Goal: Task Accomplishment & Management: Complete application form

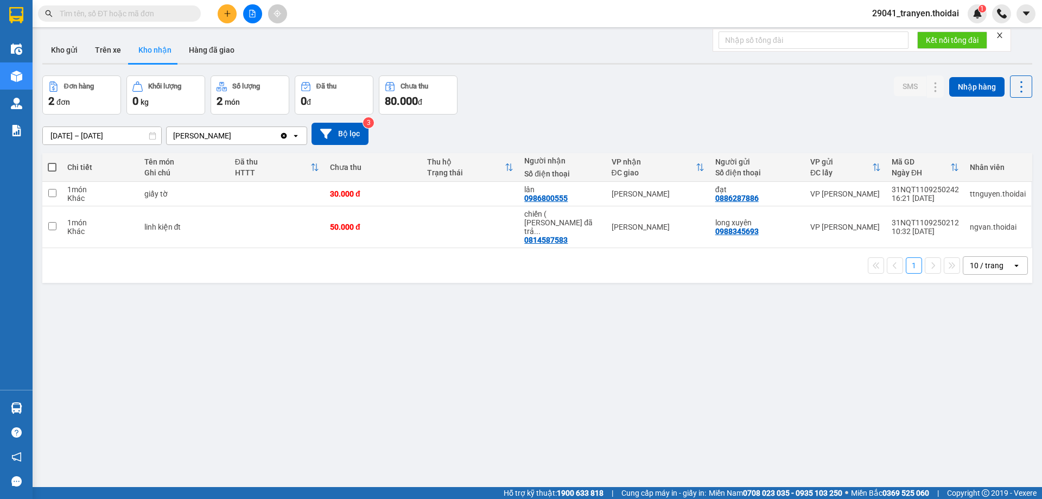
drag, startPoint x: 0, startPoint y: 0, endPoint x: 594, endPoint y: 169, distance: 618.0
click at [558, 259] on div "1 10 / trang open" at bounding box center [537, 265] width 990 height 35
click at [118, 14] on input "text" at bounding box center [124, 14] width 128 height 12
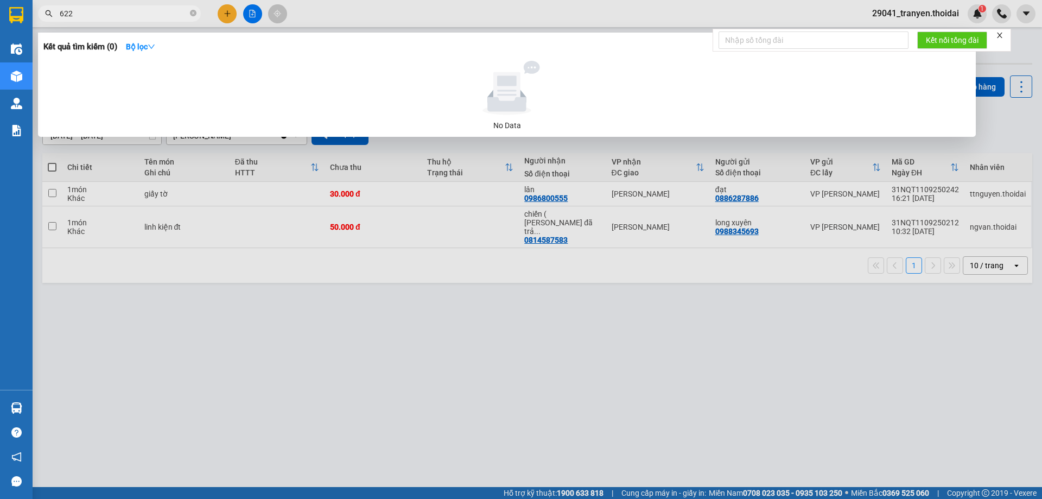
type input "6228"
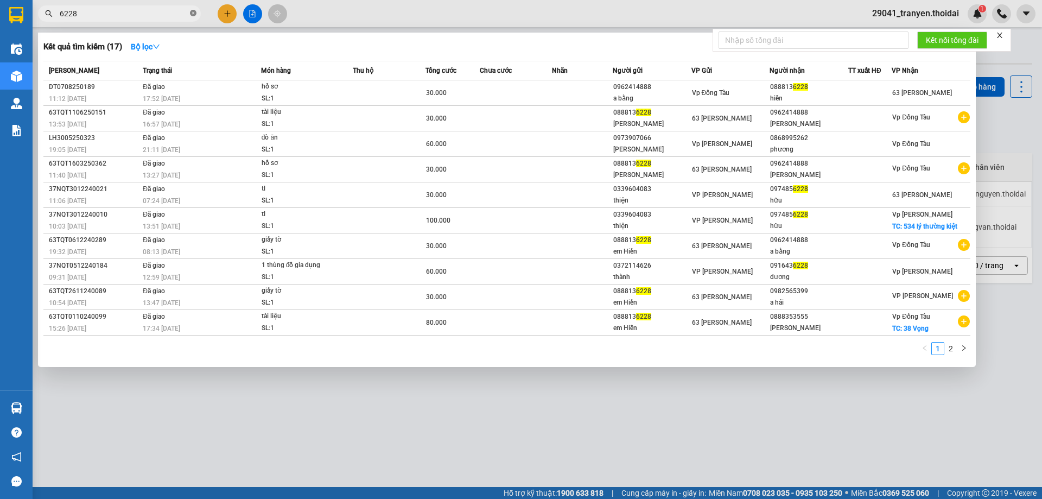
click at [194, 14] on icon "close-circle" at bounding box center [193, 13] width 7 height 7
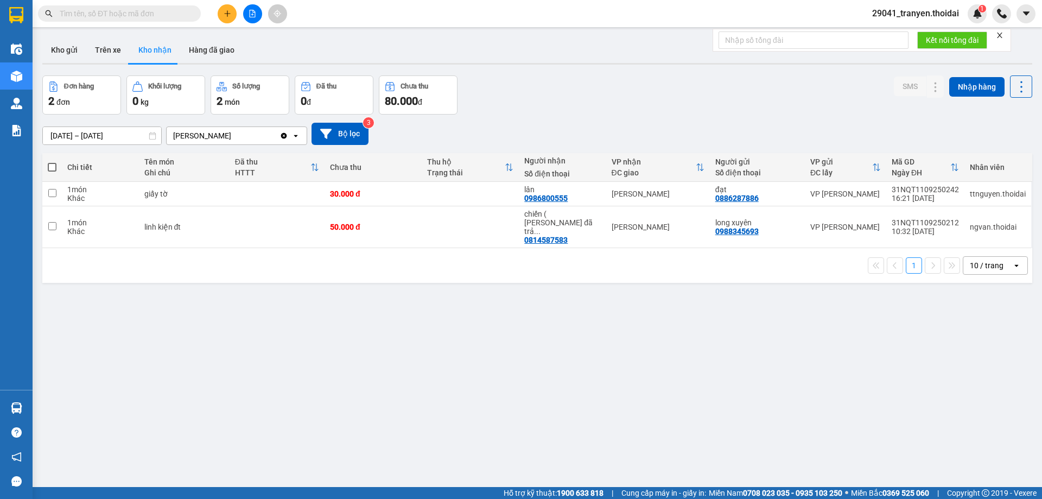
drag, startPoint x: 600, startPoint y: 104, endPoint x: 587, endPoint y: 103, distance: 13.0
click at [597, 104] on div "Đơn hàng 2 đơn Khối lượng 0 kg Số lượng 2 món Đã thu 0 đ Chưa thu 80.000 đ SMS …" at bounding box center [537, 94] width 990 height 39
click at [120, 15] on input "text" at bounding box center [124, 14] width 128 height 12
type input "44"
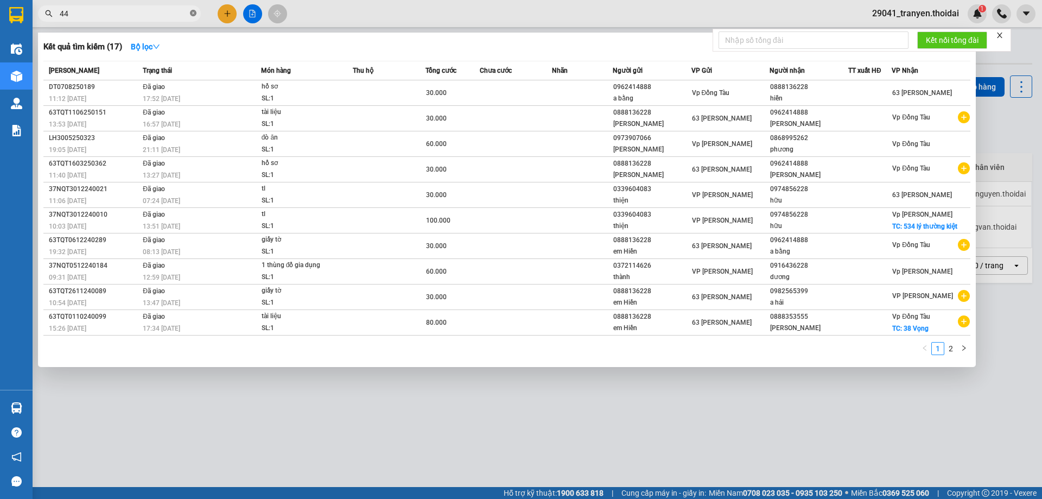
click at [194, 13] on icon "close-circle" at bounding box center [193, 13] width 7 height 7
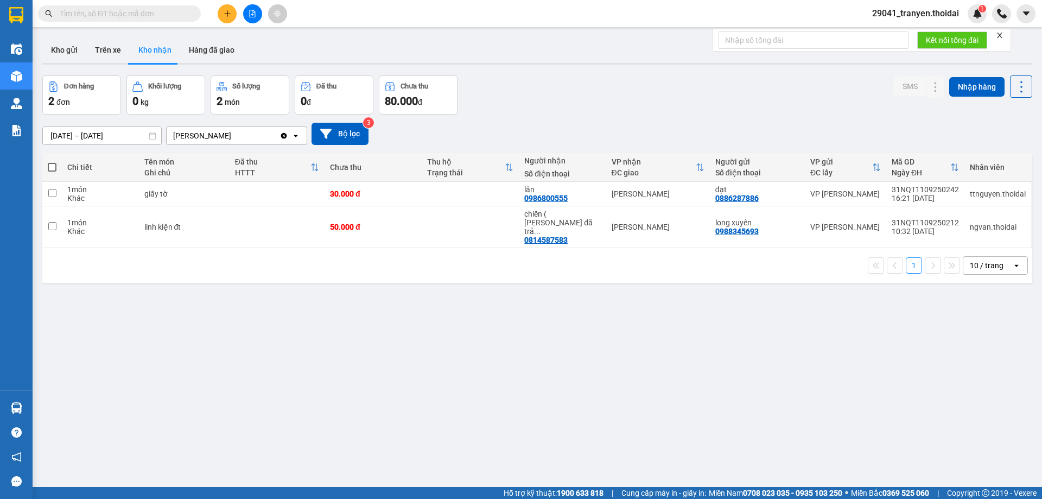
drag, startPoint x: 365, startPoint y: 40, endPoint x: 301, endPoint y: 47, distance: 64.5
click at [366, 40] on div "Kho gửi Trên xe Kho nhận Hàng đã giao" at bounding box center [537, 51] width 990 height 29
click at [111, 8] on input "text" at bounding box center [124, 14] width 128 height 12
click at [612, 86] on div "Đơn hàng 2 đơn Khối lượng 0 kg Số lượng 2 món Đã thu 0 đ Chưa thu 80.000 đ SMS …" at bounding box center [537, 94] width 990 height 39
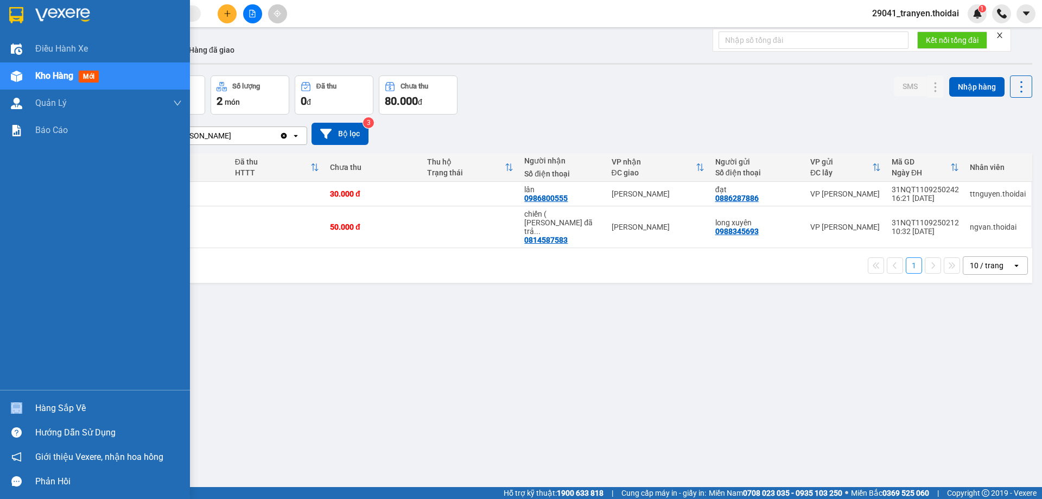
click at [45, 415] on div "Hàng sắp về" at bounding box center [95, 408] width 190 height 24
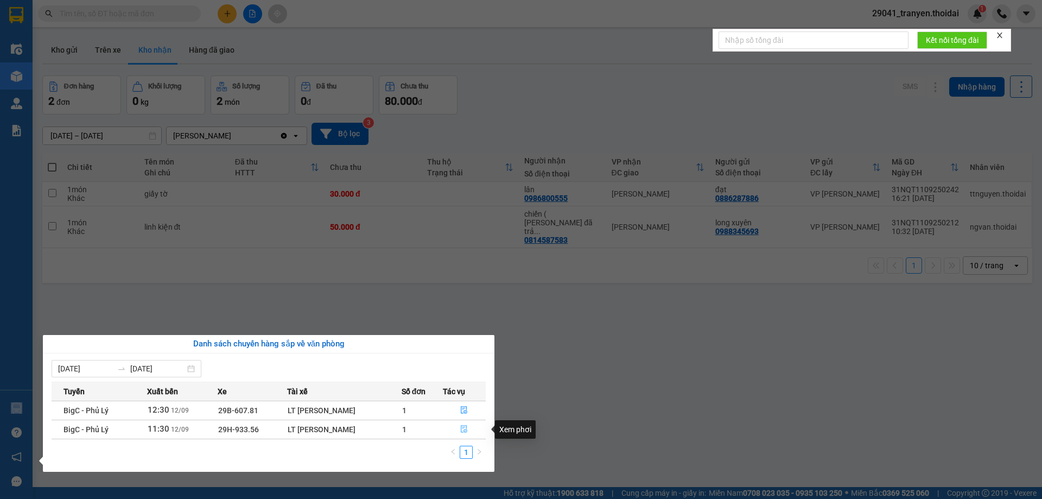
click at [466, 430] on icon "file-done" at bounding box center [464, 429] width 8 height 8
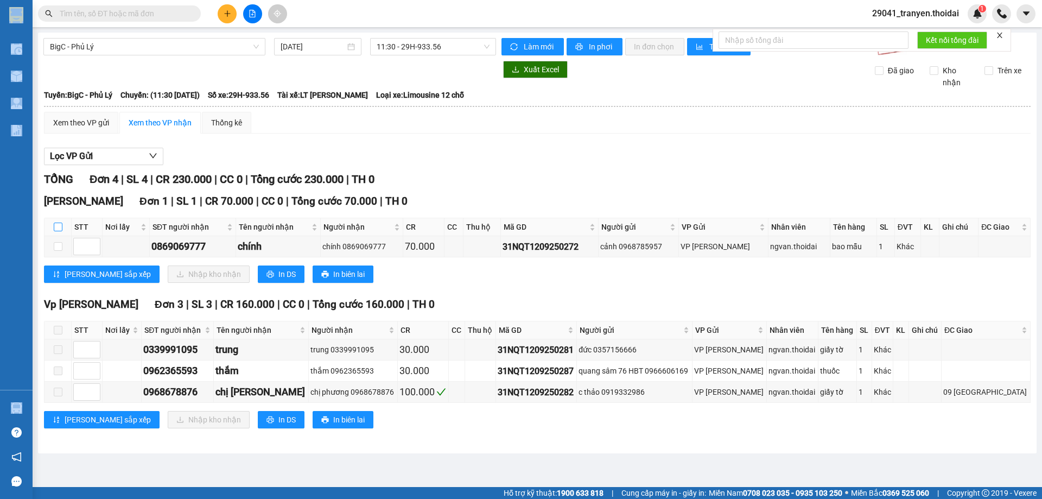
click at [60, 226] on input "checkbox" at bounding box center [58, 227] width 9 height 9
checkbox input "true"
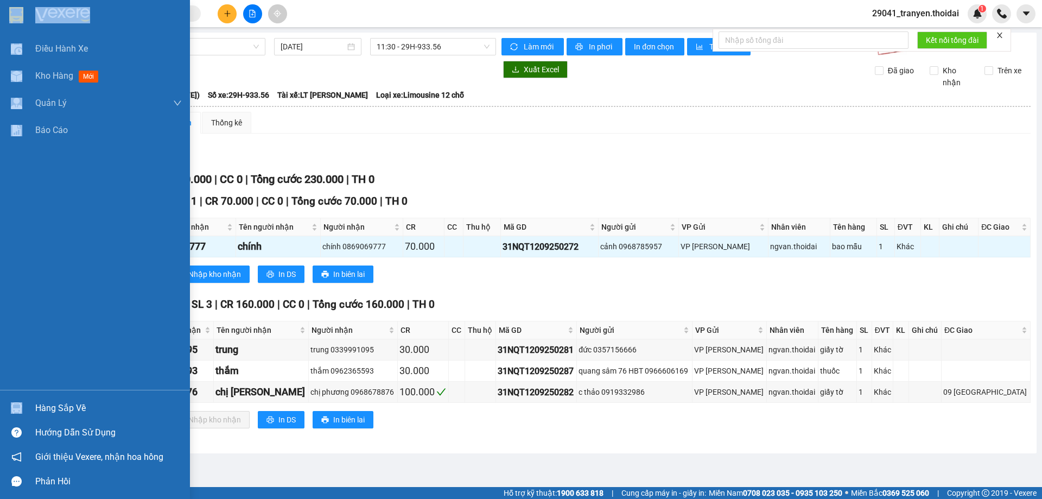
click at [92, 402] on div "Hàng sắp về" at bounding box center [108, 408] width 147 height 16
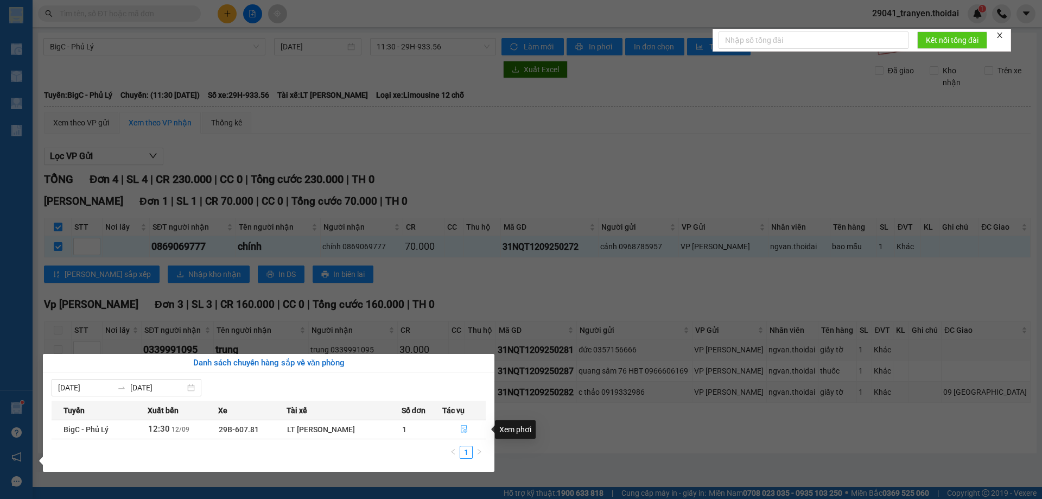
click at [465, 428] on icon "file-done" at bounding box center [464, 430] width 7 height 8
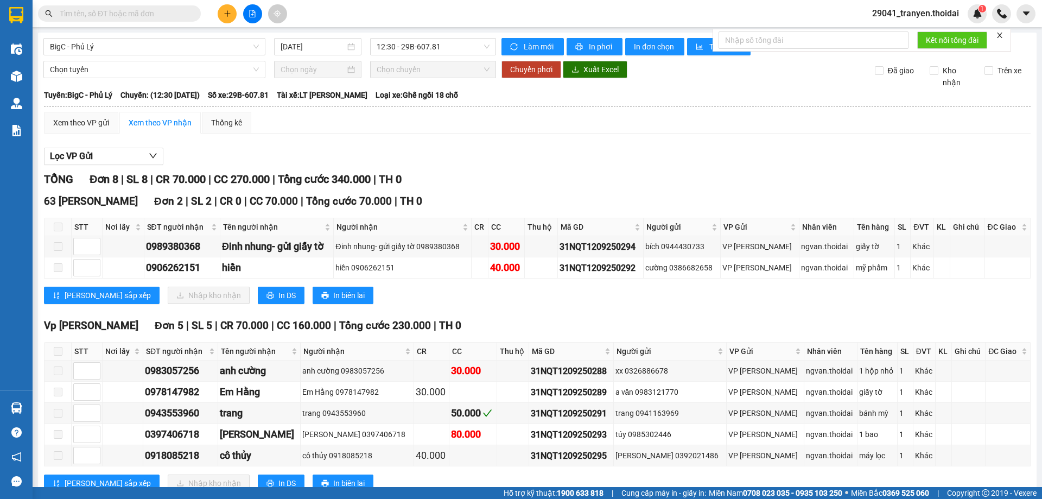
click at [510, 296] on div "[PERSON_NAME] sắp xếp Nhập kho nhận In DS In biên lai" at bounding box center [537, 295] width 987 height 17
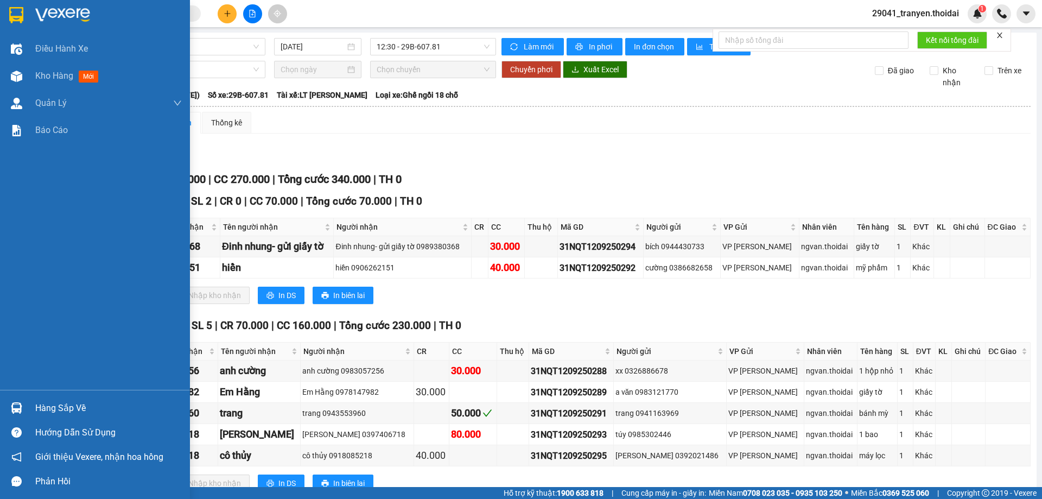
drag, startPoint x: 30, startPoint y: 409, endPoint x: 92, endPoint y: 413, distance: 62.5
click at [30, 409] on div "Hàng sắp về" at bounding box center [95, 408] width 190 height 24
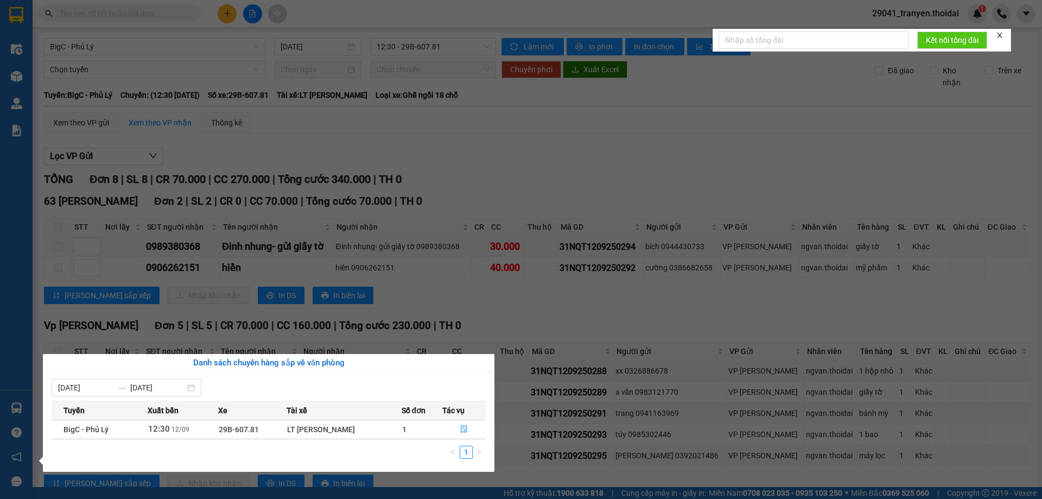
drag, startPoint x: 555, startPoint y: 343, endPoint x: 517, endPoint y: 325, distance: 41.3
click at [555, 341] on section "Kết quả tìm kiếm ( 17 ) Bộ lọc Mã ĐH Trạng thái Món hàng Thu hộ Tổng cước Chưa …" at bounding box center [521, 249] width 1042 height 499
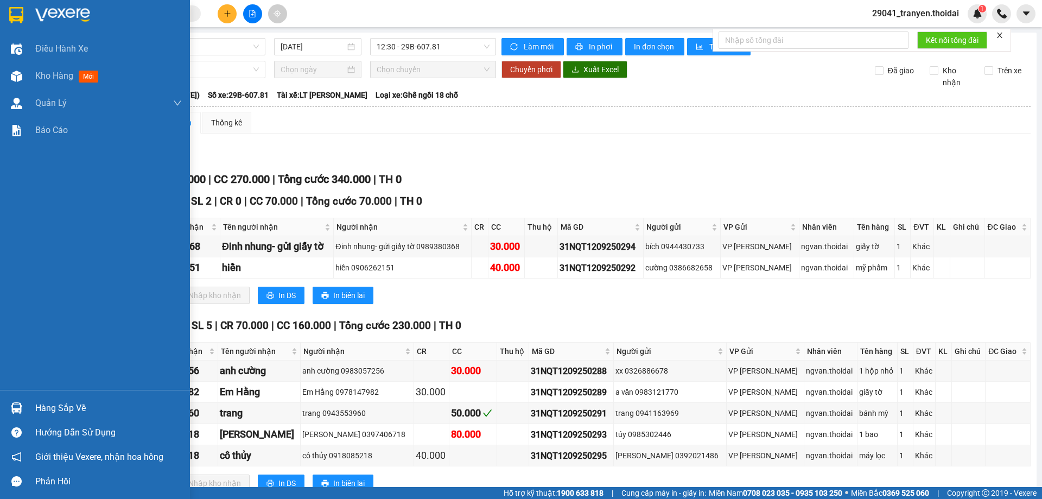
click at [6, 15] on div at bounding box center [95, 17] width 190 height 35
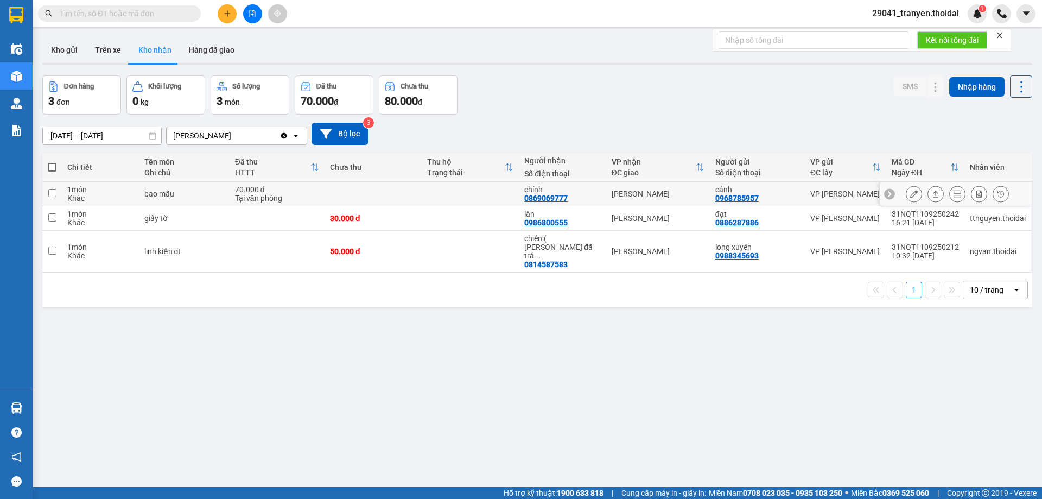
click at [56, 195] on td at bounding box center [52, 194] width 20 height 24
checkbox input "true"
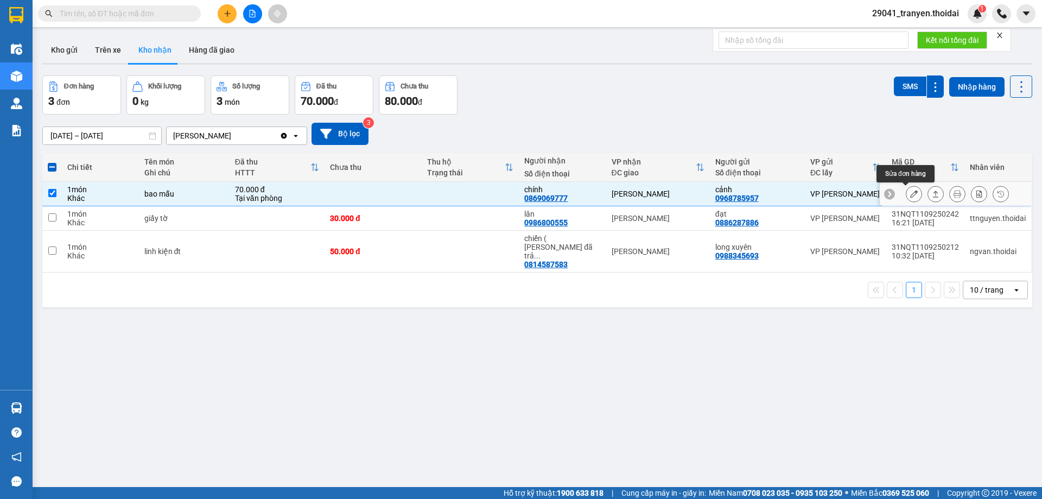
click at [911, 192] on button at bounding box center [914, 194] width 15 height 19
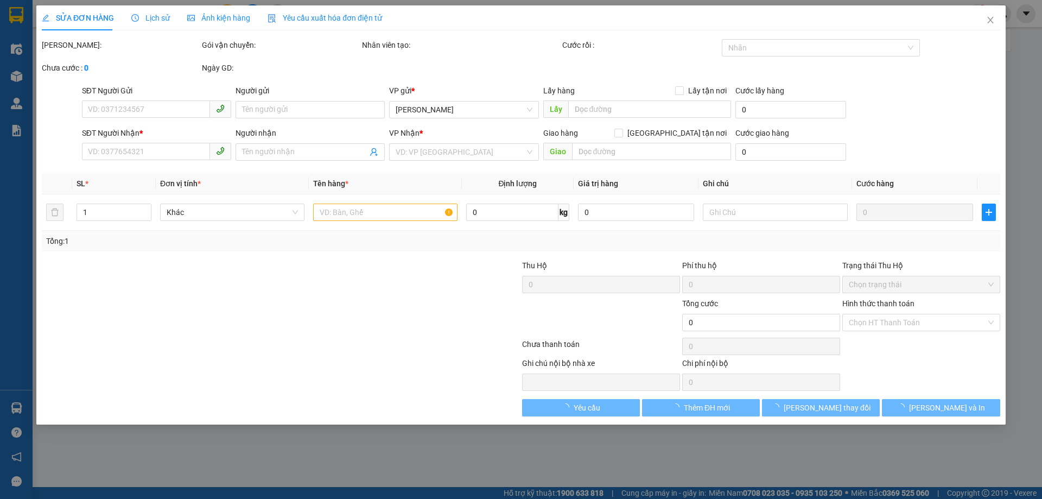
type input "0968785957"
type input "cảnh"
type input "0869069777"
type input "chính"
type input "70.000"
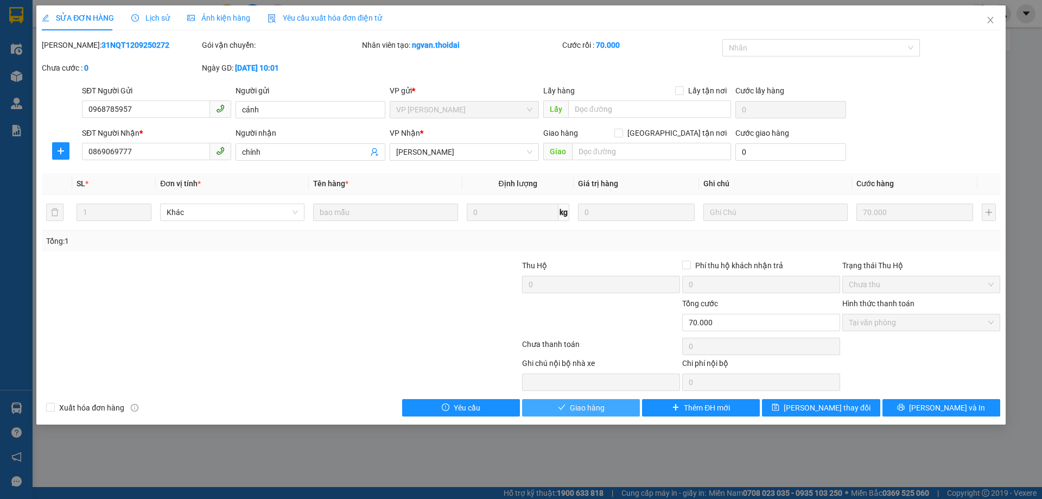
click at [613, 412] on button "Giao hàng" at bounding box center [581, 407] width 118 height 17
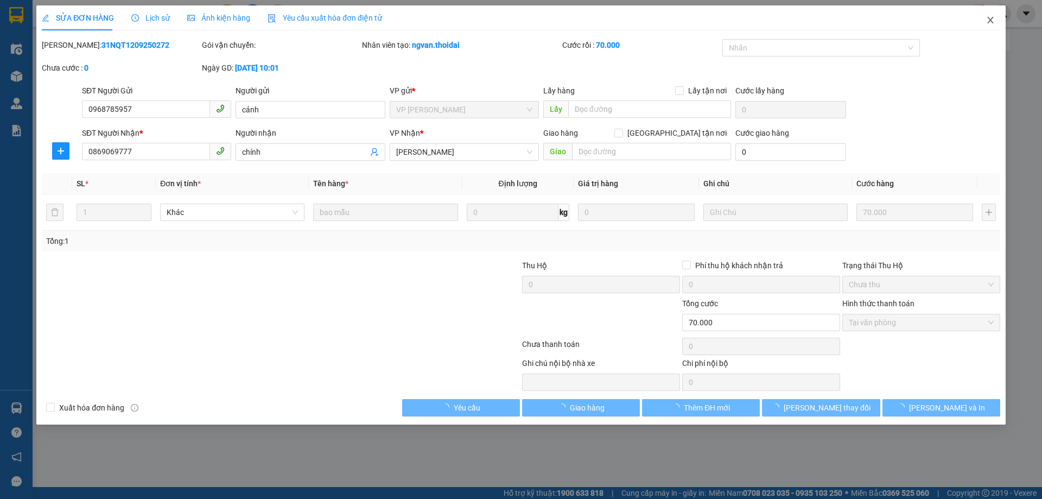
click at [986, 19] on icon "close" at bounding box center [990, 20] width 9 height 9
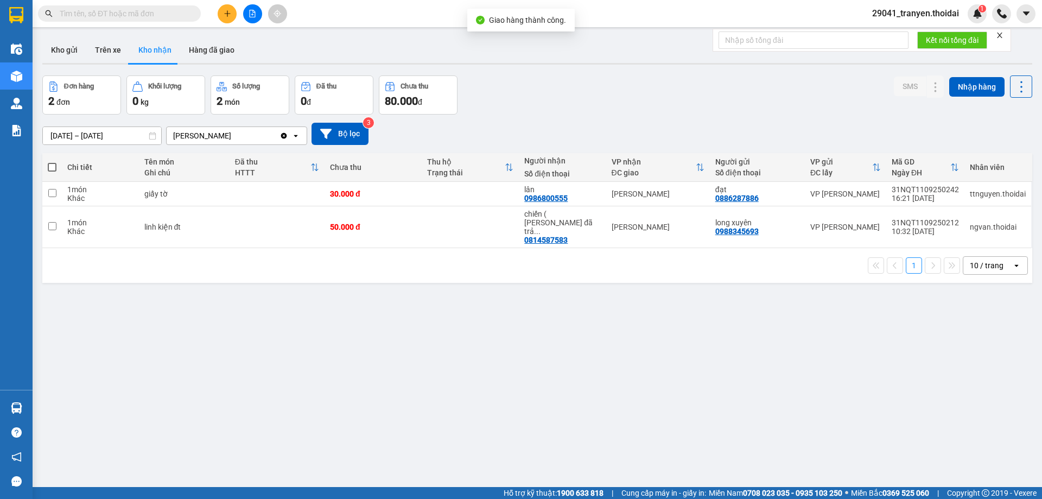
drag, startPoint x: 703, startPoint y: 124, endPoint x: 609, endPoint y: 146, distance: 96.4
click at [701, 124] on div "[DATE] – [DATE] Press the down arrow key to interact with the calendar and sele…" at bounding box center [537, 134] width 990 height 22
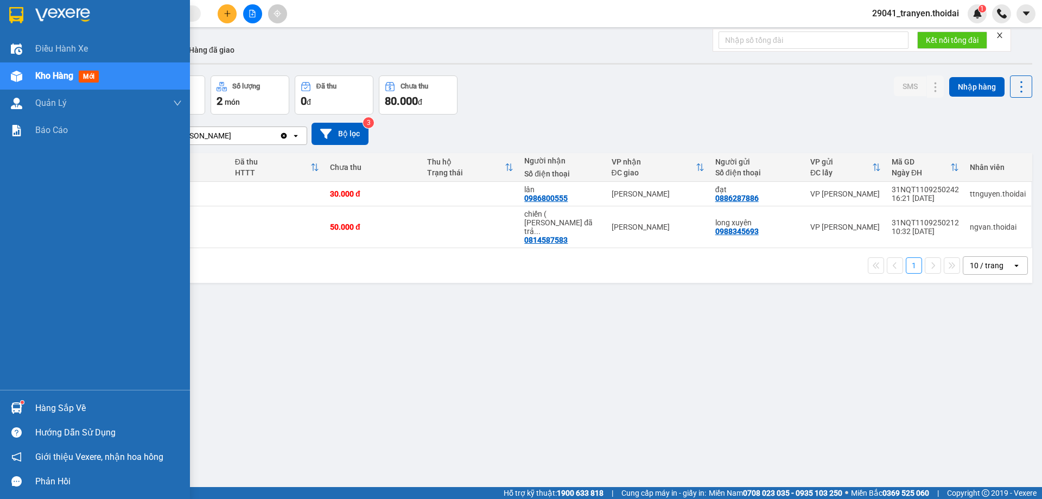
drag, startPoint x: 27, startPoint y: 399, endPoint x: 75, endPoint y: 421, distance: 53.0
click at [27, 399] on div "Hàng sắp về" at bounding box center [95, 408] width 190 height 24
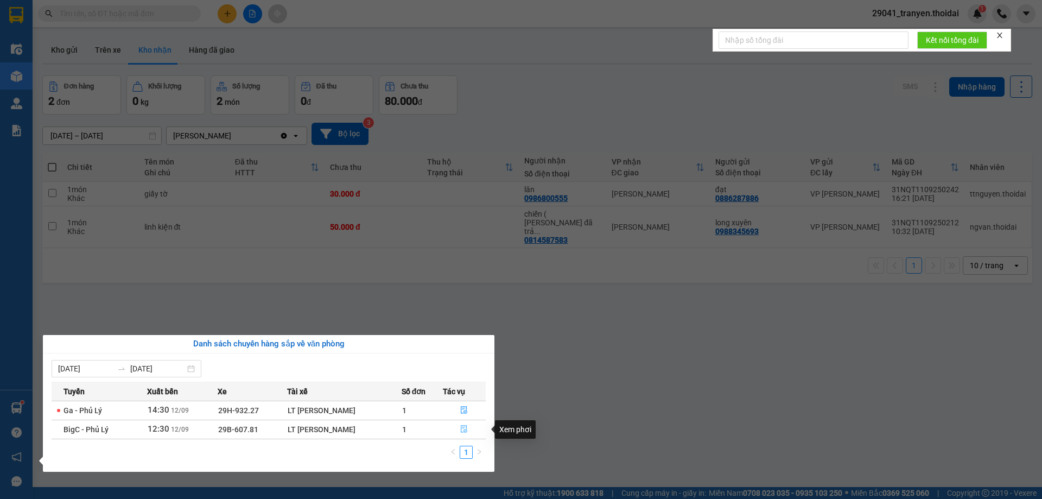
click at [455, 428] on button "button" at bounding box center [465, 429] width 42 height 17
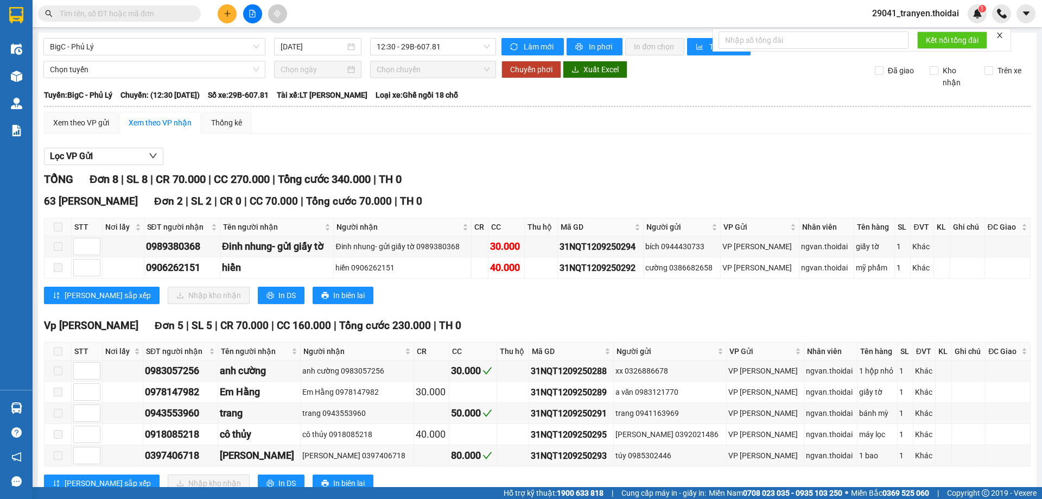
scroll to position [138, 0]
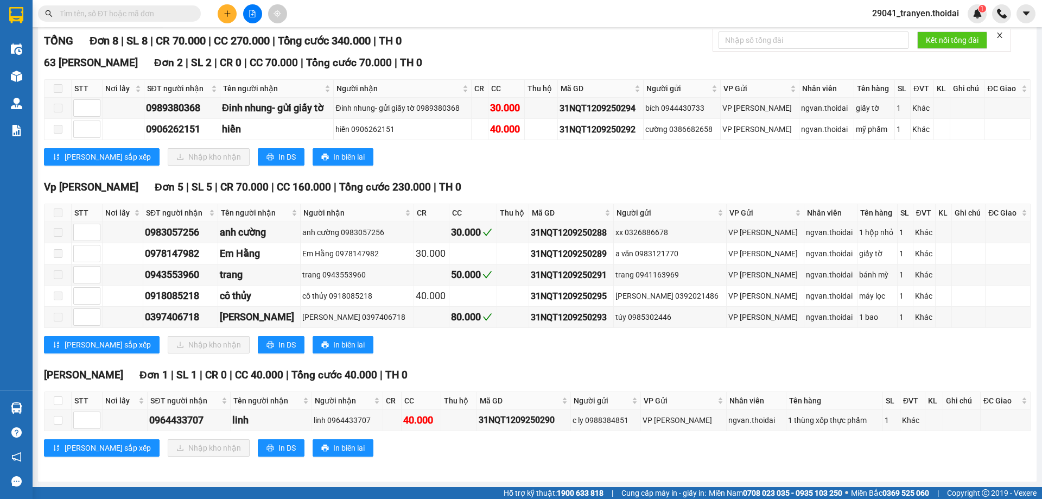
click at [53, 398] on th at bounding box center [58, 401] width 27 height 18
click at [55, 397] on input "checkbox" at bounding box center [58, 400] width 9 height 9
checkbox input "true"
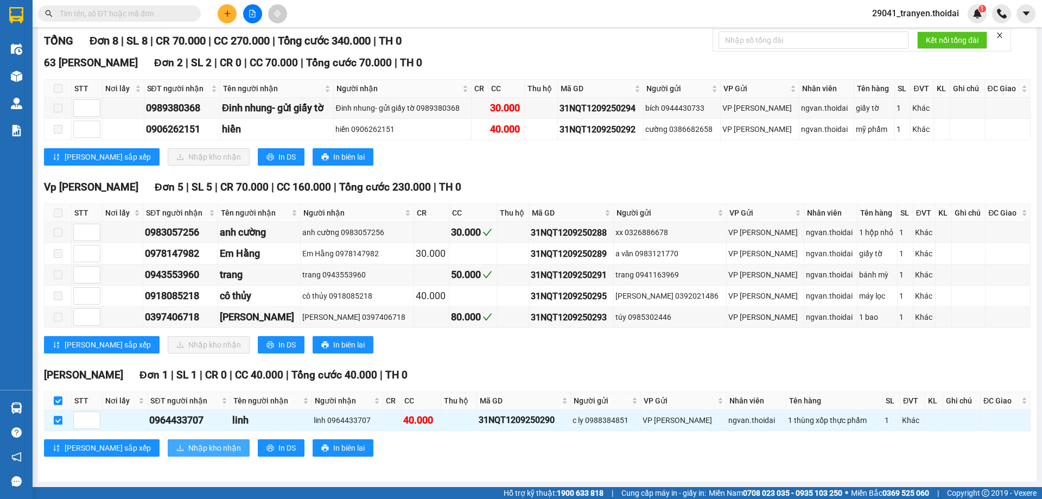
click at [188, 446] on span "Nhập kho nhận" at bounding box center [214, 448] width 53 height 12
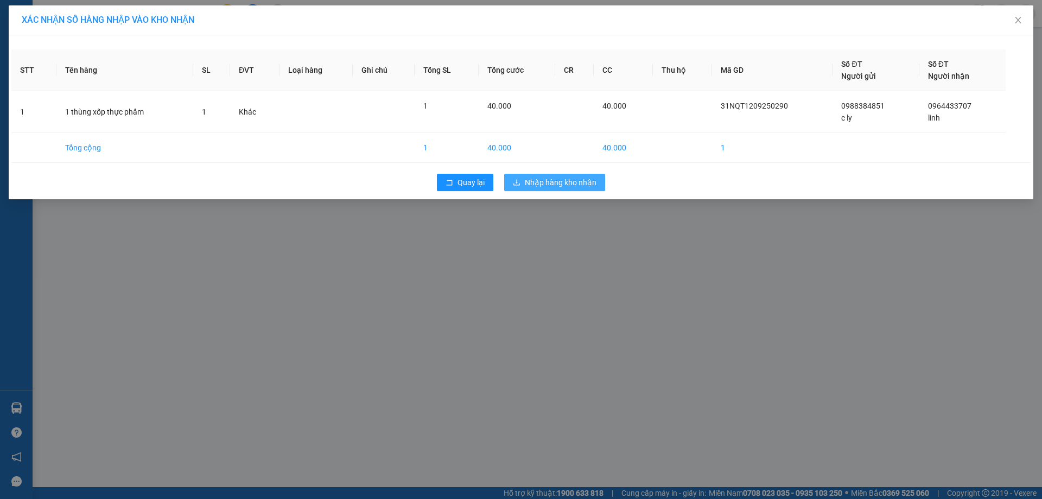
click at [560, 185] on span "Nhập hàng kho nhận" at bounding box center [561, 182] width 72 height 12
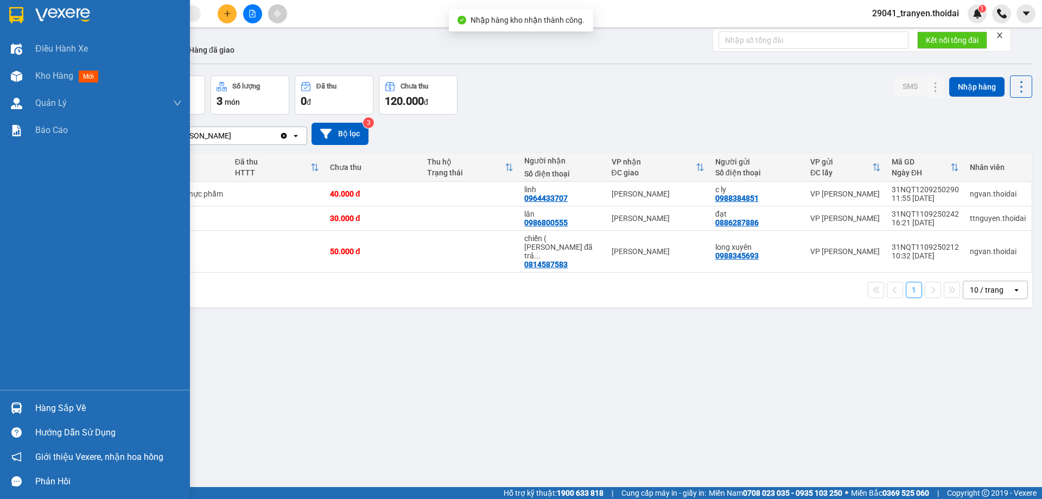
click at [46, 401] on div "Hàng sắp về" at bounding box center [108, 408] width 147 height 16
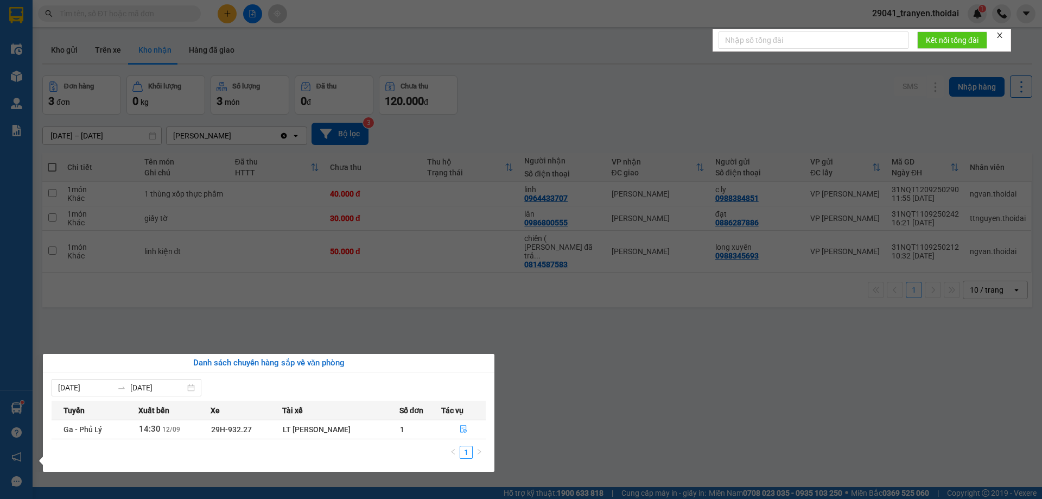
click at [602, 294] on section "Kết quả tìm kiếm ( 17 ) Bộ lọc Mã ĐH Trạng thái Món hàng Thu hộ Tổng cước Chưa …" at bounding box center [521, 249] width 1042 height 499
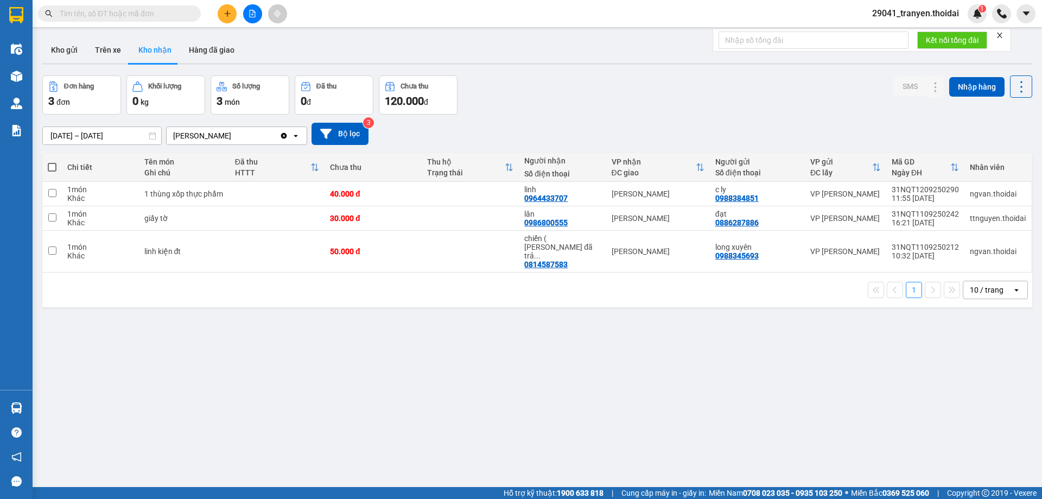
drag, startPoint x: 646, startPoint y: 74, endPoint x: 402, endPoint y: 49, distance: 245.0
click at [643, 74] on div "ver 1.8.143 Kho gửi Trên xe Kho nhận Hàng đã giao Đơn hàng 3 đơn Khối lượng 0 k…" at bounding box center [537, 282] width 999 height 499
click at [95, 53] on button "Trên xe" at bounding box center [107, 50] width 43 height 26
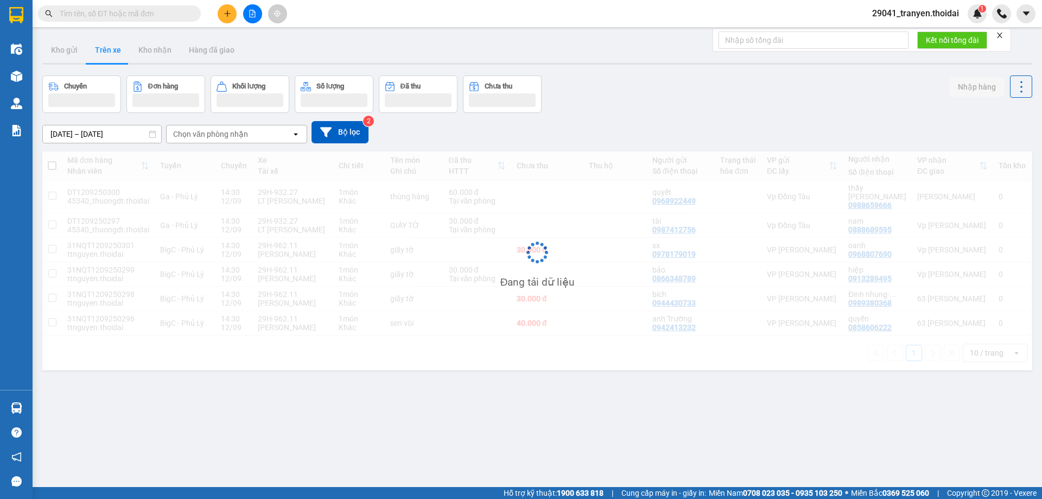
click at [620, 108] on div "Chuyến Đơn hàng Khối lượng Số lượng Đã thu Chưa thu Nhập hàng" at bounding box center [537, 93] width 990 height 37
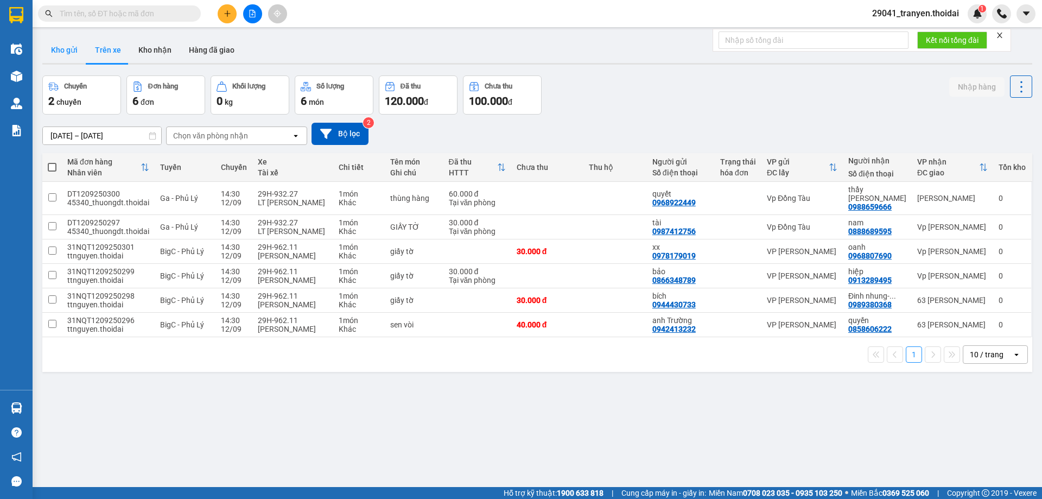
click at [61, 52] on button "Kho gửi" at bounding box center [64, 50] width 44 height 26
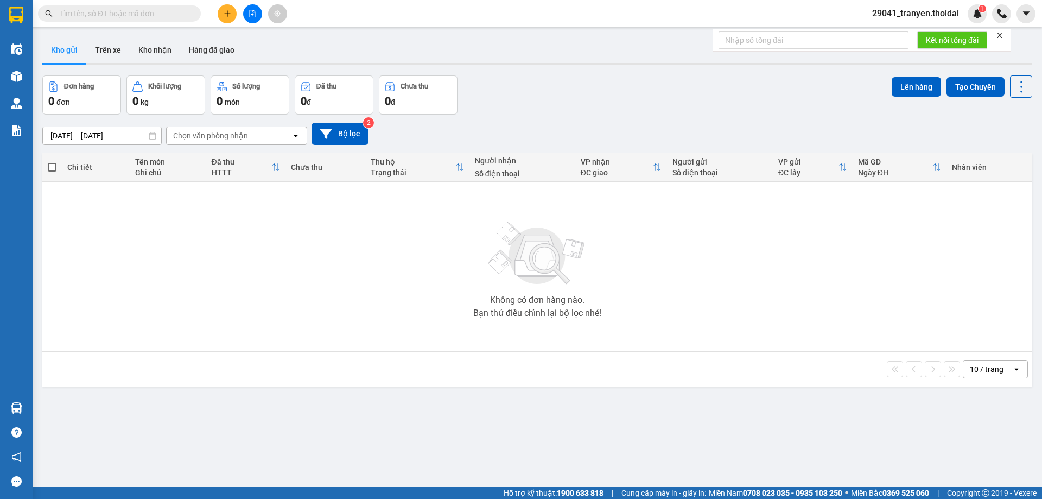
click at [668, 91] on div "Đơn hàng 0 đơn Khối lượng 0 kg Số lượng 0 món Đã thu 0 đ Chưa thu 0 đ Lên hàng …" at bounding box center [537, 94] width 990 height 39
click at [106, 55] on button "Trên xe" at bounding box center [107, 50] width 43 height 26
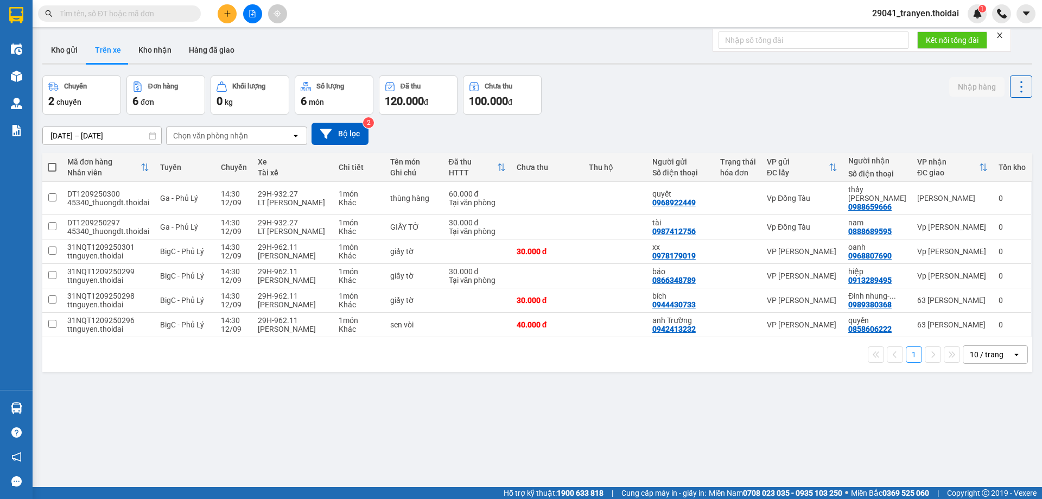
click at [737, 99] on div "Chuyến 2 chuyến Đơn hàng 6 đơn Khối lượng 0 kg Số lượng 6 món Đã thu 120.000 đ …" at bounding box center [537, 94] width 990 height 39
click at [722, 104] on div "Chuyến 2 chuyến Đơn hàng 6 đơn Khối lượng 0 kg Số lượng 6 món Đã thu 120.000 đ …" at bounding box center [537, 94] width 990 height 39
click at [680, 137] on div "[DATE] – [DATE] Press the down arrow key to interact with the calendar and sele…" at bounding box center [537, 134] width 990 height 22
drag, startPoint x: 576, startPoint y: 119, endPoint x: 511, endPoint y: 122, distance: 64.7
click at [567, 119] on div "[DATE] – [DATE] Press the down arrow key to interact with the calendar and sele…" at bounding box center [537, 134] width 990 height 39
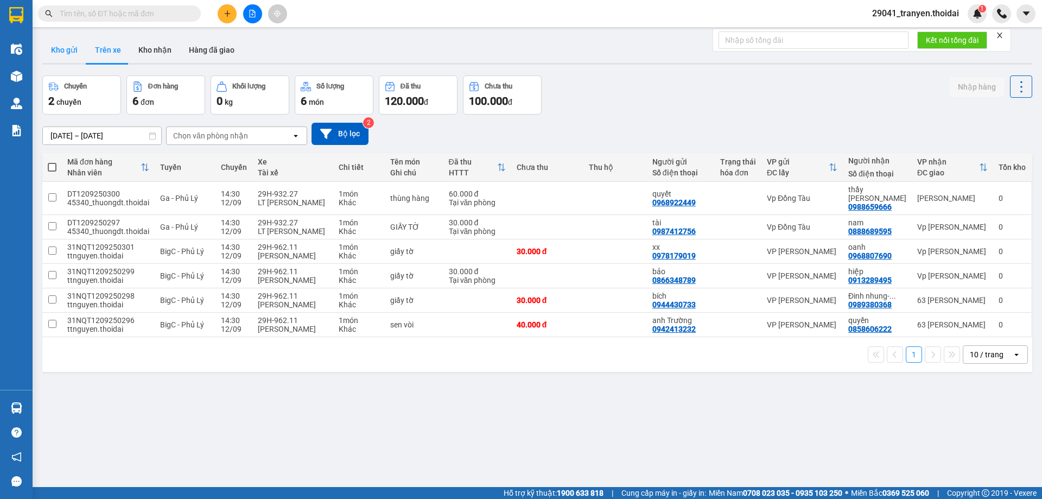
click at [60, 45] on button "Kho gửi" at bounding box center [64, 50] width 44 height 26
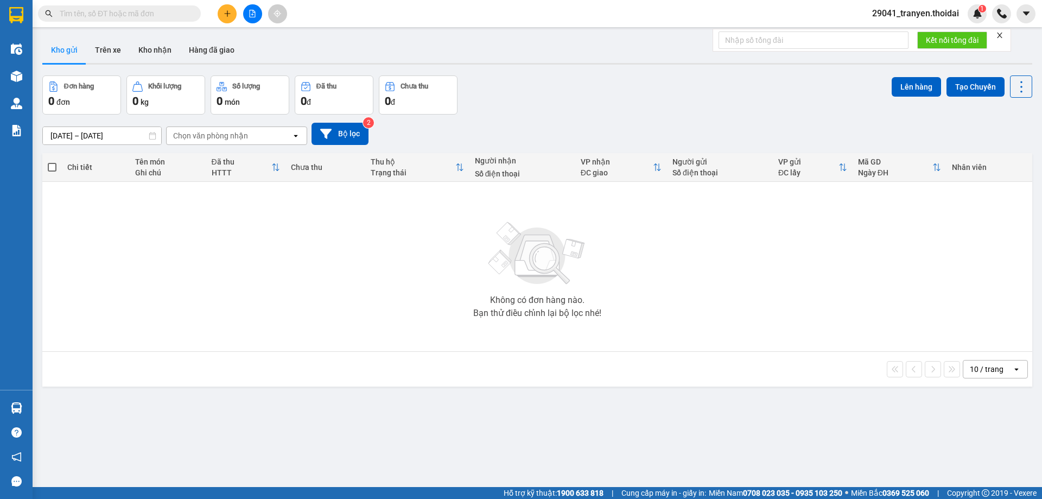
drag, startPoint x: 631, startPoint y: 130, endPoint x: 520, endPoint y: 93, distance: 116.7
click at [631, 130] on div "[DATE] – [DATE] Press the down arrow key to interact with the calendar and sele…" at bounding box center [537, 134] width 990 height 22
drag, startPoint x: 167, startPoint y: 49, endPoint x: 55, endPoint y: 53, distance: 111.9
click at [167, 49] on button "Kho nhận" at bounding box center [155, 50] width 50 height 26
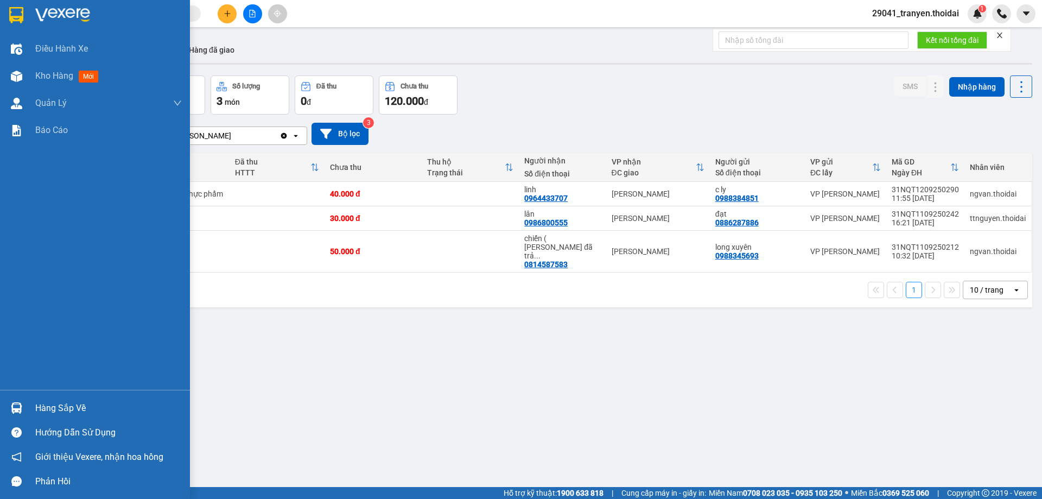
drag, startPoint x: 19, startPoint y: 408, endPoint x: 44, endPoint y: 415, distance: 26.1
click at [20, 409] on img at bounding box center [16, 407] width 11 height 11
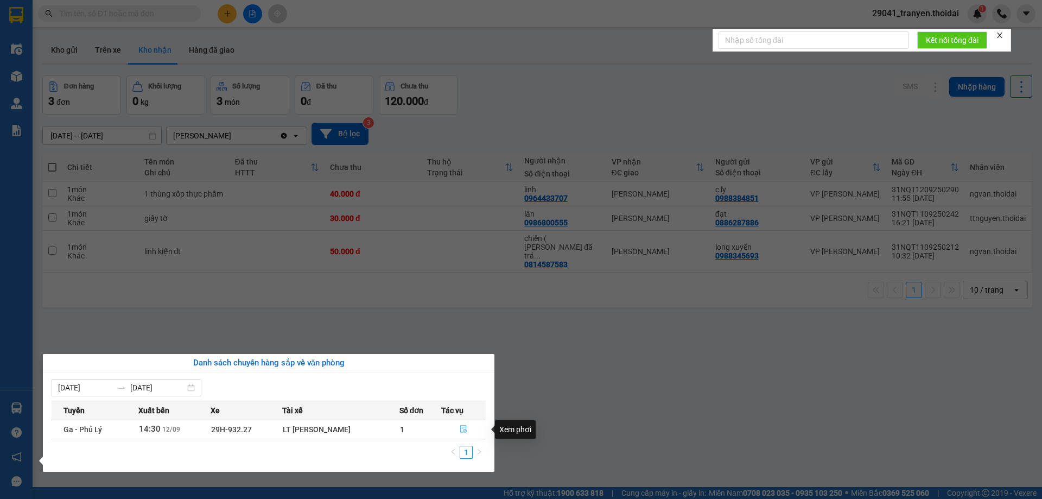
click at [458, 429] on button "button" at bounding box center [463, 429] width 43 height 17
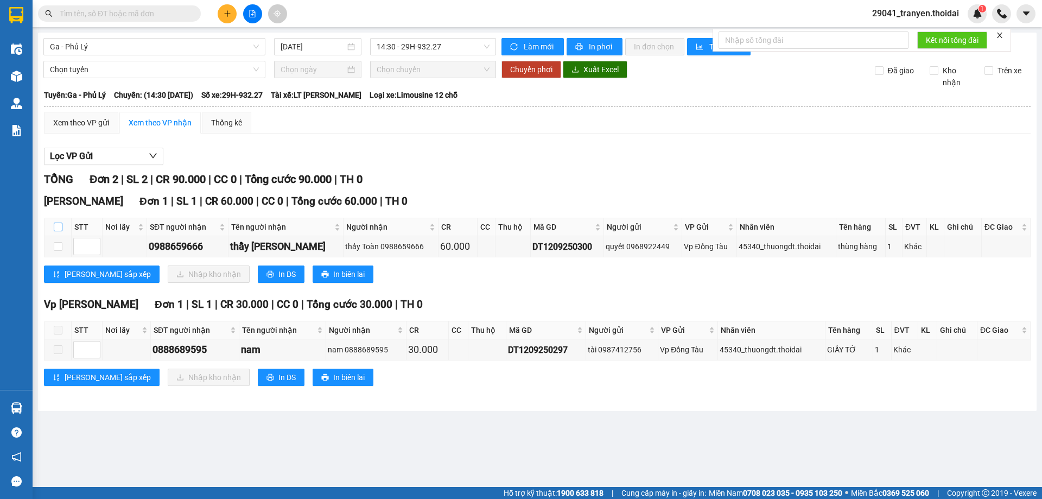
click at [61, 226] on input "checkbox" at bounding box center [58, 227] width 9 height 9
checkbox input "true"
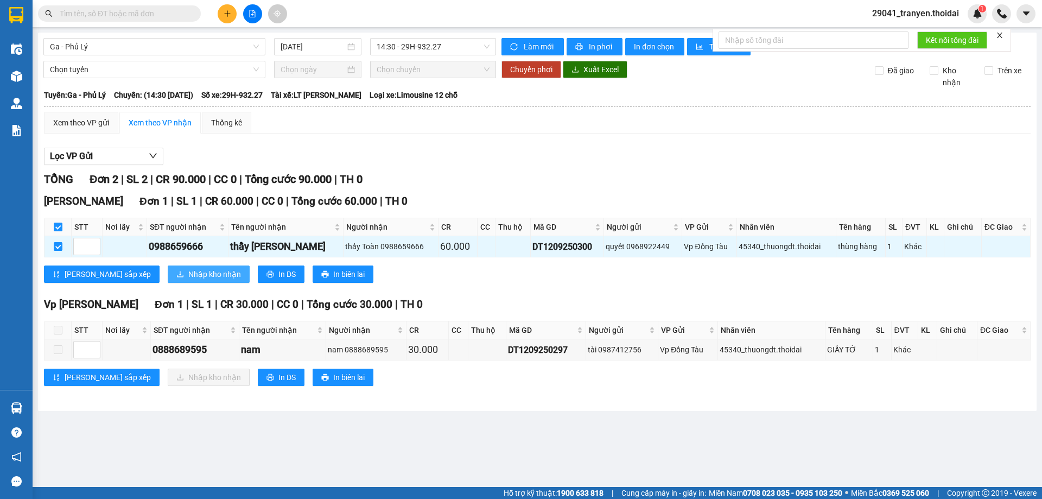
click at [188, 276] on span "Nhập kho nhận" at bounding box center [214, 274] width 53 height 12
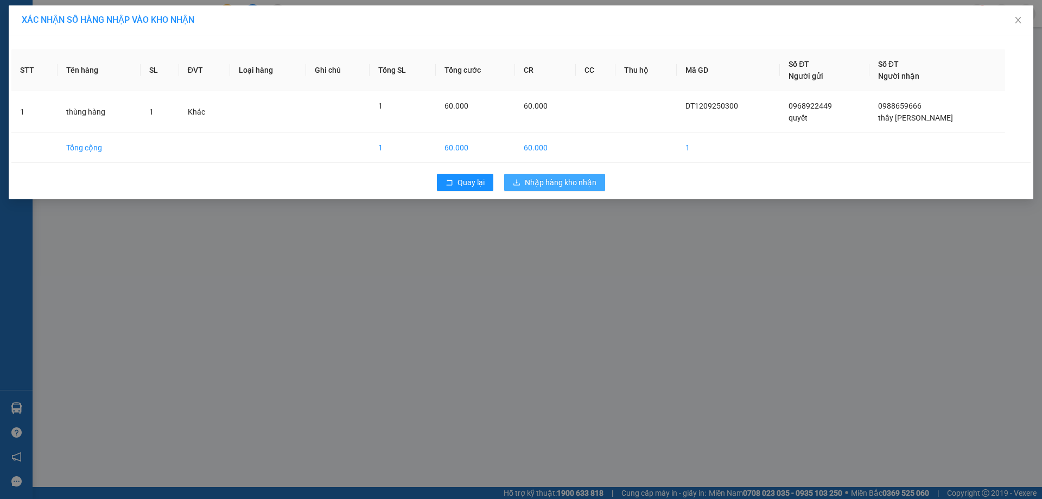
click at [558, 186] on span "Nhập hàng kho nhận" at bounding box center [561, 182] width 72 height 12
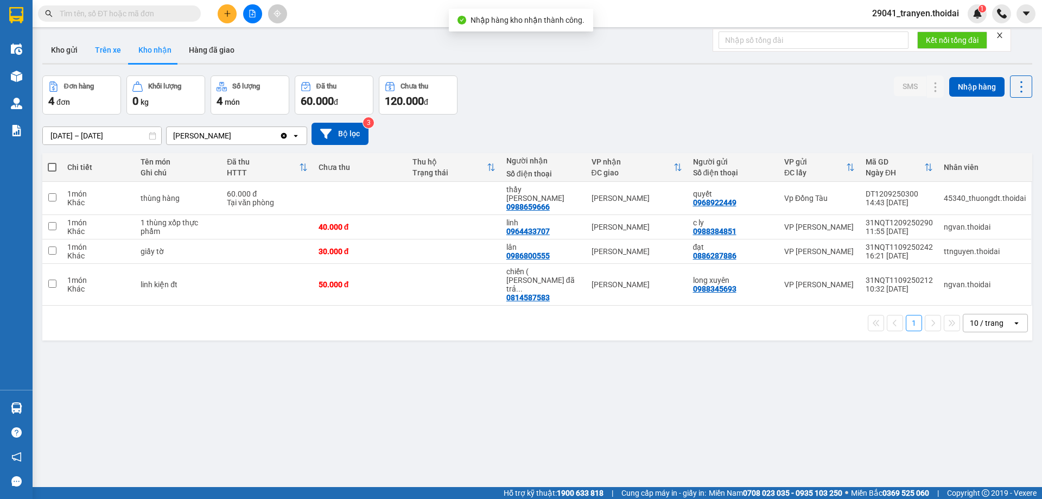
click at [111, 45] on button "Trên xe" at bounding box center [107, 50] width 43 height 26
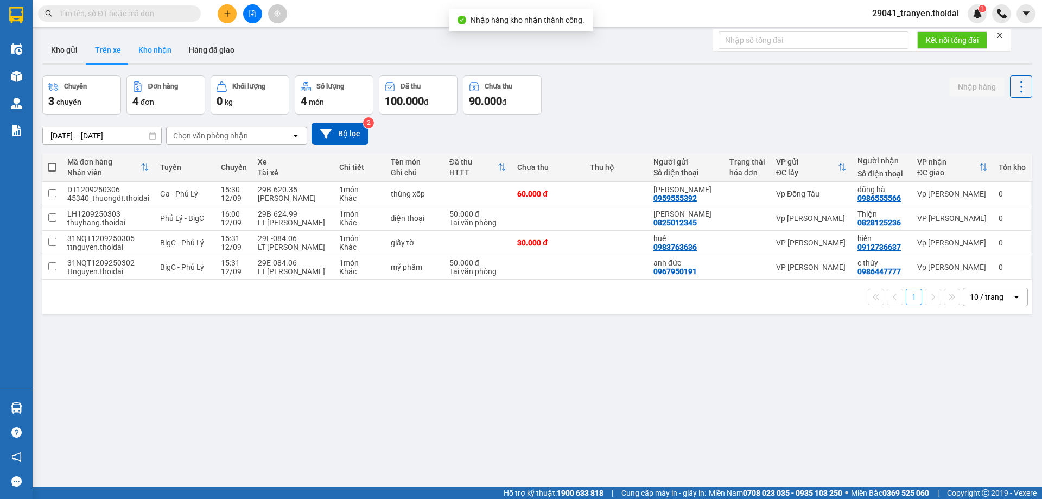
click at [151, 50] on button "Kho nhận" at bounding box center [155, 50] width 50 height 26
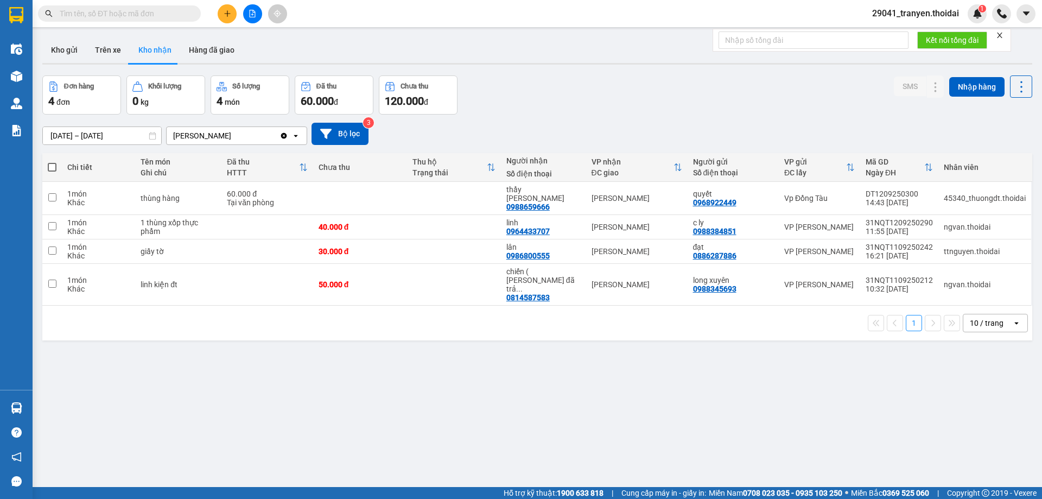
click at [734, 137] on div "[DATE] – [DATE] Press the down arrow key to interact with the calendar and sele…" at bounding box center [537, 134] width 990 height 22
click at [727, 118] on div "[DATE] – [DATE] Press the down arrow key to interact with the calendar and sele…" at bounding box center [537, 134] width 990 height 39
click at [659, 118] on div "[DATE] – [DATE] Press the down arrow key to interact with the calendar and sele…" at bounding box center [537, 134] width 990 height 39
click at [744, 100] on div "Đơn hàng 4 đơn Khối lượng 0 kg Số lượng 4 món Đã thu 60.000 đ Chưa thu 120.000 …" at bounding box center [537, 94] width 990 height 39
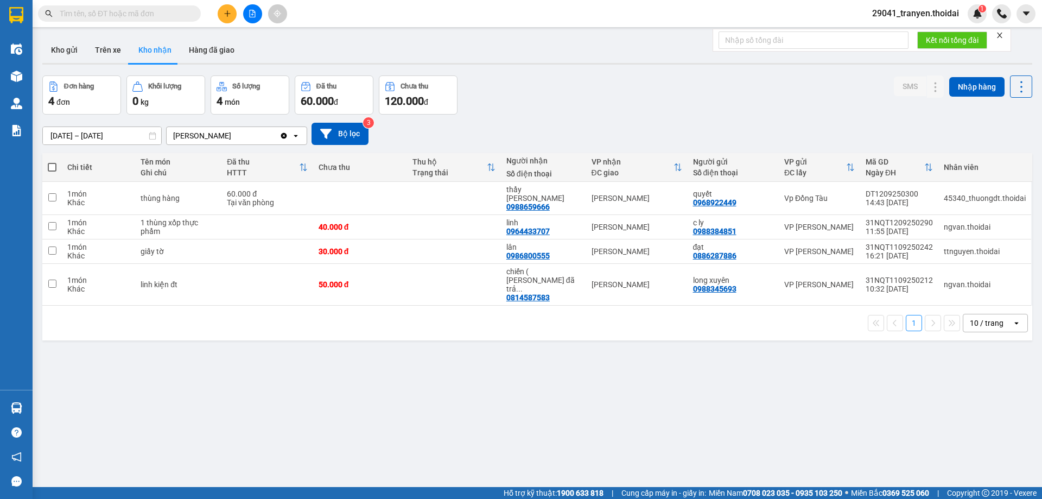
drag, startPoint x: 759, startPoint y: 103, endPoint x: 748, endPoint y: 108, distance: 11.9
click at [757, 105] on div "Đơn hàng 4 đơn Khối lượng 0 kg Số lượng 4 món Đã thu 60.000 đ Chưa thu 120.000 …" at bounding box center [537, 94] width 990 height 39
click at [123, 198] on div "Khác" at bounding box center [98, 202] width 62 height 9
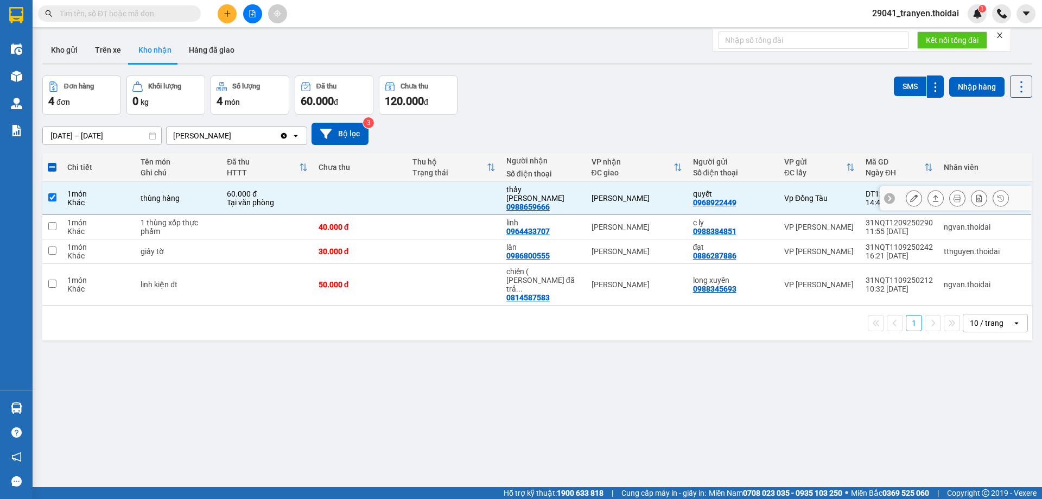
click at [126, 189] on div "1 món" at bounding box center [98, 193] width 62 height 9
checkbox input "false"
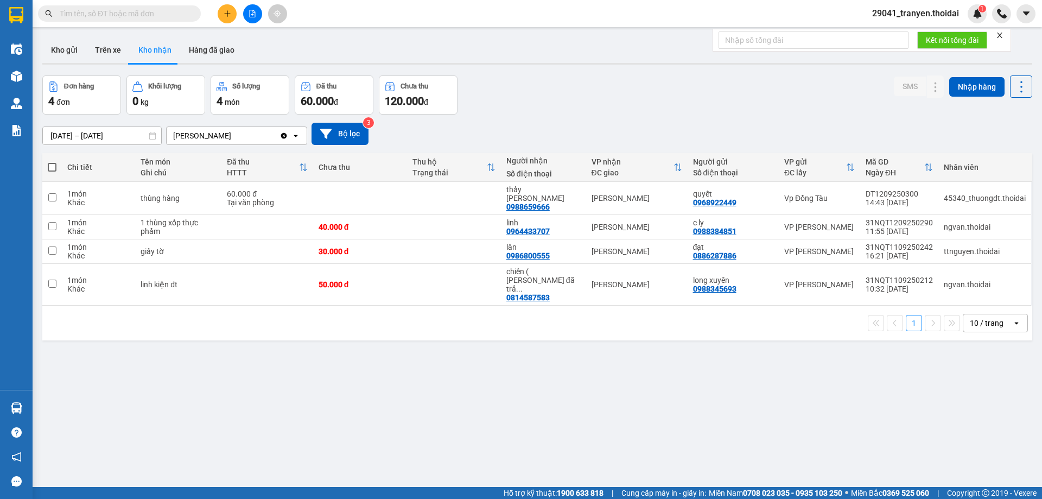
click at [765, 104] on div "Đơn hàng 4 đơn Khối lượng 0 kg Số lượng 4 món Đã thu 60.000 đ Chưa thu 120.000 …" at bounding box center [537, 94] width 990 height 39
click at [719, 127] on div "[DATE] – [DATE] Press the down arrow key to interact with the calendar and sele…" at bounding box center [537, 134] width 990 height 22
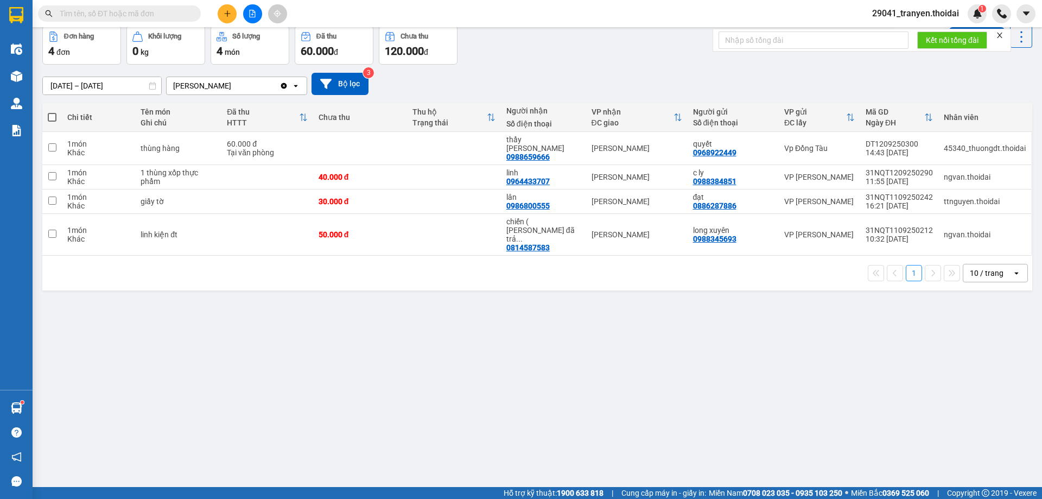
click at [536, 264] on div "1 10 / trang open" at bounding box center [538, 273] width 982 height 18
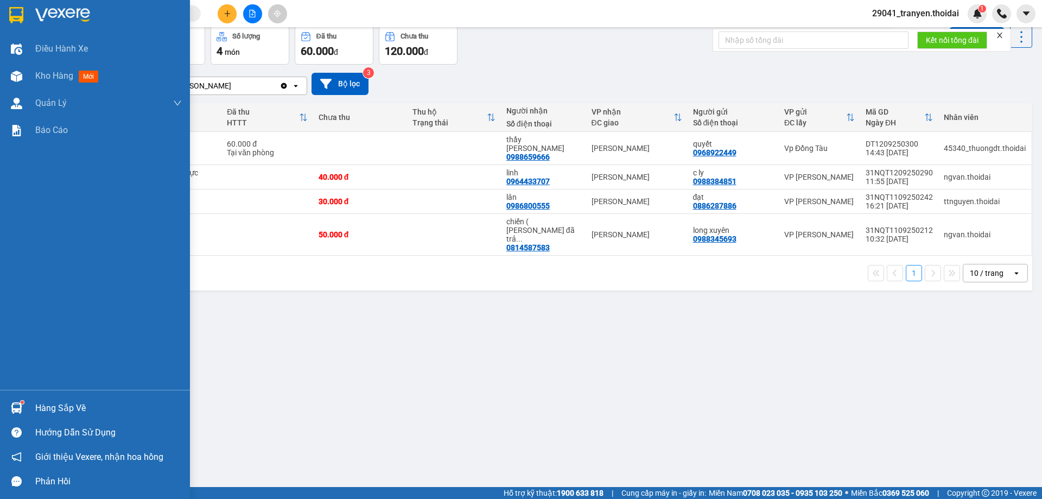
click at [36, 401] on div "Hàng sắp về" at bounding box center [108, 408] width 147 height 16
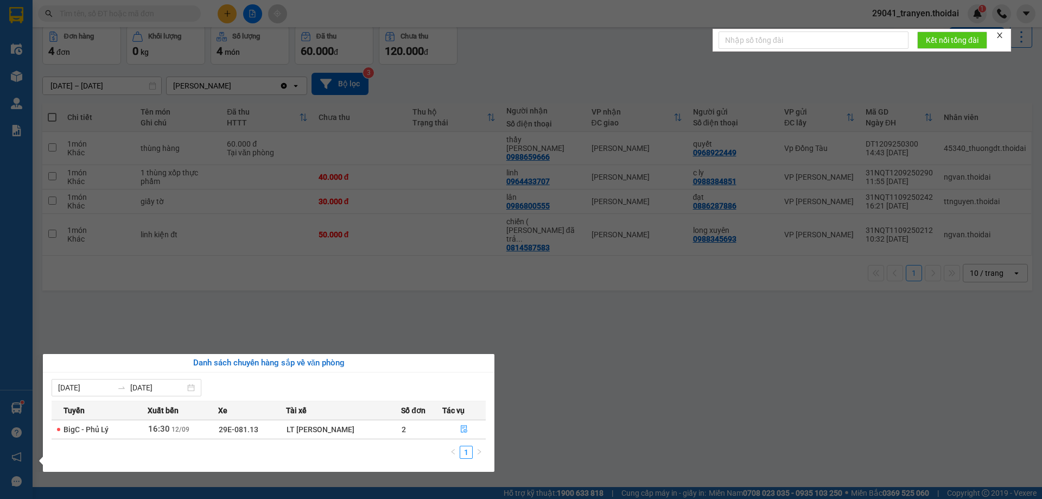
click at [742, 372] on section "Kết quả tìm kiếm ( 17 ) Bộ lọc Mã ĐH Trạng thái Món hàng Thu hộ Tổng cước Chưa …" at bounding box center [521, 249] width 1042 height 499
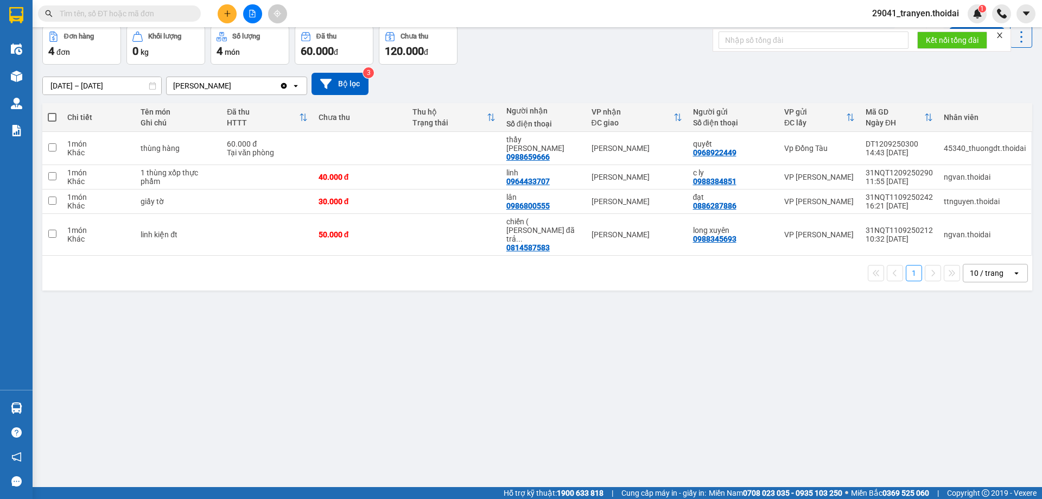
scroll to position [0, 0]
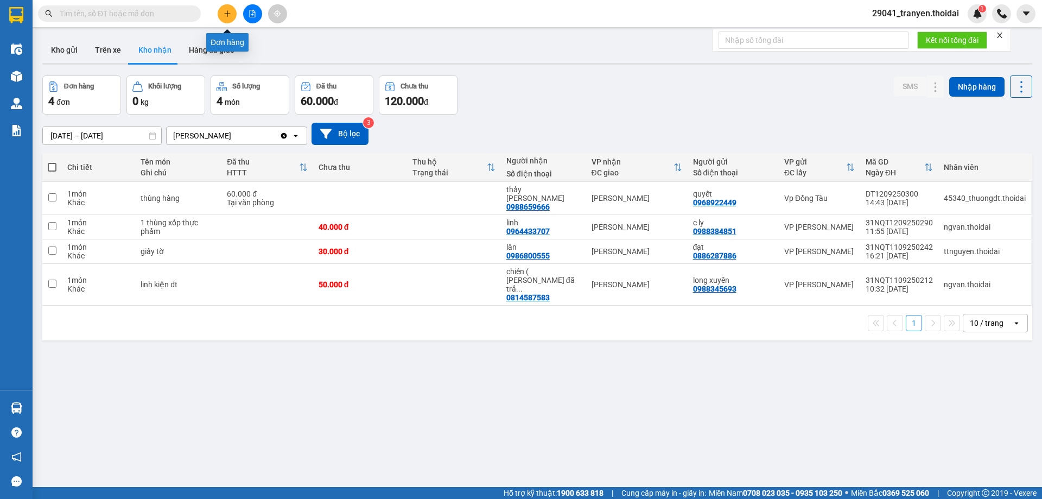
click at [223, 10] on button at bounding box center [227, 13] width 19 height 19
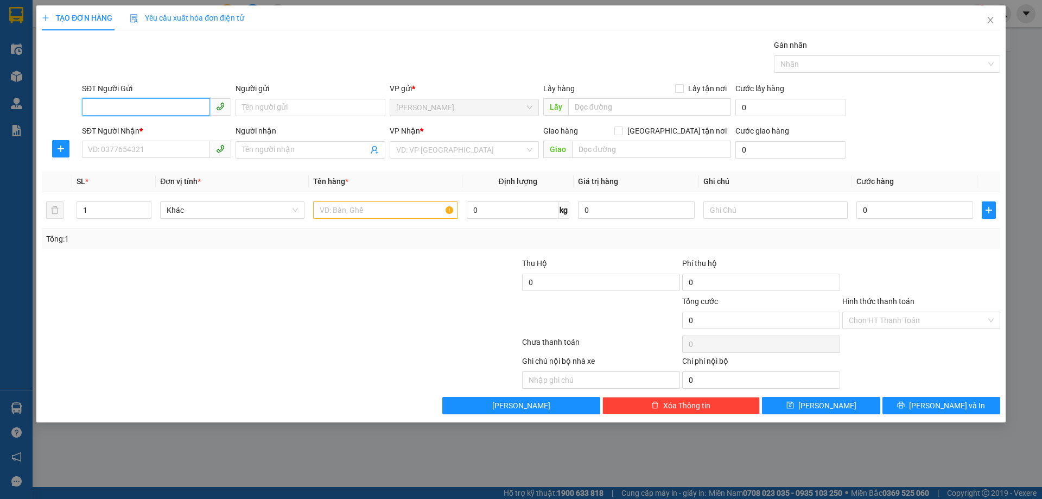
click at [129, 102] on input "SĐT Người Gửi" at bounding box center [146, 106] width 128 height 17
click at [129, 103] on input "SĐT Người Gửi" at bounding box center [146, 106] width 128 height 17
type input "0357812719"
click at [134, 126] on div "0357812719 - chú thành" at bounding box center [156, 129] width 136 height 12
type input "chú thành"
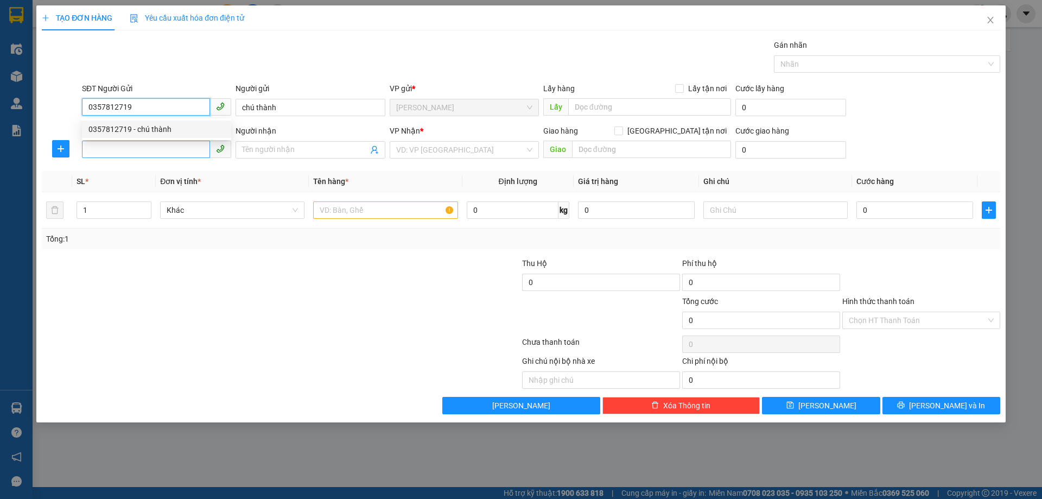
type input "0357812719"
click at [205, 150] on input "SĐT Người Nhận *" at bounding box center [146, 149] width 128 height 17
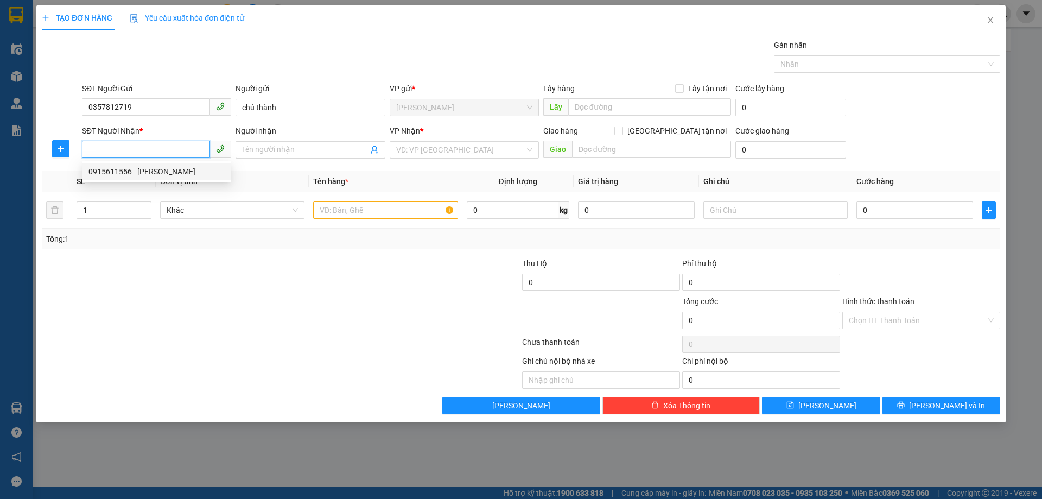
click at [181, 176] on div "0915611556 - [PERSON_NAME]" at bounding box center [156, 172] width 136 height 12
type input "0915611556"
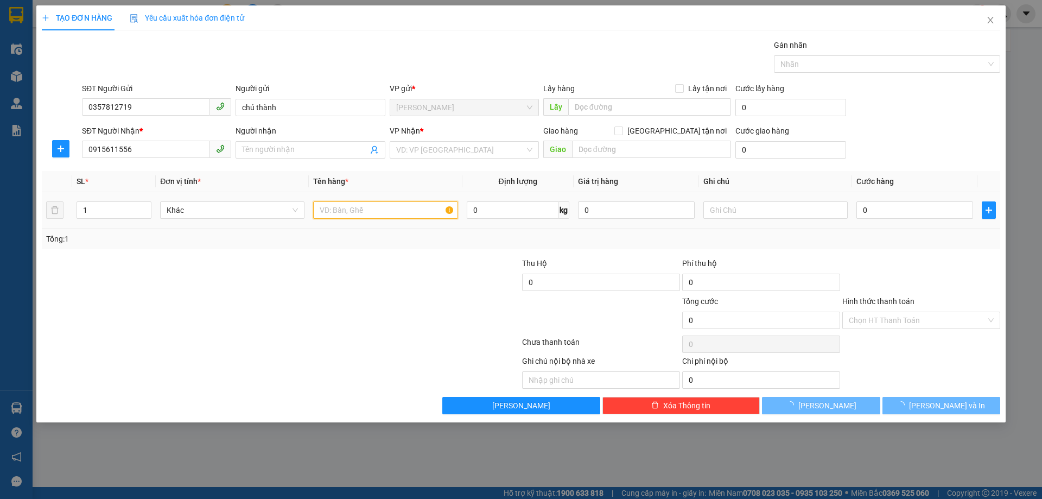
click at [390, 212] on input "text" at bounding box center [385, 209] width 144 height 17
type input "[PERSON_NAME]"
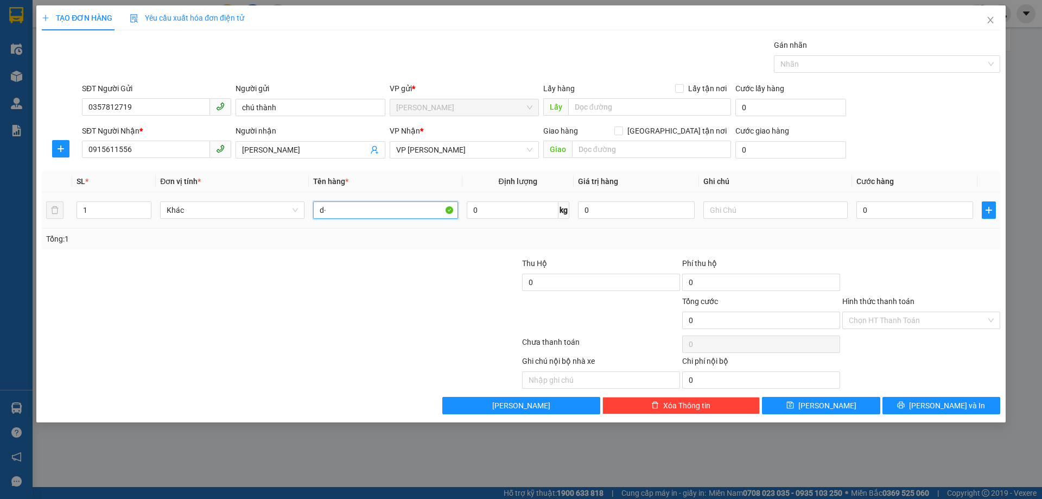
type input "d"
type input "đ"
type input "cá kho"
drag, startPoint x: 906, startPoint y: 215, endPoint x: 880, endPoint y: 207, distance: 27.1
click at [906, 214] on input "0" at bounding box center [915, 209] width 117 height 17
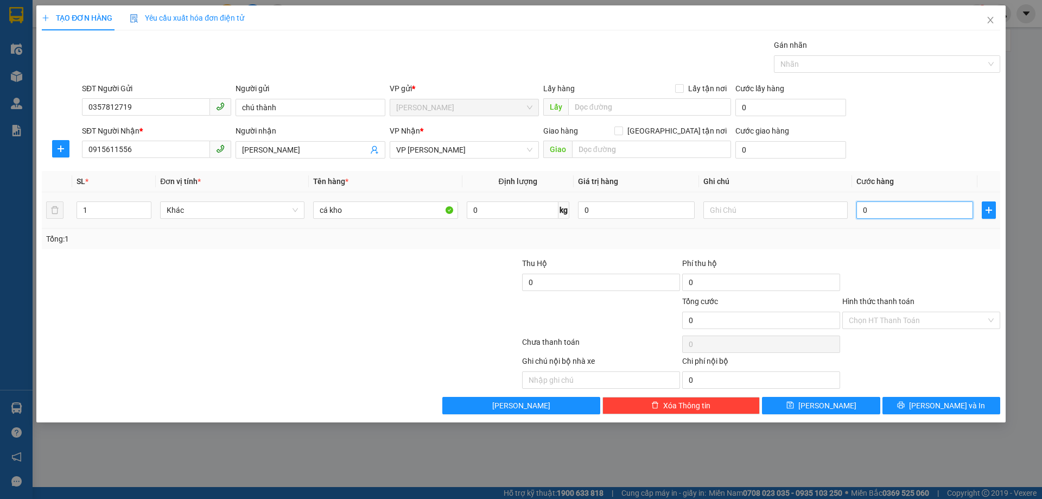
click at [877, 206] on input "0" at bounding box center [915, 209] width 117 height 17
click at [860, 204] on input "0" at bounding box center [915, 209] width 117 height 17
click at [888, 211] on input "0" at bounding box center [915, 209] width 117 height 17
type input "07"
type input "7"
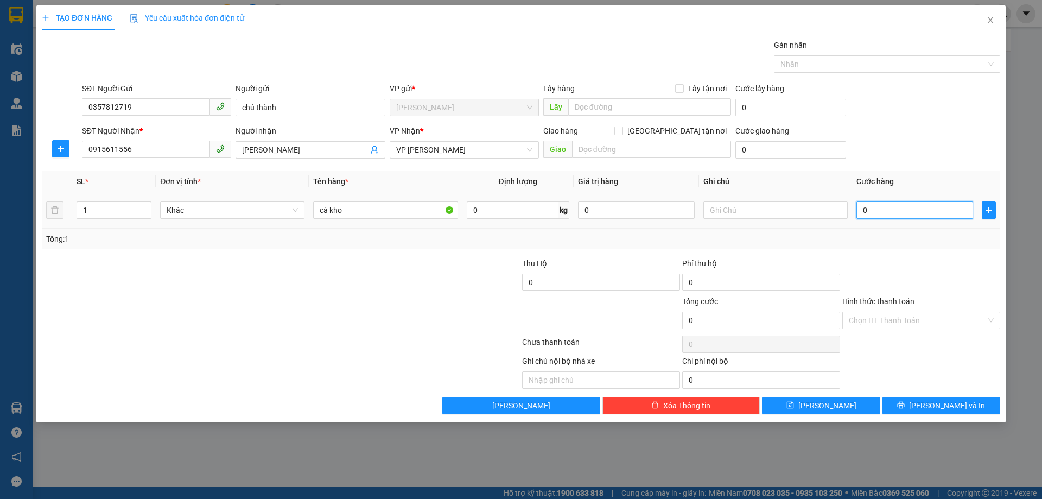
type input "7"
type input "070"
type input "70"
type input "0.700"
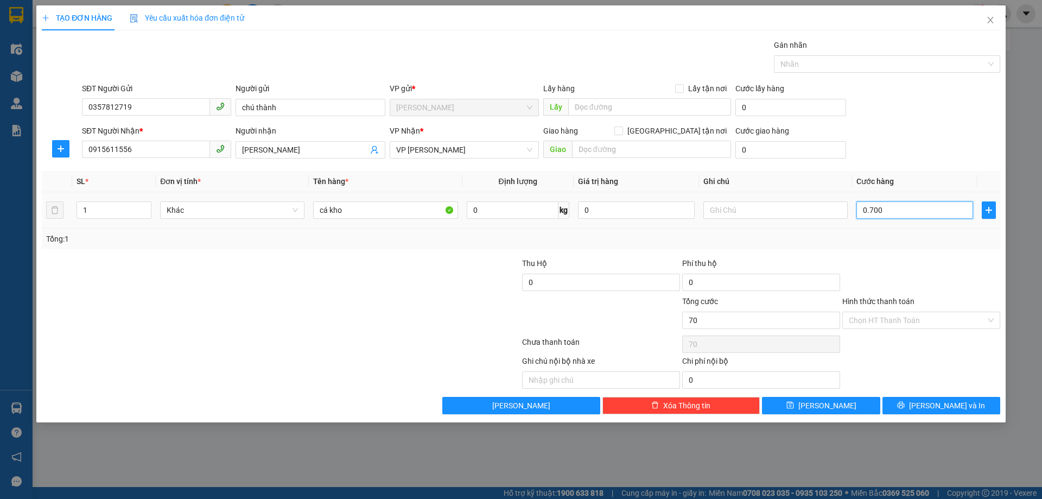
type input "700"
type input "07.000"
type input "7.000"
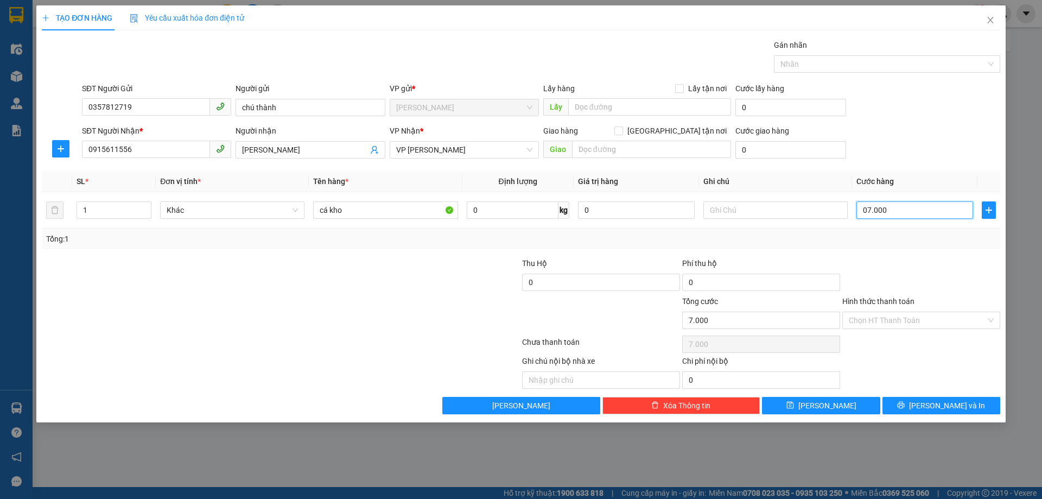
type input "0.700"
type input "700"
type input "0"
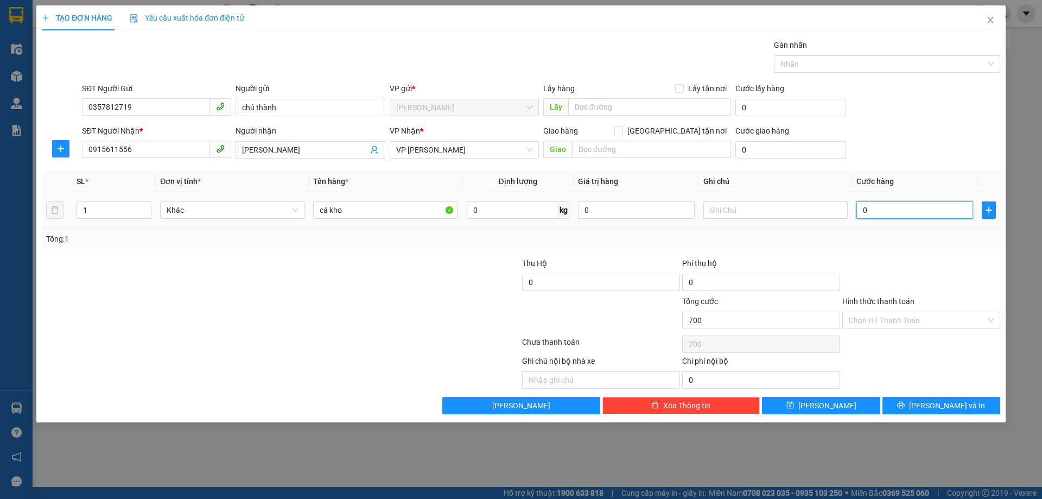
type input "0"
click at [865, 210] on input "0" at bounding box center [915, 209] width 117 height 17
type input "70"
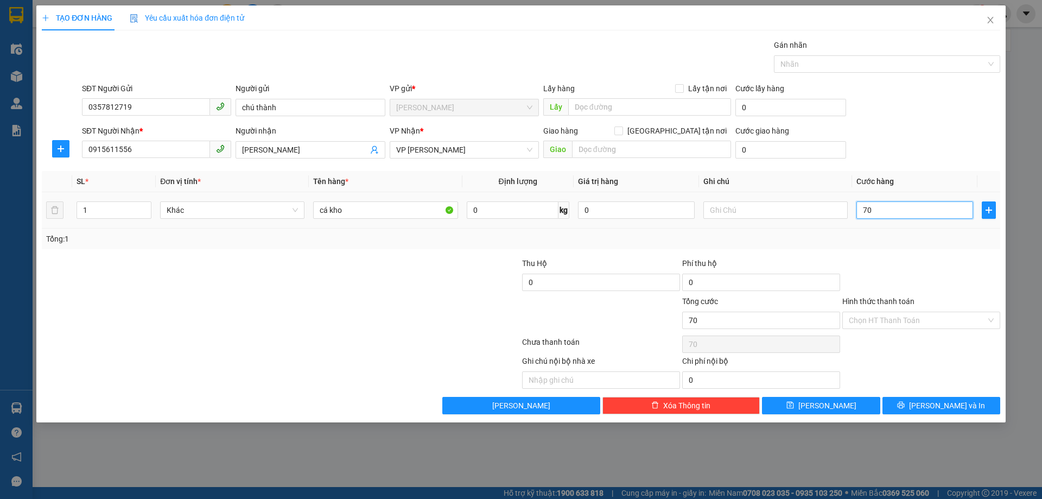
type input "700"
type input "7.000"
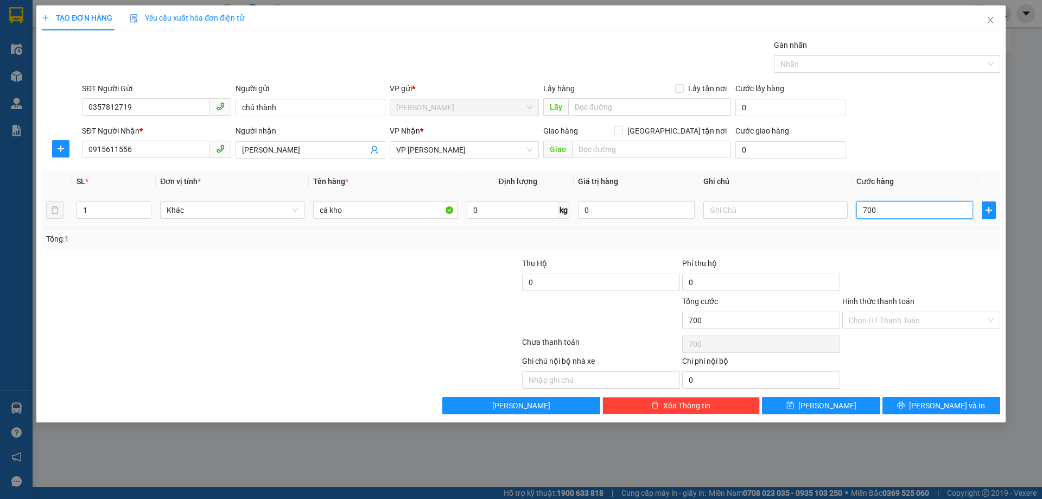
type input "7.000"
type input "70.000"
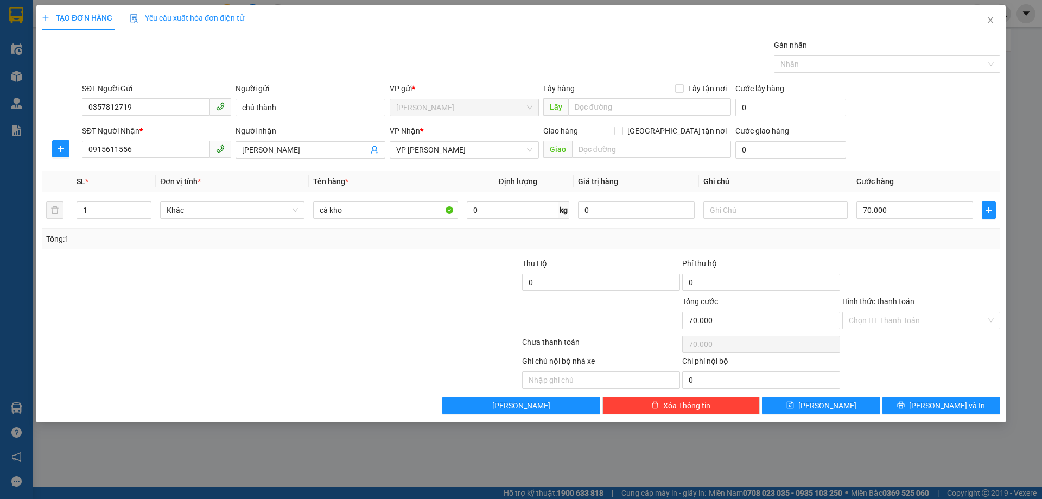
click at [928, 142] on div "SĐT Người Nhận * 0915611556 Người nhận anh chung VP Nhận * VP [PERSON_NAME] Gia…" at bounding box center [541, 144] width 923 height 38
drag, startPoint x: 964, startPoint y: 137, endPoint x: 675, endPoint y: 11, distance: 315.3
click at [964, 136] on div "SĐT Người Nhận * 0915611556 Người nhận anh chung VP Nhận * VP [PERSON_NAME] Gia…" at bounding box center [541, 144] width 923 height 38
click at [976, 254] on div "Transit Pickup Surcharge Ids Transit Deliver Surcharge Ids Transit Deliver Surc…" at bounding box center [521, 226] width 959 height 375
click at [967, 275] on div at bounding box center [921, 276] width 160 height 38
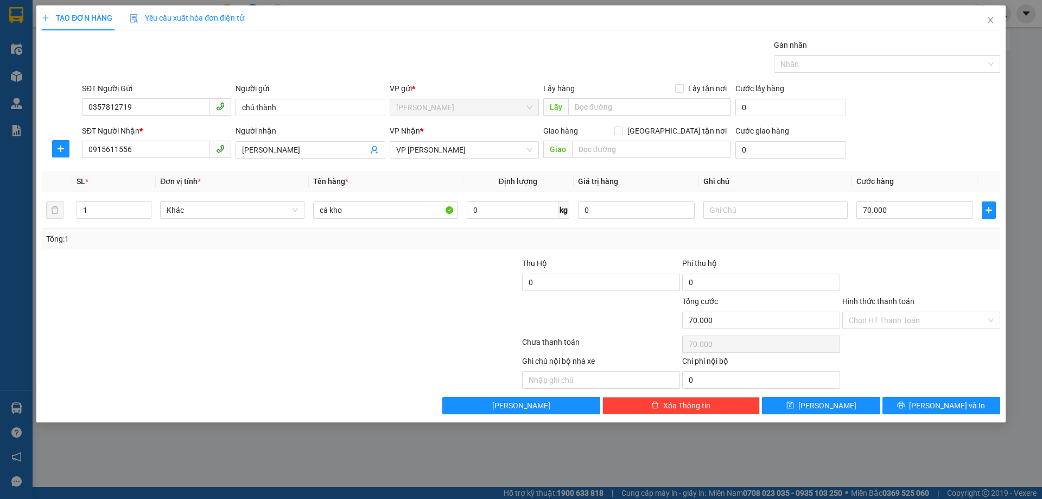
click at [973, 284] on div at bounding box center [921, 276] width 160 height 38
click at [960, 269] on div at bounding box center [921, 276] width 160 height 38
click at [977, 263] on div at bounding box center [921, 276] width 160 height 38
click at [934, 288] on div at bounding box center [921, 276] width 160 height 38
click at [920, 317] on input "Hình thức thanh toán" at bounding box center [917, 320] width 137 height 16
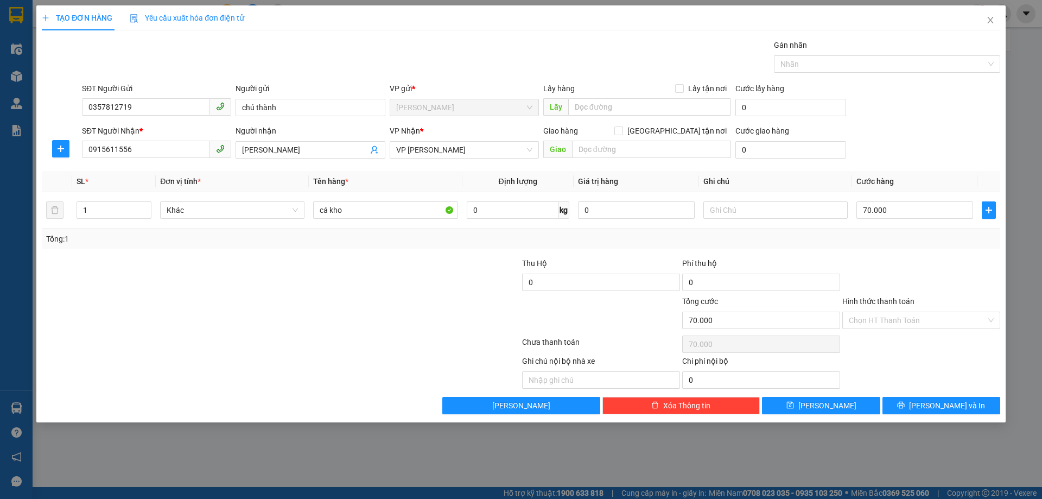
click at [934, 276] on div at bounding box center [921, 276] width 160 height 38
click at [317, 143] on span "[PERSON_NAME]" at bounding box center [310, 149] width 149 height 17
click at [314, 146] on input "[PERSON_NAME]" at bounding box center [304, 150] width 125 height 12
drag, startPoint x: 159, startPoint y: 150, endPoint x: 0, endPoint y: 166, distance: 159.9
click at [0, 166] on div "TẠO ĐƠN HÀNG Yêu cầu xuất hóa đơn điện tử Transit Pickup Surcharge Ids Transit …" at bounding box center [521, 249] width 1042 height 499
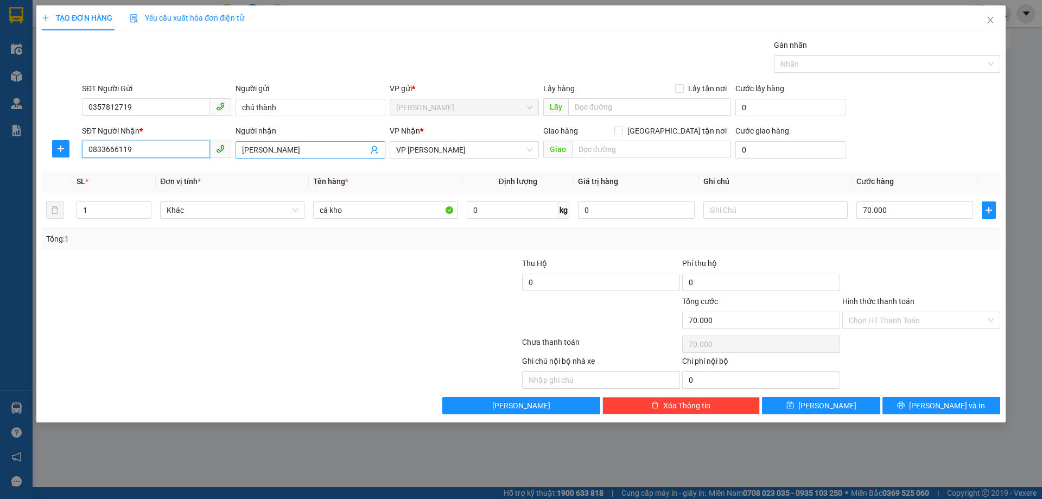
type input "0833666119"
drag, startPoint x: 309, startPoint y: 147, endPoint x: 84, endPoint y: 119, distance: 227.1
click at [85, 119] on form "SĐT Người Gửi 0357812719 Người gửi chú thành VP gửi * [PERSON_NAME] Lấy hàng Lấ…" at bounding box center [521, 123] width 959 height 80
type input "thành"
click at [946, 268] on div at bounding box center [921, 276] width 160 height 38
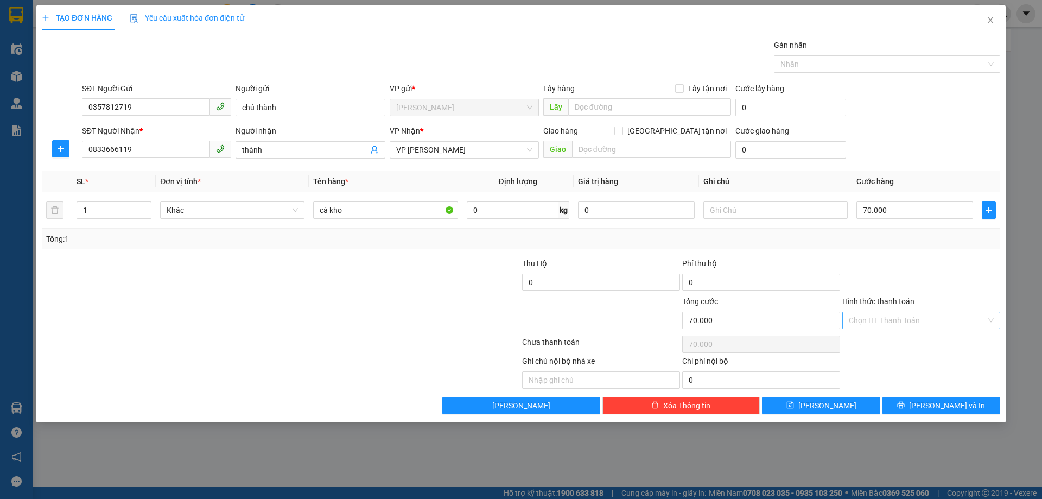
click at [934, 324] on input "Hình thức thanh toán" at bounding box center [917, 320] width 137 height 16
click at [934, 341] on div "Tại văn phòng" at bounding box center [921, 342] width 145 height 12
type input "0"
click at [963, 255] on div "Transit Pickup Surcharge Ids Transit Deliver Surcharge Ids Transit Deliver Surc…" at bounding box center [521, 226] width 959 height 375
drag, startPoint x: 945, startPoint y: 408, endPoint x: 1026, endPoint y: 395, distance: 81.3
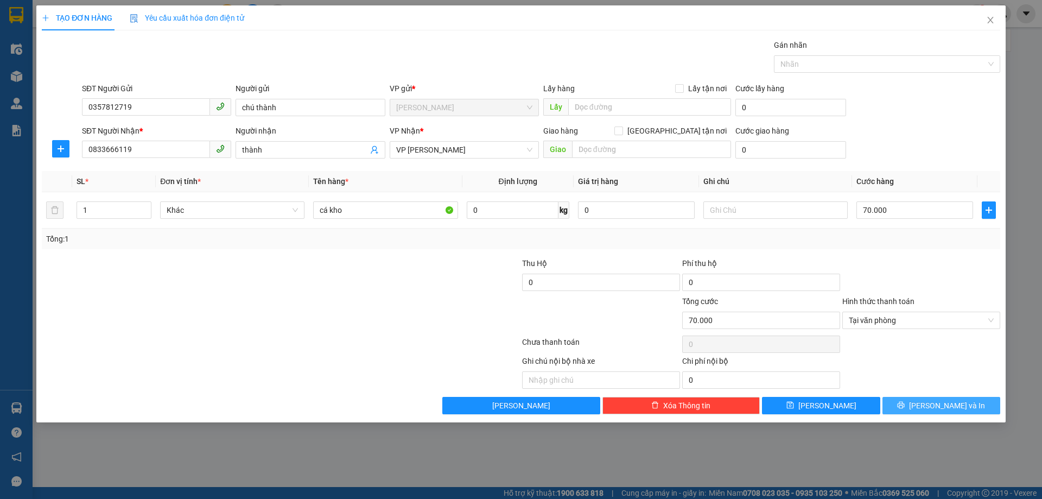
click at [946, 407] on span "[PERSON_NAME] và In" at bounding box center [947, 406] width 76 height 12
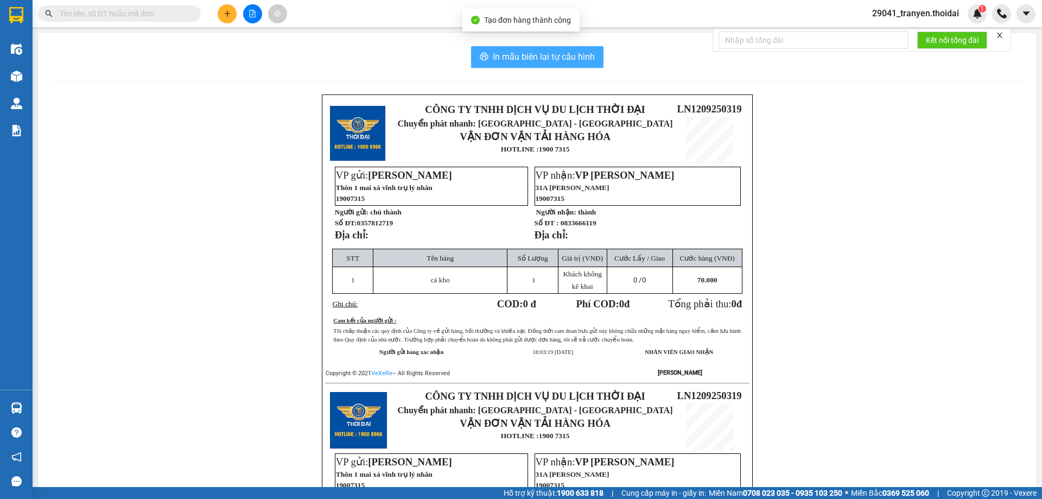
click at [543, 58] on span "In mẫu biên lai tự cấu hình" at bounding box center [544, 57] width 102 height 14
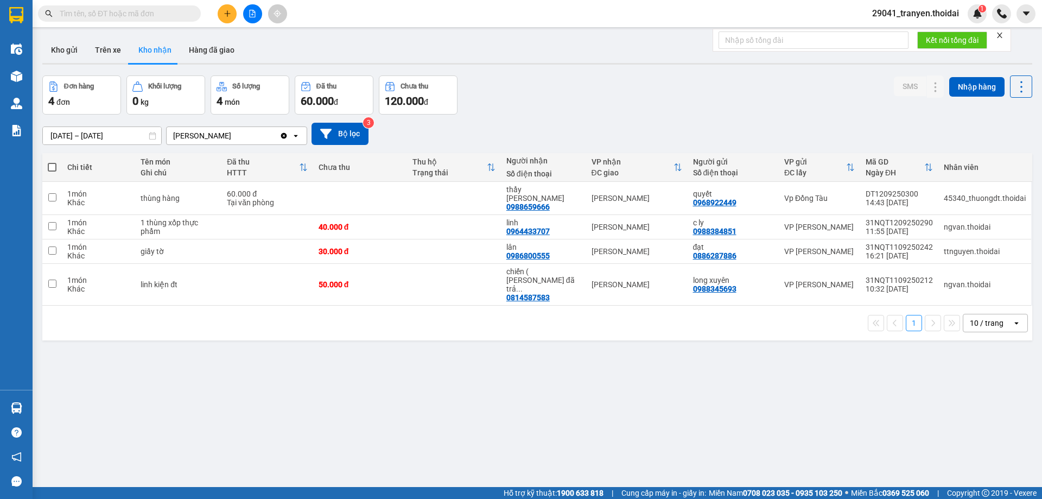
click at [175, 18] on input "text" at bounding box center [124, 14] width 128 height 12
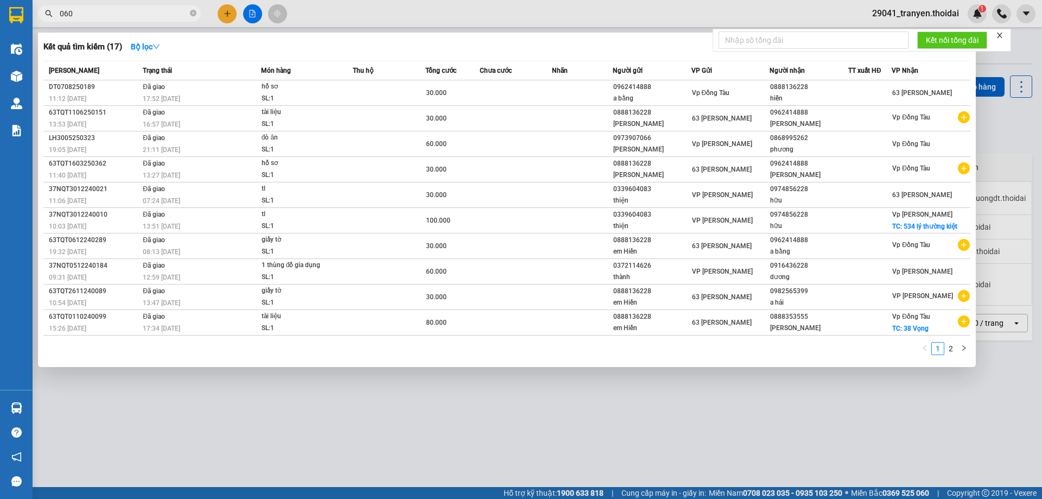
type input "0606"
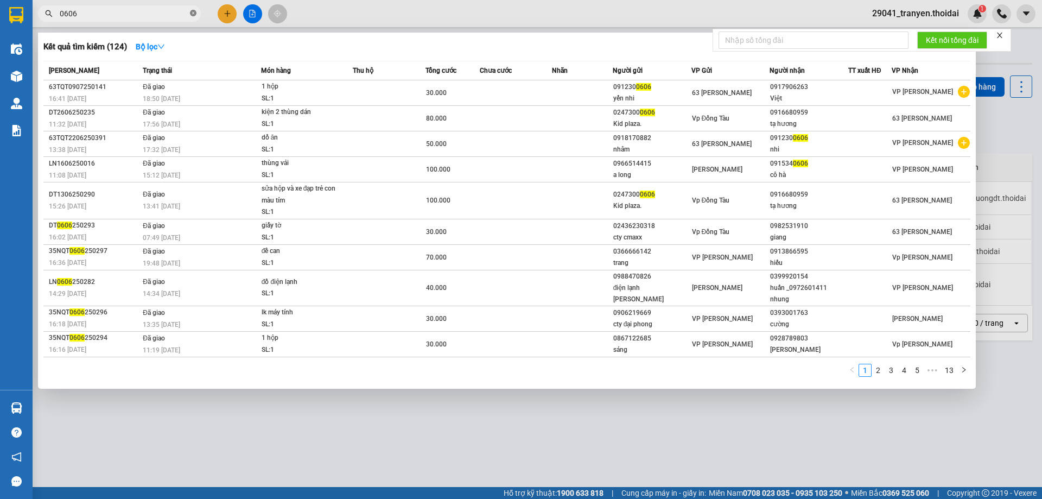
click at [193, 12] on icon "close-circle" at bounding box center [193, 13] width 7 height 7
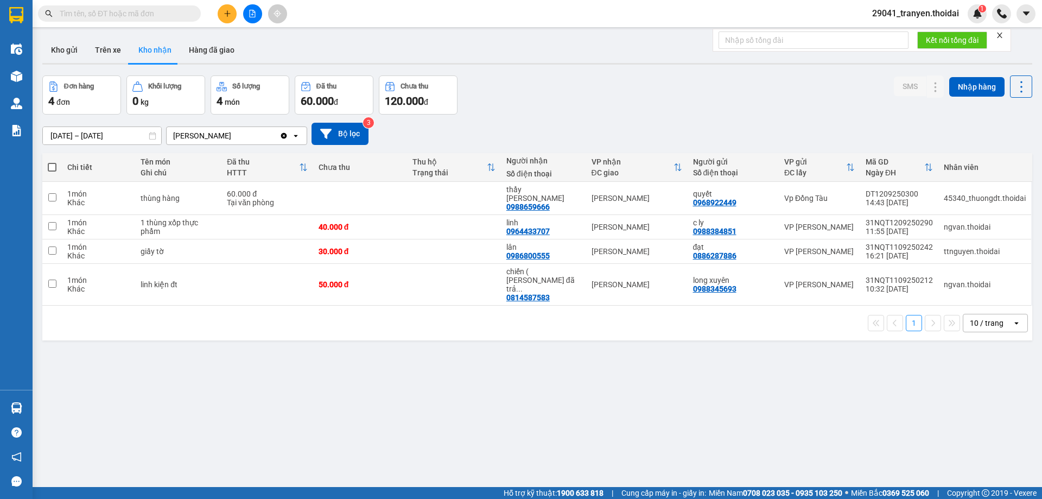
click at [553, 306] on div "1 10 / trang open" at bounding box center [537, 323] width 990 height 35
click at [541, 314] on div "1 10 / trang open" at bounding box center [538, 323] width 982 height 18
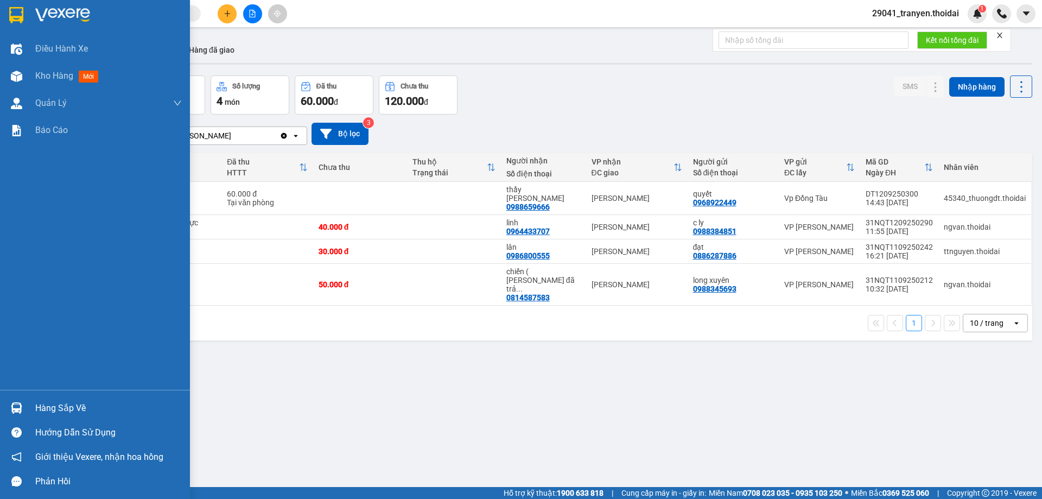
click at [22, 403] on img at bounding box center [16, 407] width 11 height 11
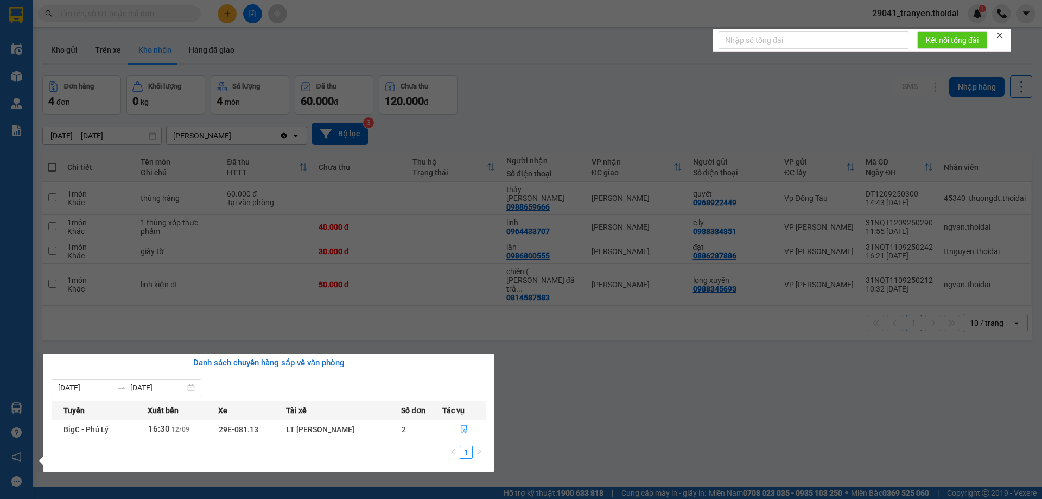
click at [613, 401] on section "Kết quả tìm kiếm ( 124 ) Bộ lọc Mã ĐH Trạng thái Món hàng Thu hộ Tổng cước Chưa…" at bounding box center [521, 249] width 1042 height 499
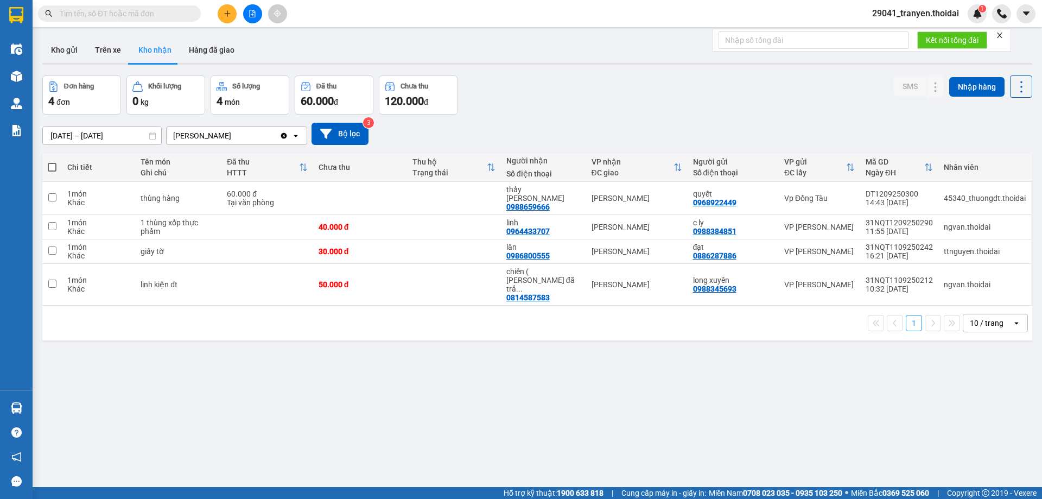
click at [104, 12] on input "text" at bounding box center [124, 14] width 128 height 12
click at [712, 104] on div "Đơn hàng 4 đơn Khối lượng 0 kg Số lượng 4 món Đã thu 60.000 đ Chưa thu 120.000 …" at bounding box center [537, 94] width 990 height 39
drag, startPoint x: 167, startPoint y: 16, endPoint x: 167, endPoint y: 10, distance: 6.0
click at [167, 12] on input "text" at bounding box center [124, 14] width 128 height 12
click at [688, 118] on div "[DATE] – [DATE] Press the down arrow key to interact with the calendar and sele…" at bounding box center [537, 134] width 990 height 39
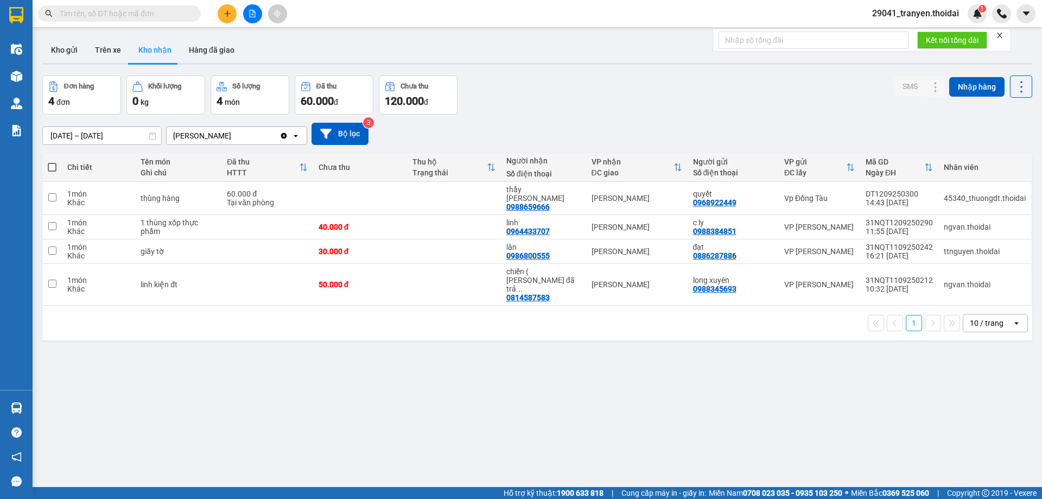
click at [554, 314] on div "1 10 / trang open" at bounding box center [538, 323] width 982 height 18
click at [636, 82] on div "Đơn hàng 4 đơn Khối lượng 0 kg Số lượng 4 món Đã thu 60.000 đ Chưa thu 120.000 …" at bounding box center [537, 94] width 990 height 39
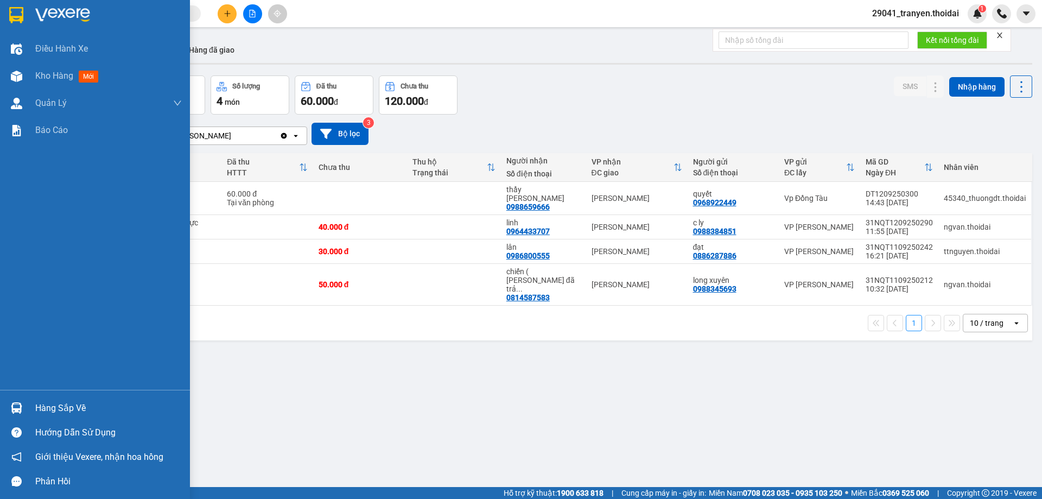
click at [27, 408] on div "Hàng sắp về" at bounding box center [95, 408] width 190 height 24
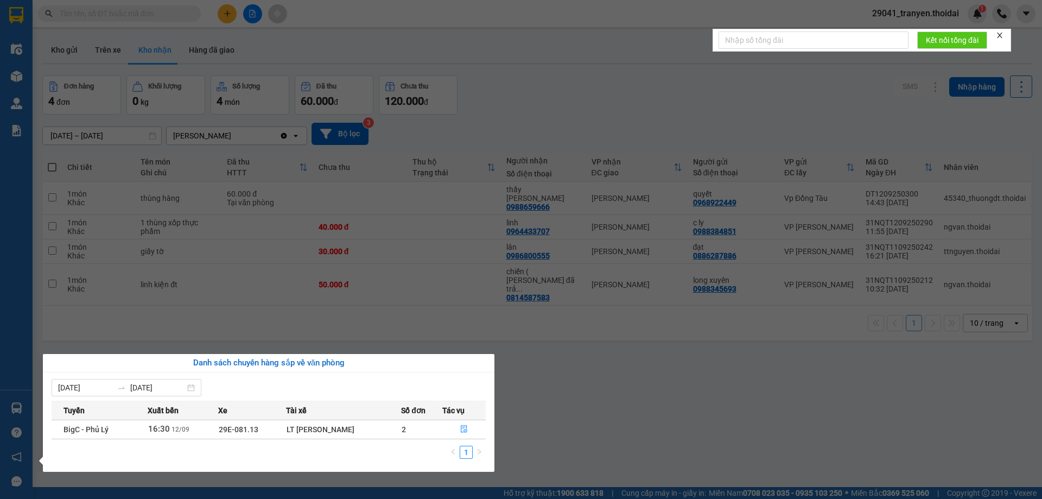
drag, startPoint x: 727, startPoint y: 368, endPoint x: 365, endPoint y: 194, distance: 401.6
click at [723, 368] on section "Kết quả tìm kiếm ( 124 ) Bộ lọc Mã ĐH Trạng thái Món hàng Thu hộ Tổng cước Chưa…" at bounding box center [521, 249] width 1042 height 499
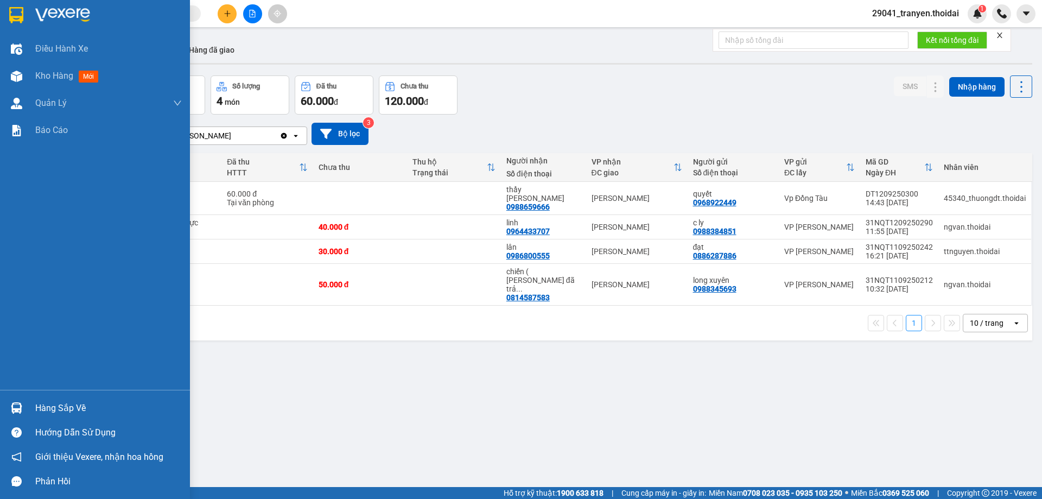
click at [20, 417] on div "Hàng sắp về" at bounding box center [95, 408] width 190 height 24
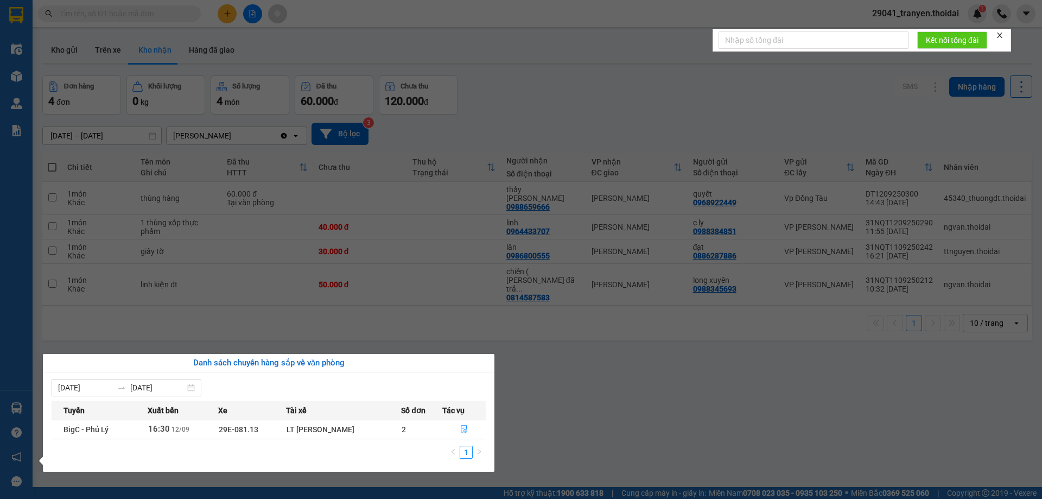
click at [20, 409] on div "Điều hành xe Kho hàng mới Quản [PERSON_NAME] lý chuyến Quản lý khách hàng Quản …" at bounding box center [16, 249] width 33 height 499
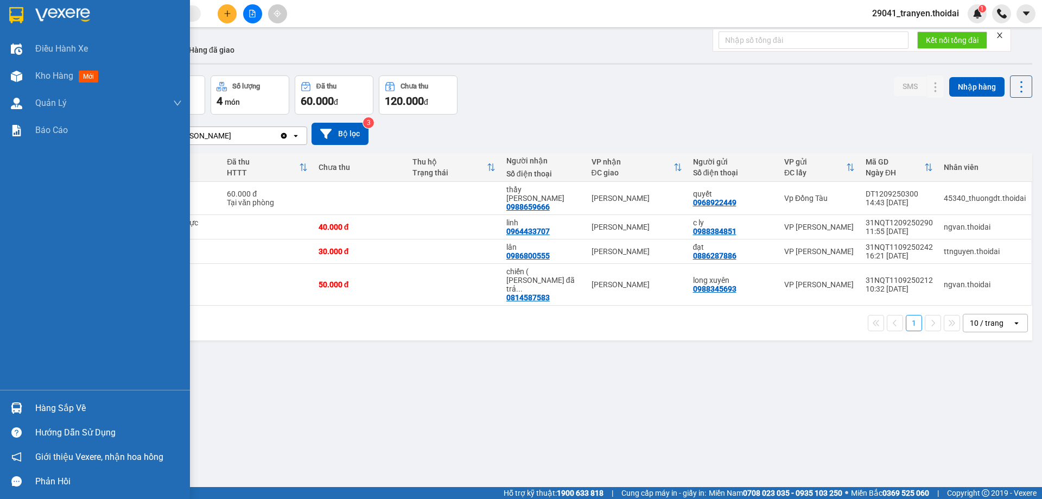
click at [32, 409] on div "Hàng sắp về" at bounding box center [95, 408] width 190 height 24
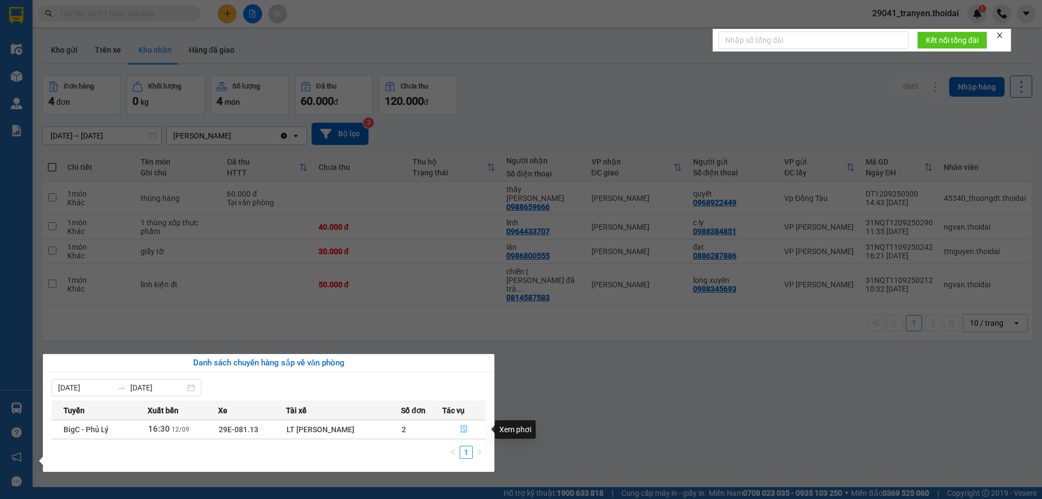
click at [458, 429] on button "button" at bounding box center [464, 429] width 42 height 17
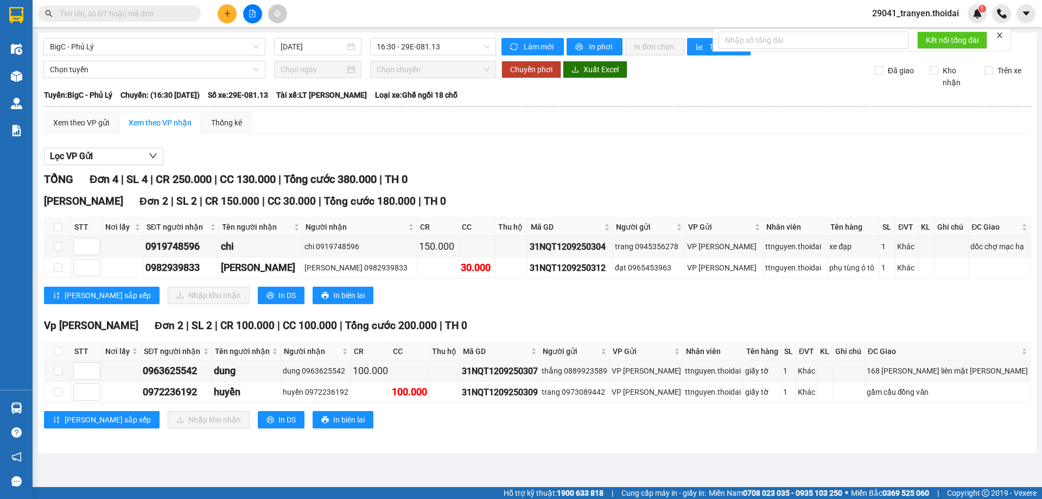
click at [561, 306] on div "[PERSON_NAME] 2 | SL 2 | CR 150.000 | CC 30.000 | Tổng cước 180.000 | TH 0 STT …" at bounding box center [537, 252] width 987 height 119
click at [536, 296] on div "[PERSON_NAME] sắp xếp Nhập kho nhận In DS In biên lai" at bounding box center [537, 295] width 987 height 17
click at [535, 297] on div "[PERSON_NAME] sắp xếp Nhập kho nhận In DS In biên lai" at bounding box center [537, 295] width 987 height 17
click at [593, 162] on div "Lọc VP Gửi" at bounding box center [537, 157] width 987 height 18
click at [629, 307] on div "[PERSON_NAME] 2 | SL 2 | CR 150.000 | CC 30.000 | Tổng cước 180.000 | TH 0 STT …" at bounding box center [537, 252] width 987 height 119
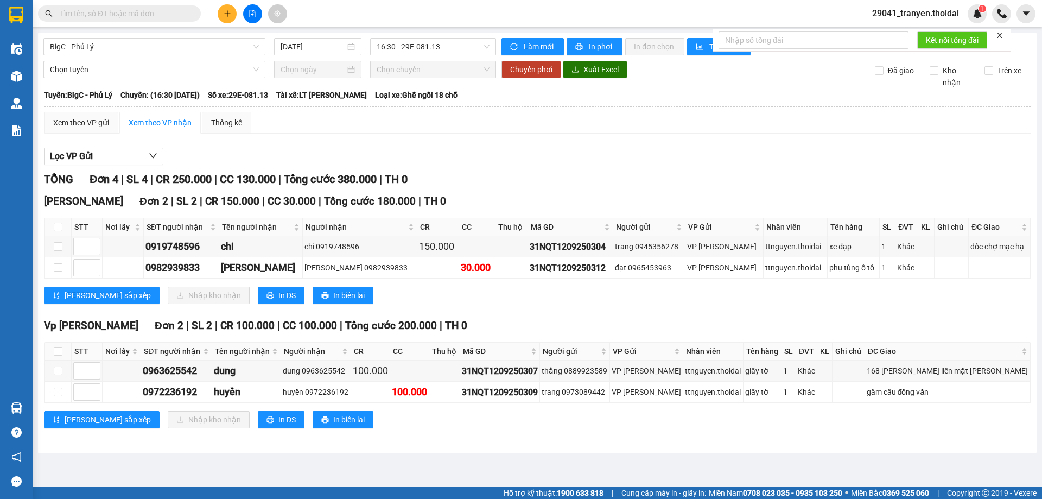
click at [480, 281] on div "[PERSON_NAME] 2 | SL 2 | CR 150.000 | CC 30.000 | Tổng cước 180.000 | TH 0 STT …" at bounding box center [537, 252] width 987 height 119
click at [473, 295] on div "[PERSON_NAME] sắp xếp Nhập kho nhận In DS In biên lai" at bounding box center [537, 295] width 987 height 17
drag, startPoint x: 502, startPoint y: 328, endPoint x: 438, endPoint y: 313, distance: 65.7
click at [499, 325] on div "Vp [PERSON_NAME] Đơn 2 | SL 2 | CR 100.000 | CC 100.000 | Tổng cước 200.000 | T…" at bounding box center [537, 326] width 987 height 16
click at [59, 226] on input "checkbox" at bounding box center [58, 227] width 9 height 9
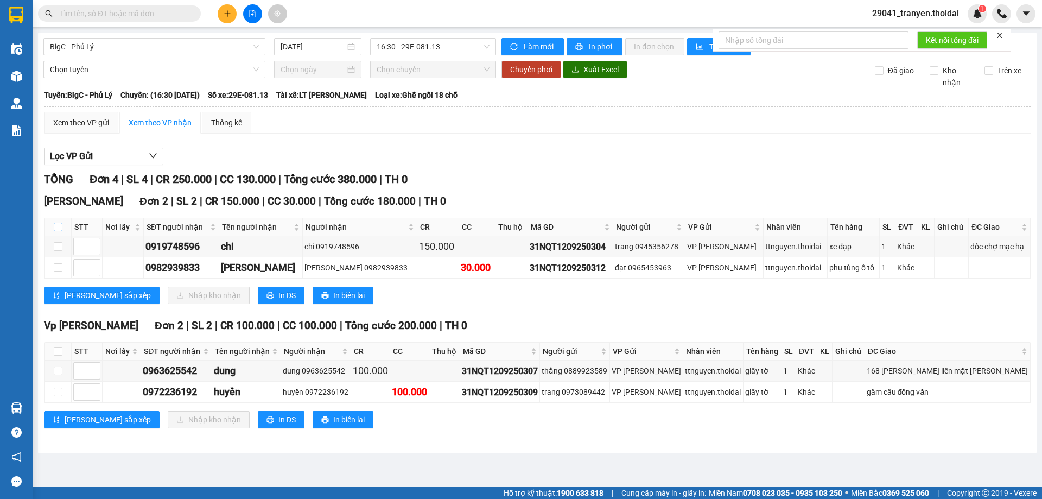
checkbox input "true"
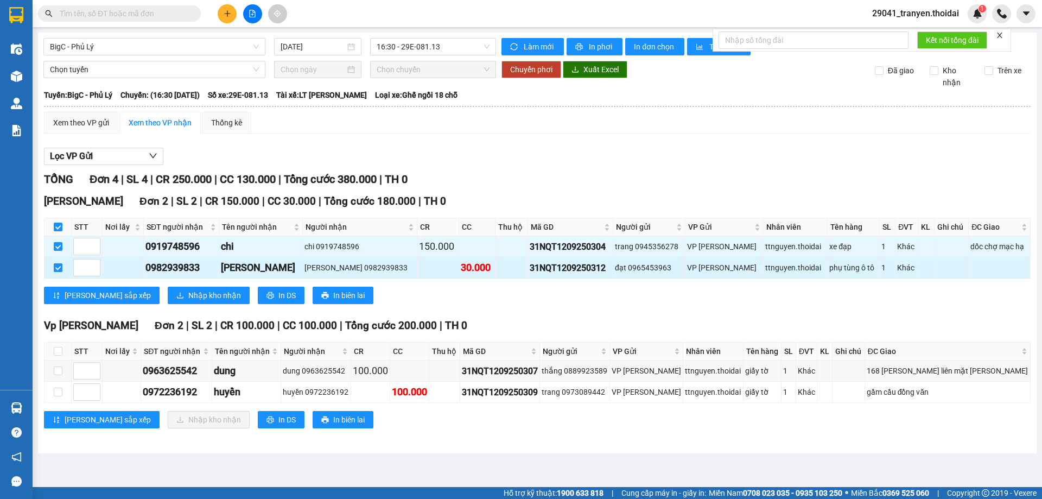
click at [56, 268] on input "checkbox" at bounding box center [58, 267] width 9 height 9
checkbox input "false"
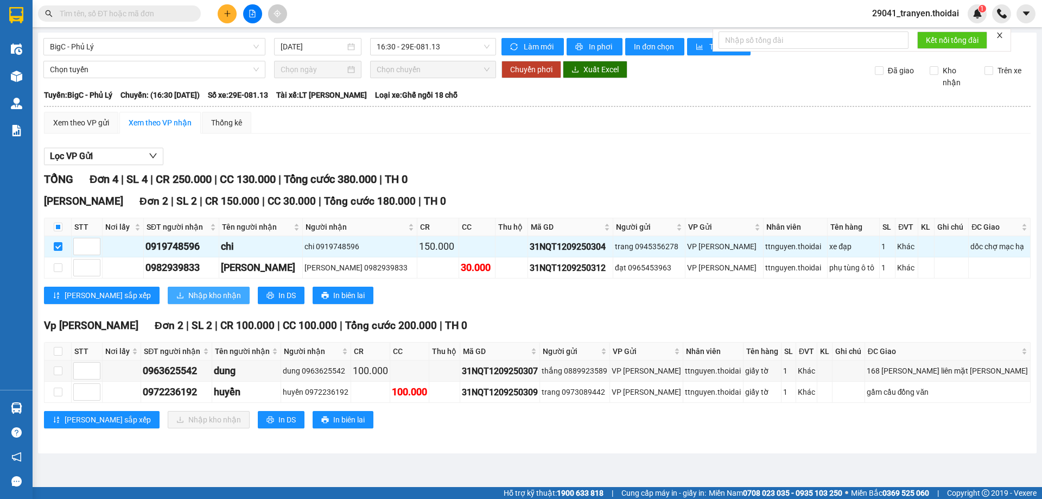
click at [188, 295] on span "Nhập kho nhận" at bounding box center [214, 295] width 53 height 12
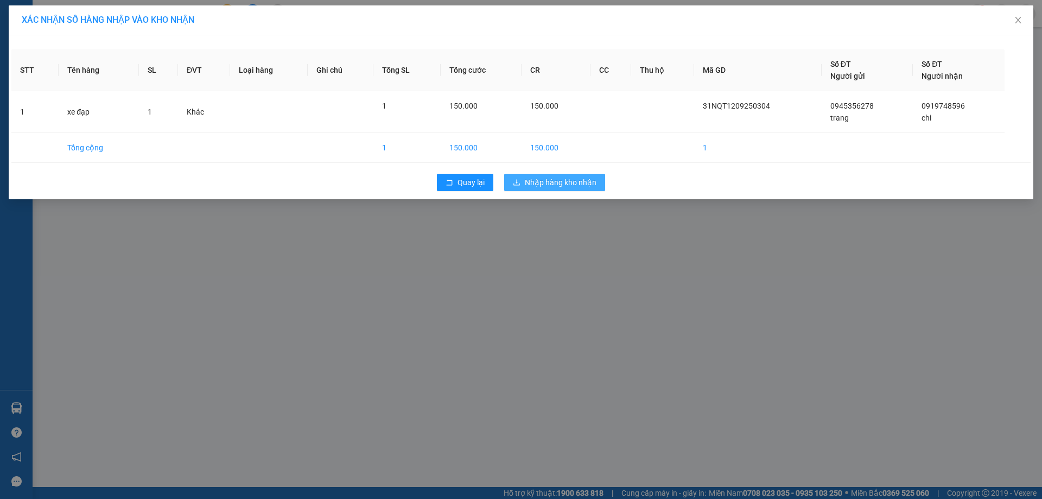
click at [591, 182] on span "Nhập hàng kho nhận" at bounding box center [561, 182] width 72 height 12
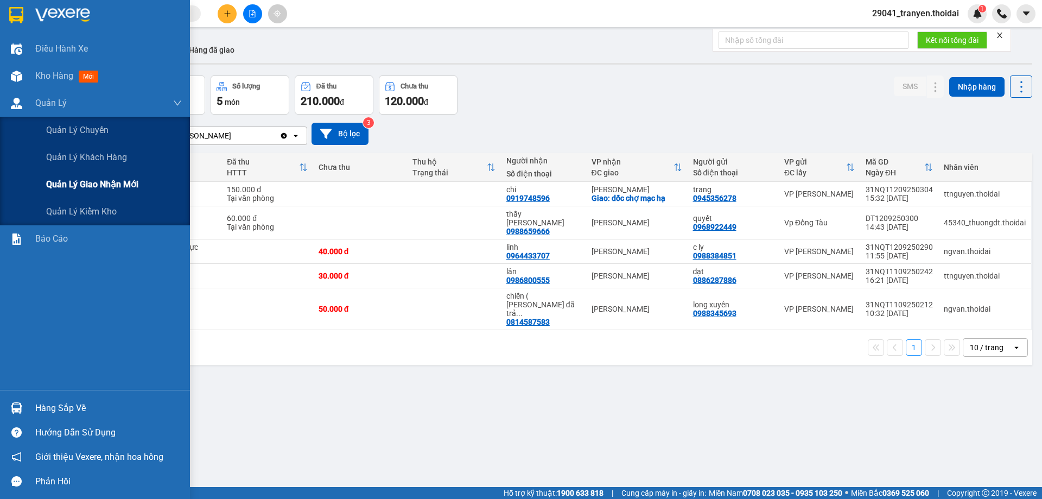
click at [134, 181] on span "Quản lý giao nhận mới" at bounding box center [92, 185] width 92 height 14
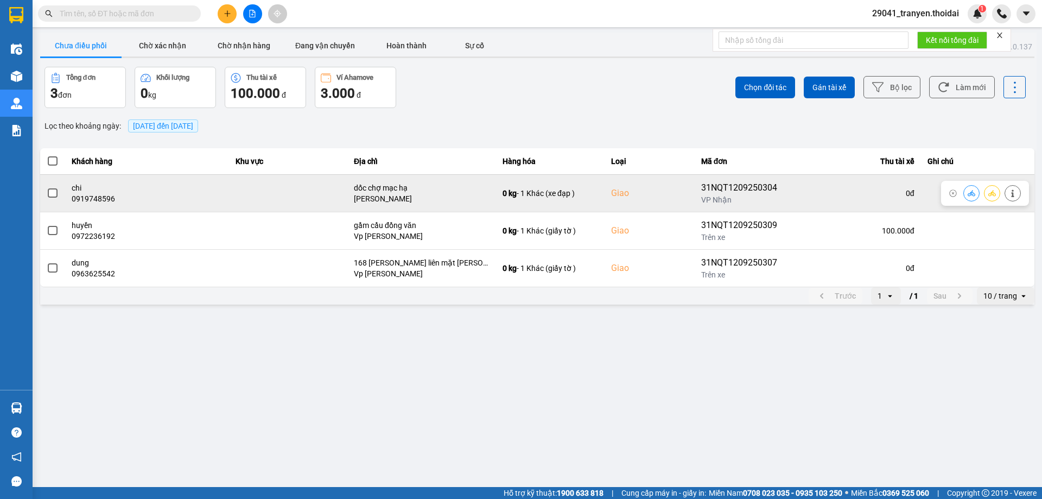
click at [54, 196] on span at bounding box center [53, 193] width 10 height 10
click at [47, 187] on input "checkbox" at bounding box center [47, 187] width 0 height 0
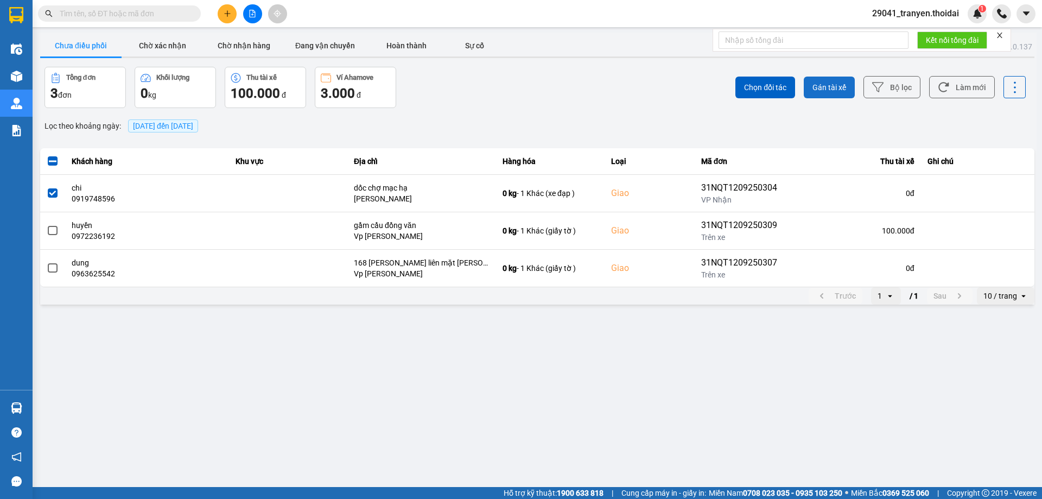
click at [831, 86] on span "Gán tài xế" at bounding box center [830, 87] width 34 height 11
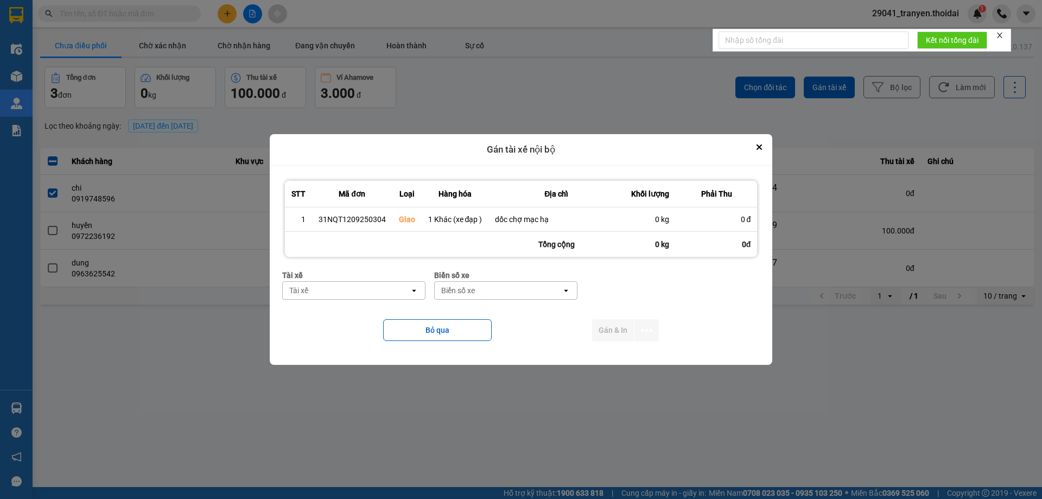
click at [383, 292] on div "Tài xế" at bounding box center [346, 290] width 127 height 17
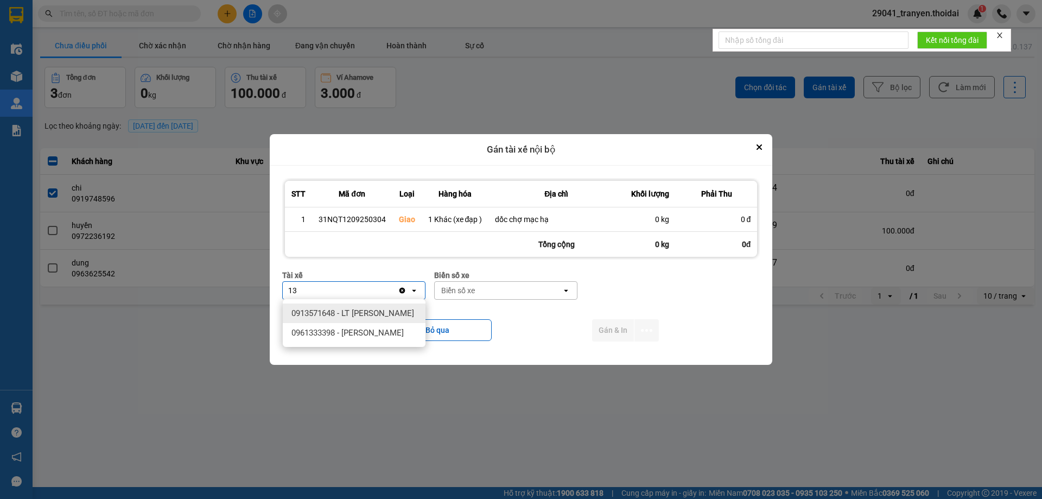
type input "1"
type input "thắng"
click at [384, 312] on span "0967329322 - LT [PERSON_NAME]" at bounding box center [353, 313] width 123 height 11
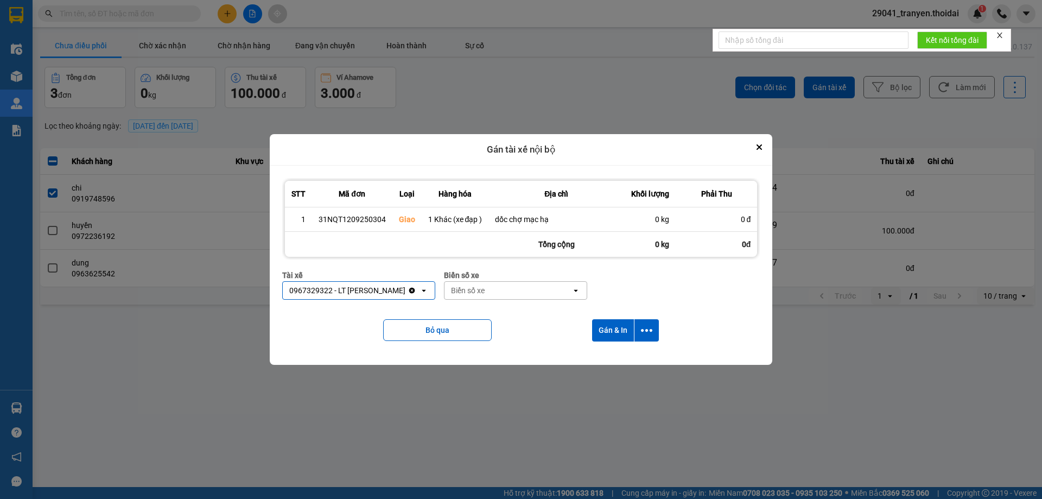
click at [492, 292] on div "Biển số xe" at bounding box center [508, 290] width 127 height 17
type input "13"
click at [495, 307] on div "29E-081.13" at bounding box center [515, 313] width 143 height 20
click at [614, 328] on button "Gán & In" at bounding box center [613, 330] width 42 height 22
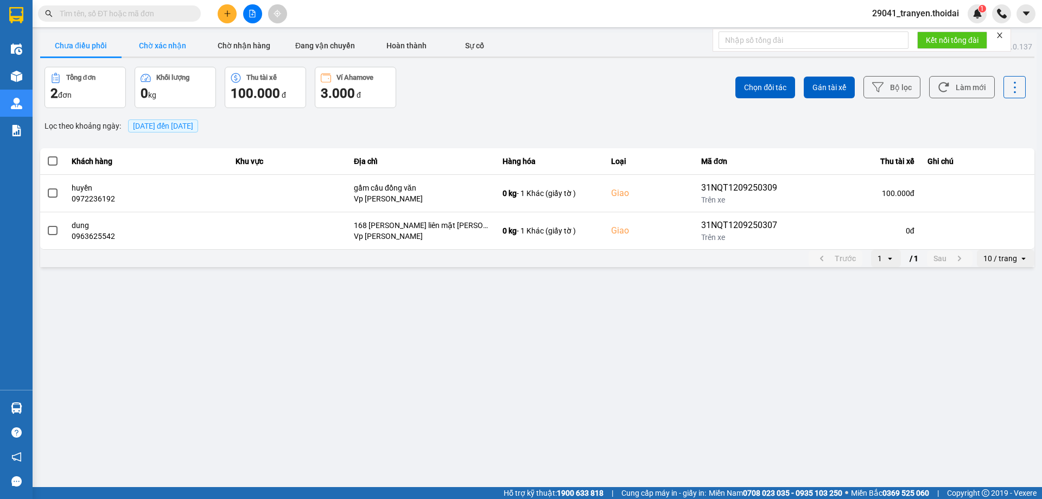
click at [167, 42] on button "Chờ xác nhận" at bounding box center [162, 46] width 81 height 22
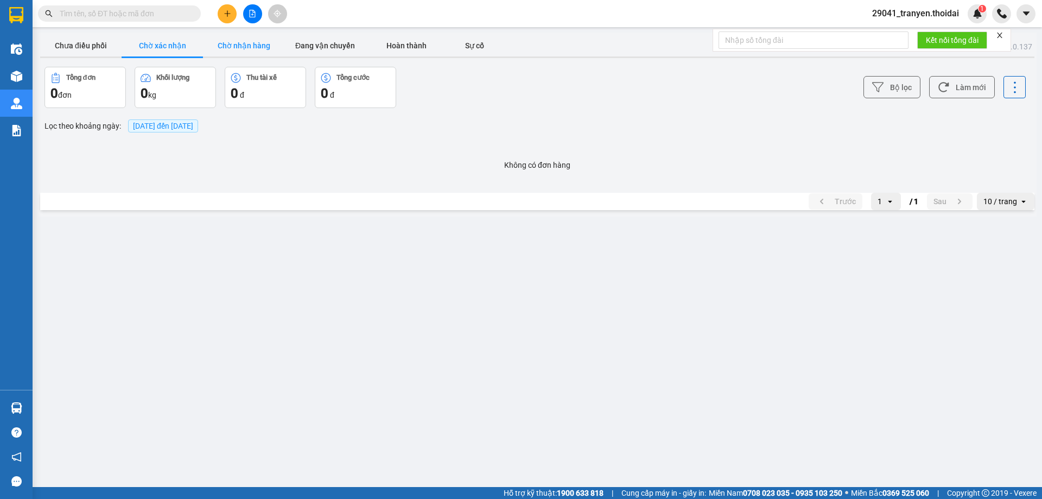
click at [243, 42] on button "Chờ nhận hàng" at bounding box center [243, 46] width 81 height 22
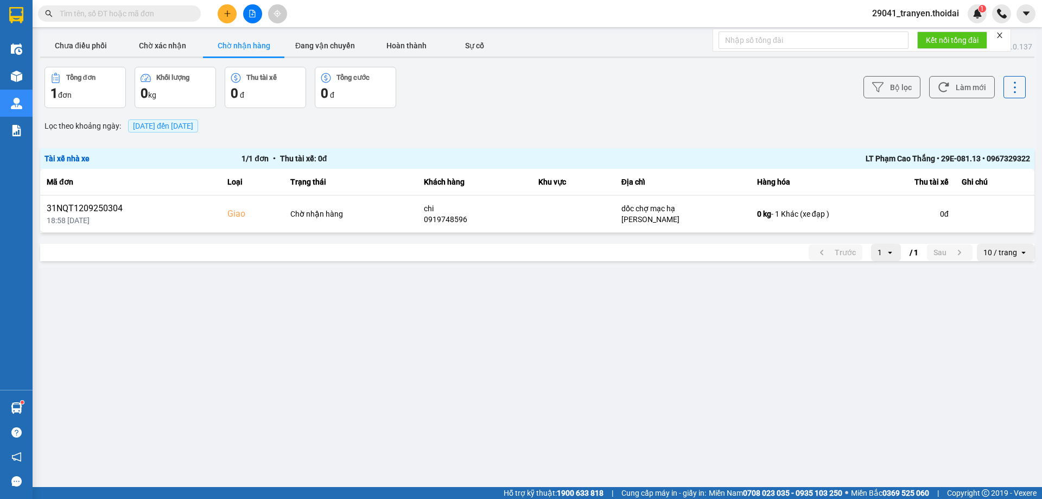
drag, startPoint x: 531, startPoint y: 129, endPoint x: 173, endPoint y: 72, distance: 363.4
click at [528, 128] on div "Lọc theo khoảng ngày : [DATE] đến [DATE]" at bounding box center [537, 126] width 995 height 18
click at [75, 46] on button "Chưa điều phối" at bounding box center [80, 46] width 81 height 22
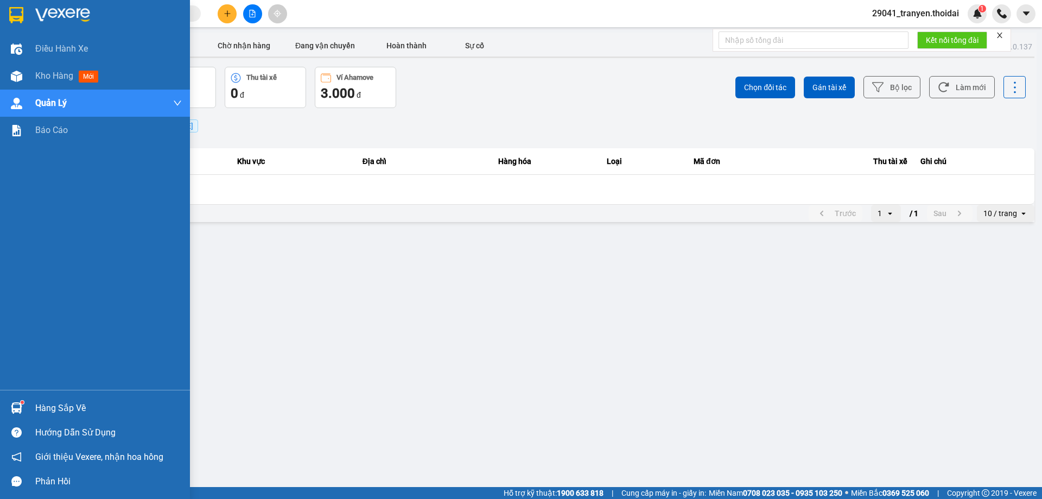
click at [20, 12] on img at bounding box center [16, 15] width 14 height 16
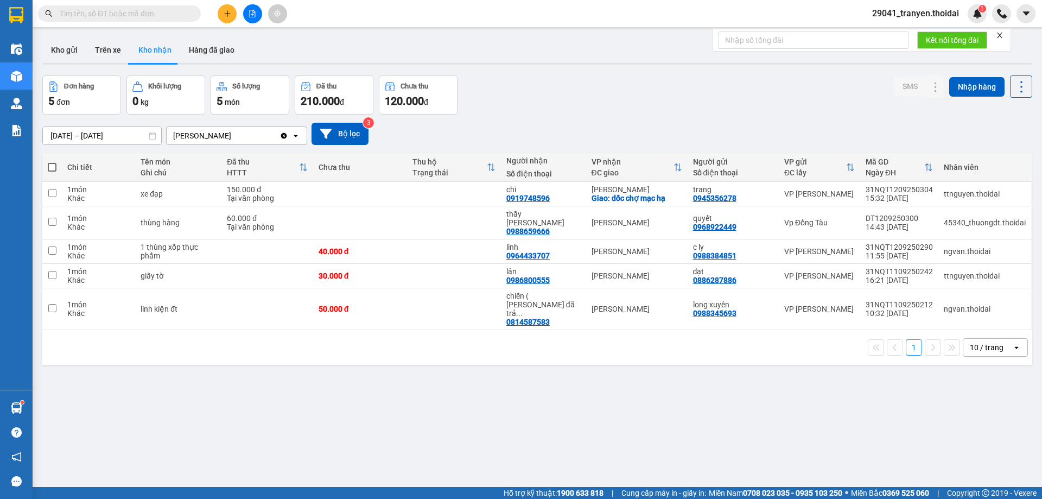
drag, startPoint x: 530, startPoint y: 105, endPoint x: 293, endPoint y: 117, distance: 237.0
click at [528, 104] on div "Đơn hàng 5 đơn Khối lượng 0 kg Số lượng 5 món Đã thu 210.000 đ Chưa thu 120.000…" at bounding box center [537, 94] width 990 height 39
click at [71, 52] on button "Kho gửi" at bounding box center [64, 50] width 44 height 26
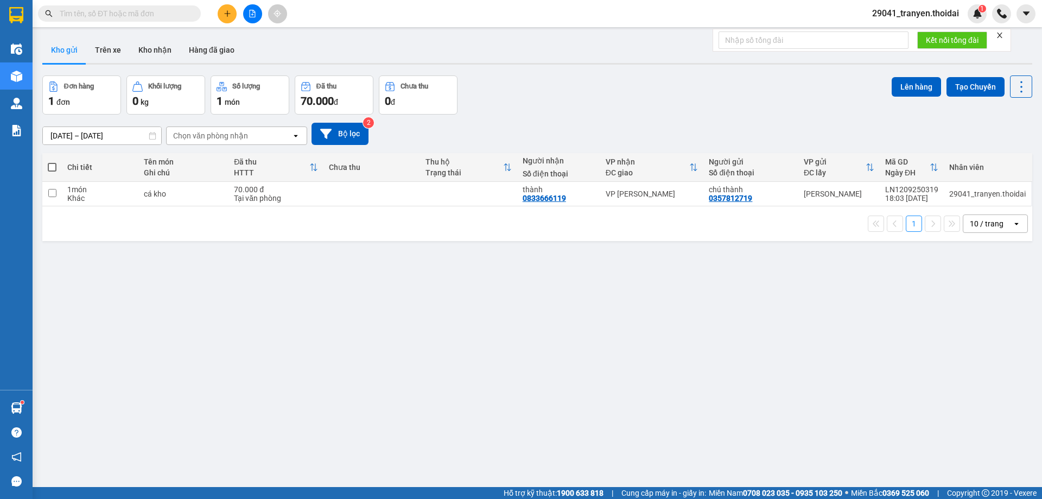
click at [622, 103] on div "Đơn hàng 1 đơn Khối lượng 0 kg Số lượng 1 món Đã thu 70.000 đ Chưa thu 0 đ Lên …" at bounding box center [537, 94] width 990 height 39
click at [689, 18] on div "Kết quả tìm kiếm ( 124 ) Bộ lọc Mã ĐH Trạng thái Món hàng Thu hộ Tổng cước Chưa…" at bounding box center [521, 13] width 1042 height 27
click at [119, 198] on div "Khác" at bounding box center [100, 198] width 66 height 9
checkbox input "true"
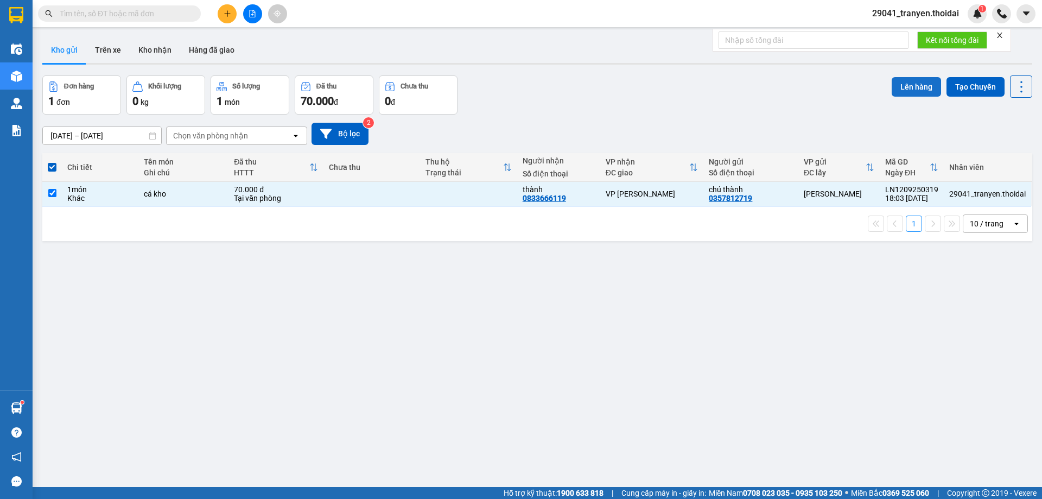
click at [912, 83] on button "Lên hàng" at bounding box center [916, 87] width 49 height 20
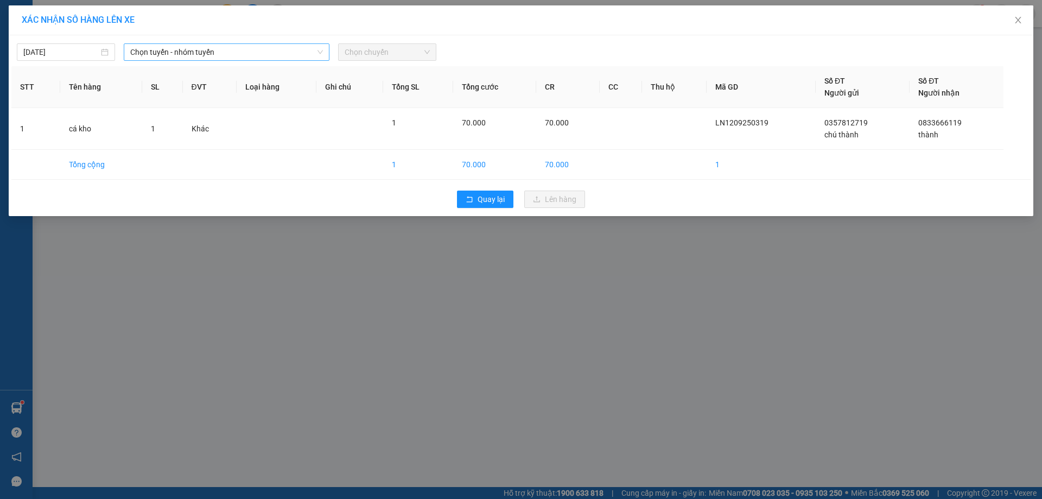
click at [206, 50] on span "Chọn tuyến - nhóm tuyến" at bounding box center [226, 52] width 193 height 16
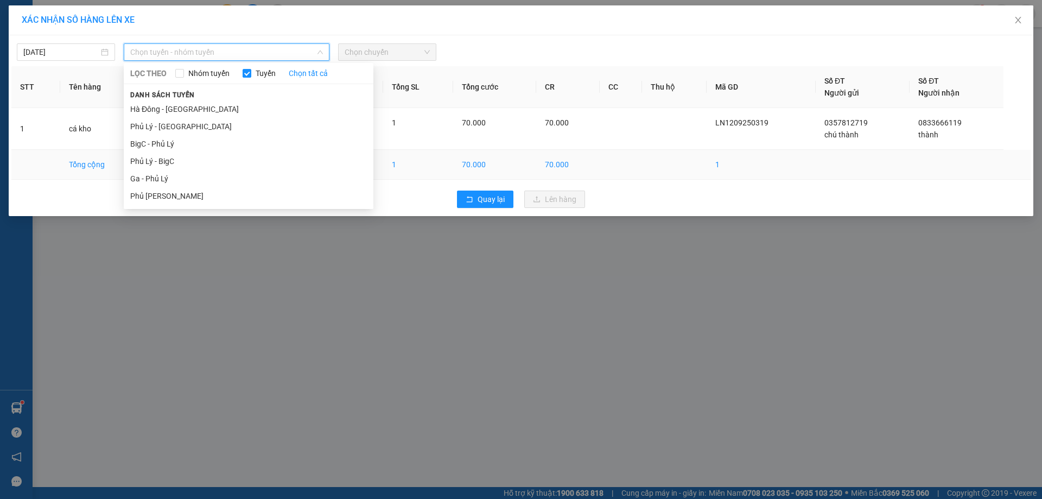
drag, startPoint x: 185, startPoint y: 161, endPoint x: 190, endPoint y: 157, distance: 6.2
click at [186, 161] on li "Phủ Lý - BigC" at bounding box center [249, 161] width 250 height 17
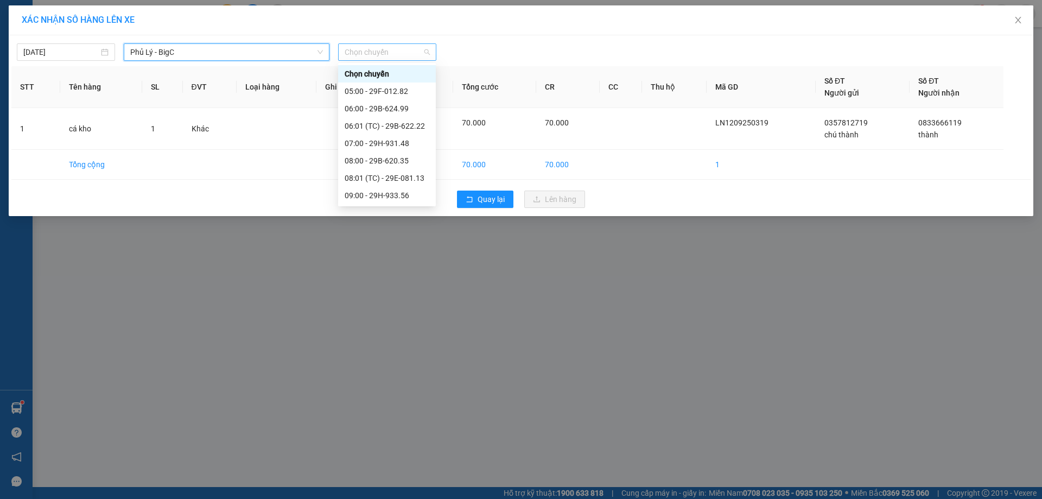
click at [403, 49] on span "Chọn chuyến" at bounding box center [387, 52] width 85 height 16
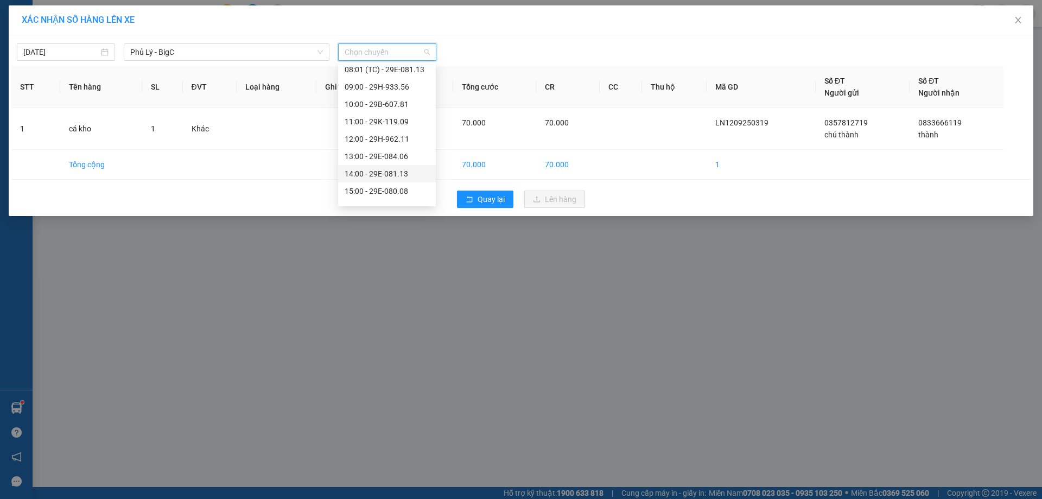
click at [401, 174] on div "14:00 - 29E-081.13" at bounding box center [387, 174] width 85 height 12
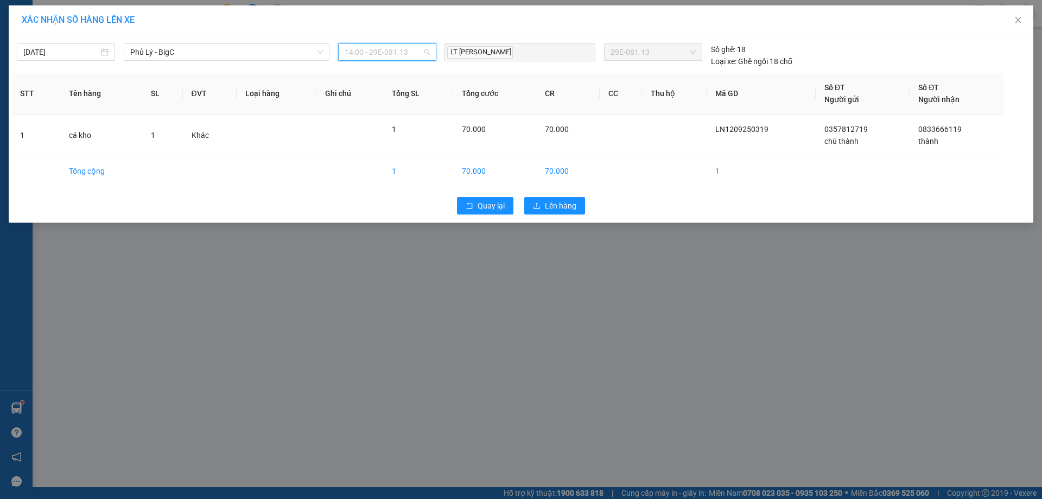
click at [394, 47] on span "14:00 - 29E-081.13" at bounding box center [387, 52] width 85 height 16
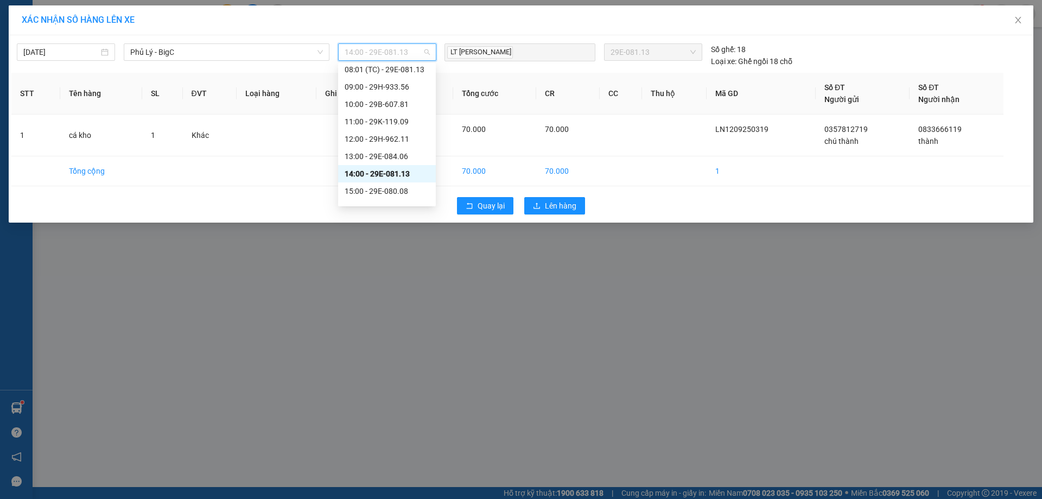
scroll to position [191, 0]
click at [266, 48] on span "Phủ Lý - BigC" at bounding box center [226, 52] width 193 height 16
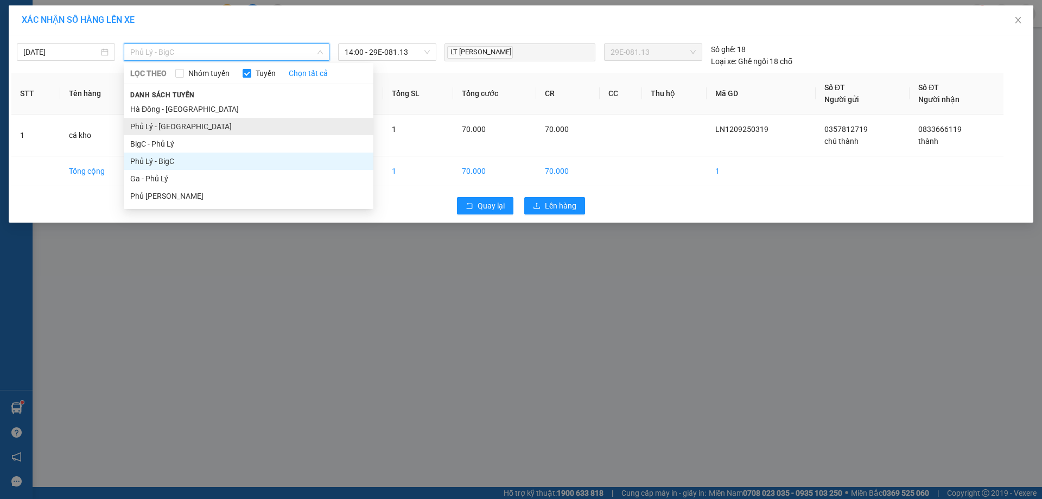
click at [191, 129] on li "Phủ Lý - [GEOGRAPHIC_DATA]" at bounding box center [249, 126] width 250 height 17
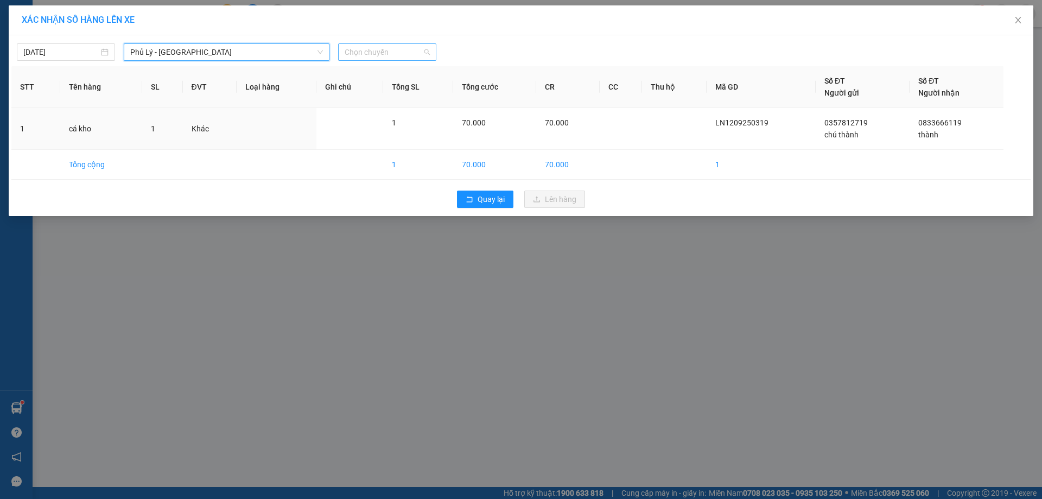
click at [371, 52] on span "Chọn chuyến" at bounding box center [387, 52] width 85 height 16
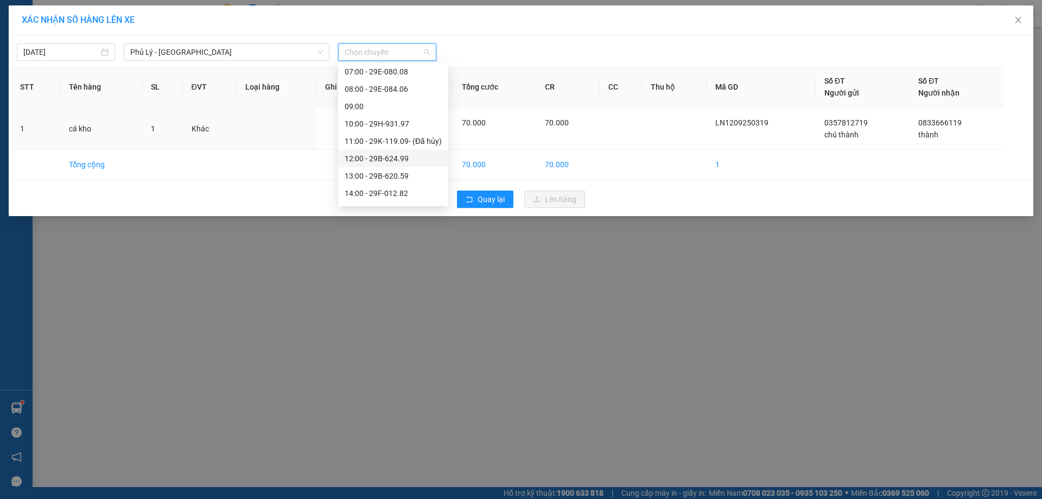
scroll to position [156, 0]
click at [409, 174] on div "19:00 - 29E-081.13" at bounding box center [393, 178] width 97 height 12
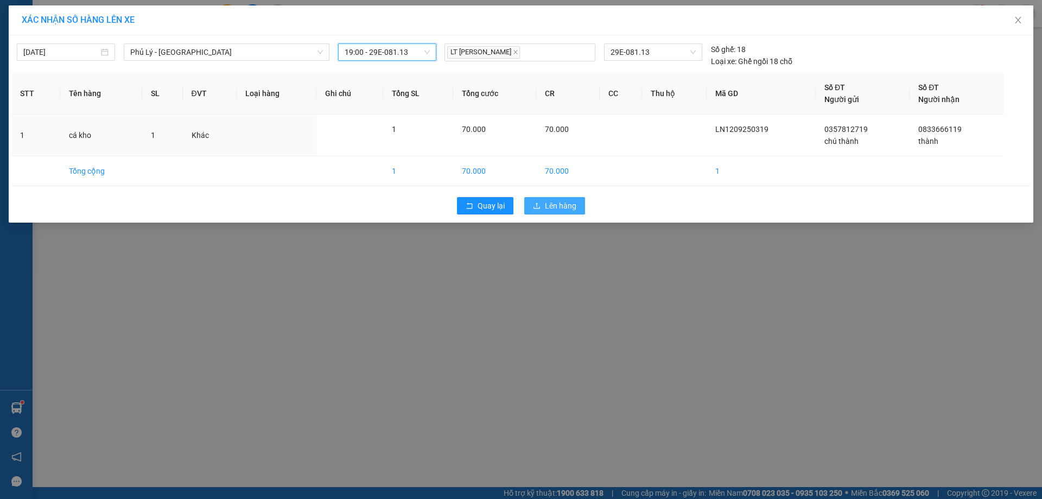
click at [553, 203] on span "Lên hàng" at bounding box center [560, 206] width 31 height 12
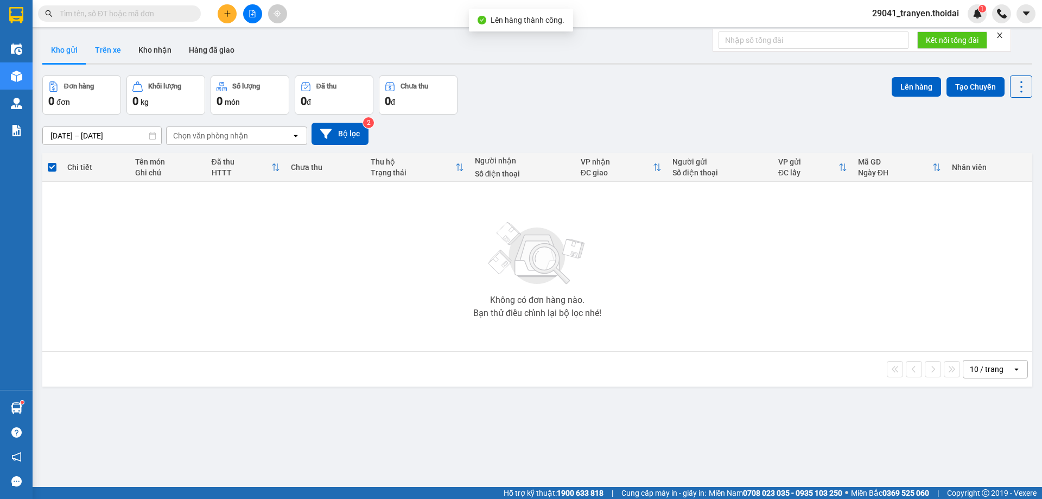
click at [108, 48] on button "Trên xe" at bounding box center [107, 50] width 43 height 26
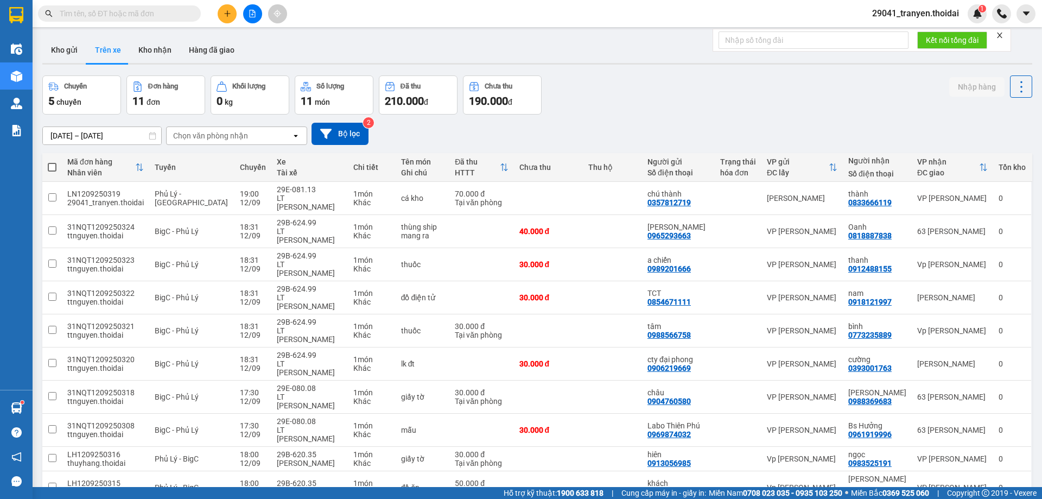
click at [547, 111] on div "Chuyến 5 chuyến Đơn hàng 11 đơn Khối lượng 0 kg Số lượng 11 món Đã thu 210.000 …" at bounding box center [537, 94] width 990 height 39
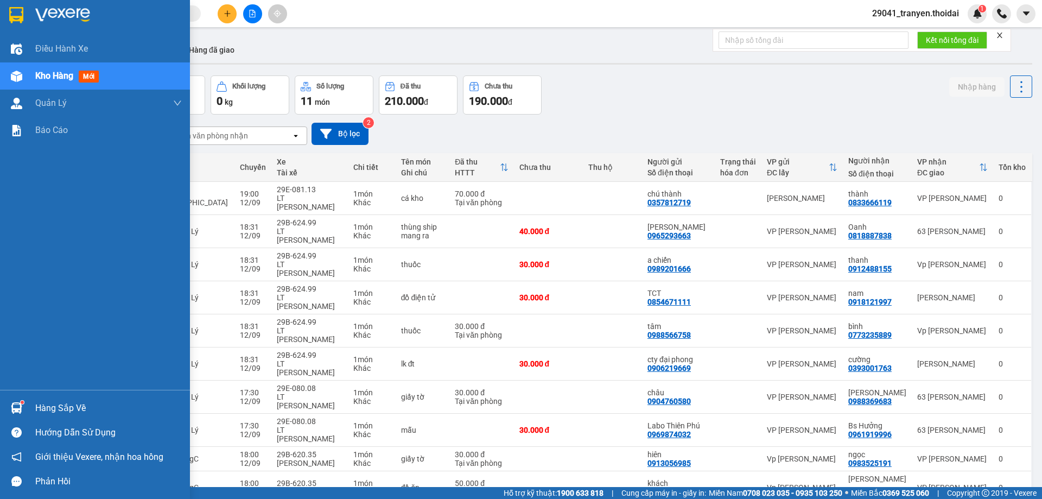
click at [39, 408] on div "Hàng sắp về" at bounding box center [108, 408] width 147 height 16
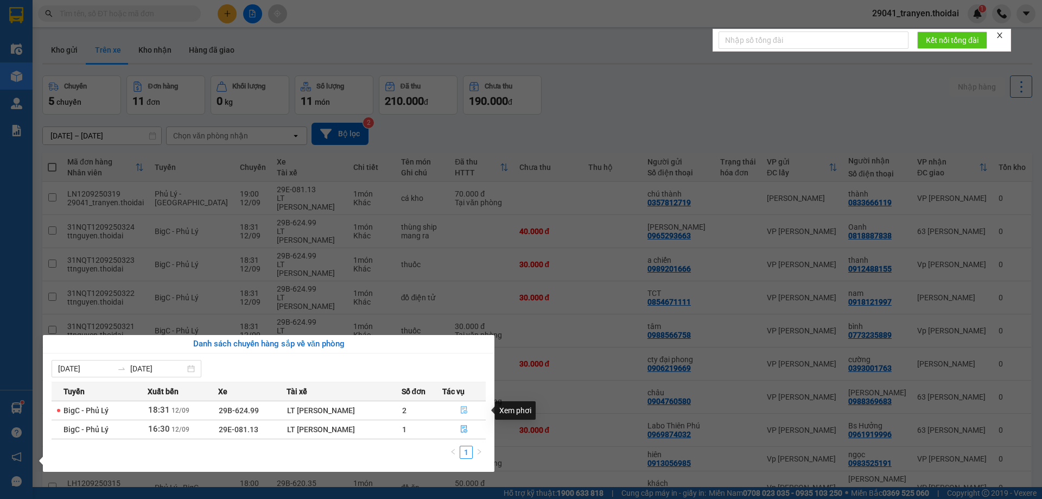
click at [465, 409] on icon "file-done" at bounding box center [464, 410] width 8 height 8
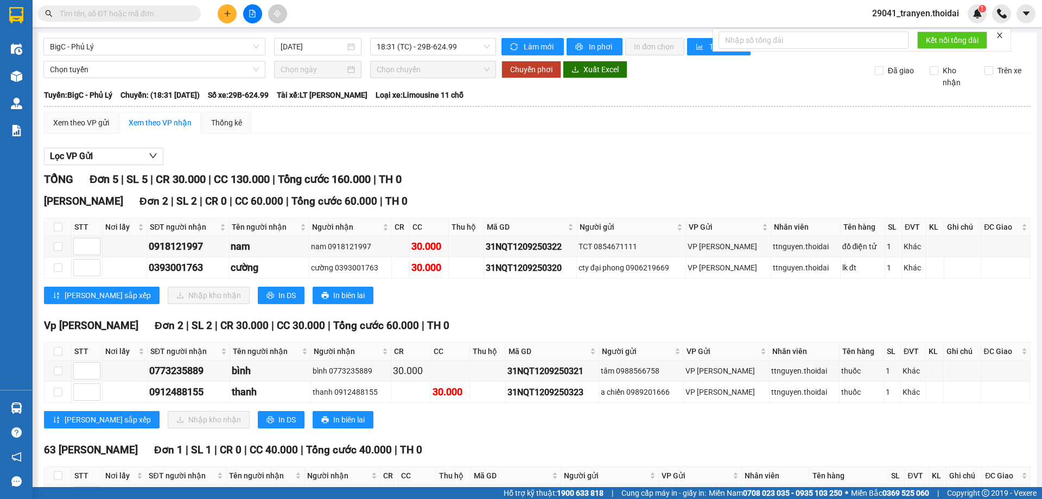
drag, startPoint x: 513, startPoint y: 310, endPoint x: 106, endPoint y: 2, distance: 510.3
click at [513, 309] on div "[PERSON_NAME] 2 | SL 2 | CR 0 | CC 60.000 | Tổng cước 60.000 | TH 0 STT Nơi lấy…" at bounding box center [537, 252] width 987 height 119
click at [600, 153] on div "Lọc VP Gửi" at bounding box center [537, 157] width 987 height 18
click at [417, 289] on div "[PERSON_NAME] sắp xếp Nhập kho nhận In DS In biên lai" at bounding box center [537, 295] width 987 height 17
drag, startPoint x: 599, startPoint y: 292, endPoint x: 183, endPoint y: 276, distance: 416.2
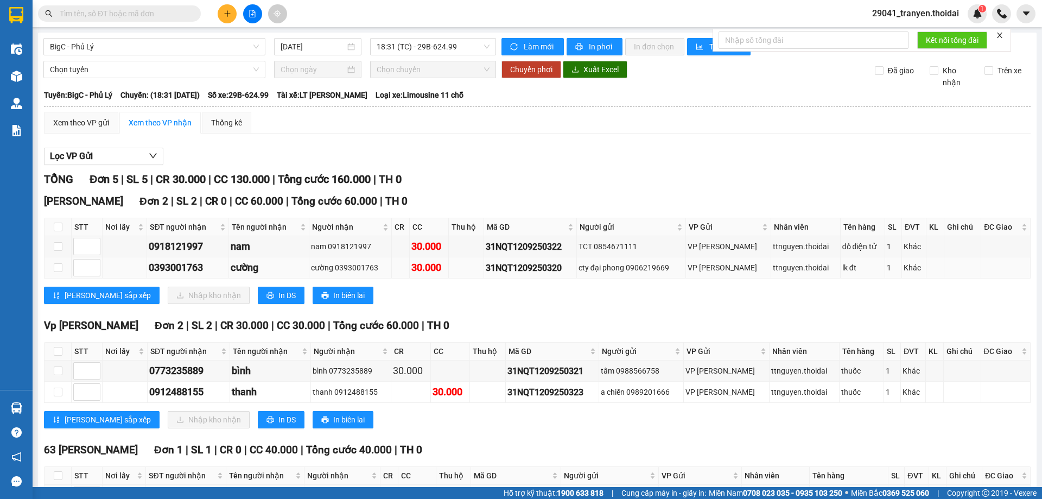
click at [598, 293] on div "[PERSON_NAME] sắp xếp Nhập kho nhận In DS In biên lai" at bounding box center [537, 295] width 987 height 17
click at [632, 181] on div "TỔNG Đơn 5 | SL 5 | CR 30.000 | CC 130.000 | Tổng cước 160.000 | TH 0" at bounding box center [537, 179] width 987 height 17
click at [667, 153] on div "Lọc VP Gửi" at bounding box center [537, 157] width 987 height 18
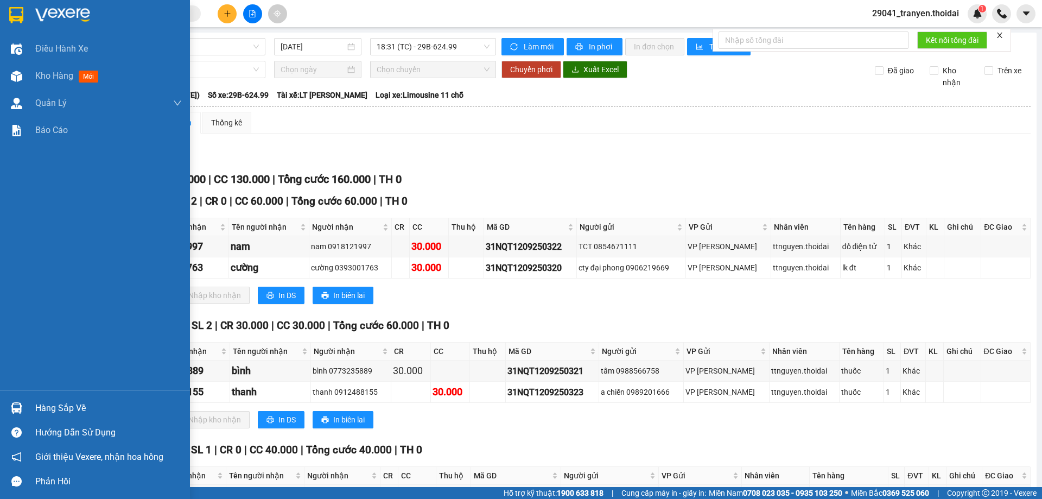
click at [18, 408] on img at bounding box center [16, 407] width 11 height 11
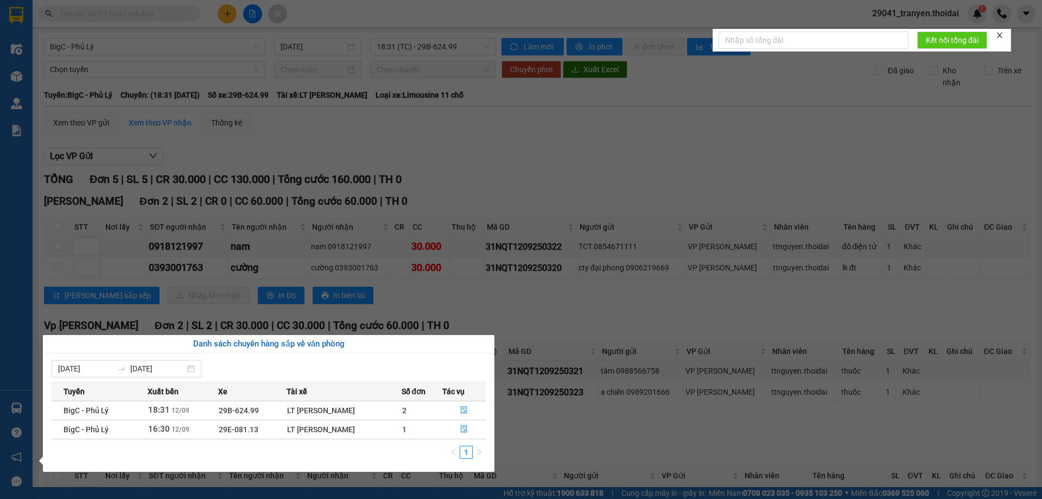
drag, startPoint x: 606, startPoint y: 296, endPoint x: 604, endPoint y: 281, distance: 15.4
click at [606, 287] on section "Kết quả tìm kiếm ( 124 ) Bộ lọc Mã ĐH Trạng thái Món hàng Thu hộ Tổng cước Chưa…" at bounding box center [521, 249] width 1042 height 499
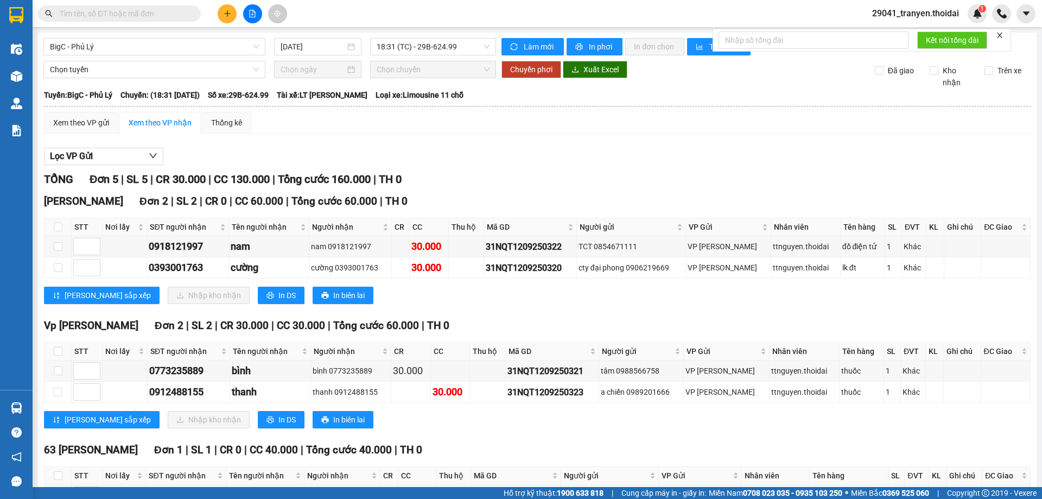
click at [571, 302] on div "[PERSON_NAME] sắp xếp Nhập kho nhận In DS In biên lai" at bounding box center [537, 295] width 987 height 17
click at [670, 308] on div "[PERSON_NAME] 2 | SL 2 | CR 0 | CC 60.000 | Tổng cước 60.000 | TH 0 STT Nơi lấy…" at bounding box center [537, 252] width 987 height 119
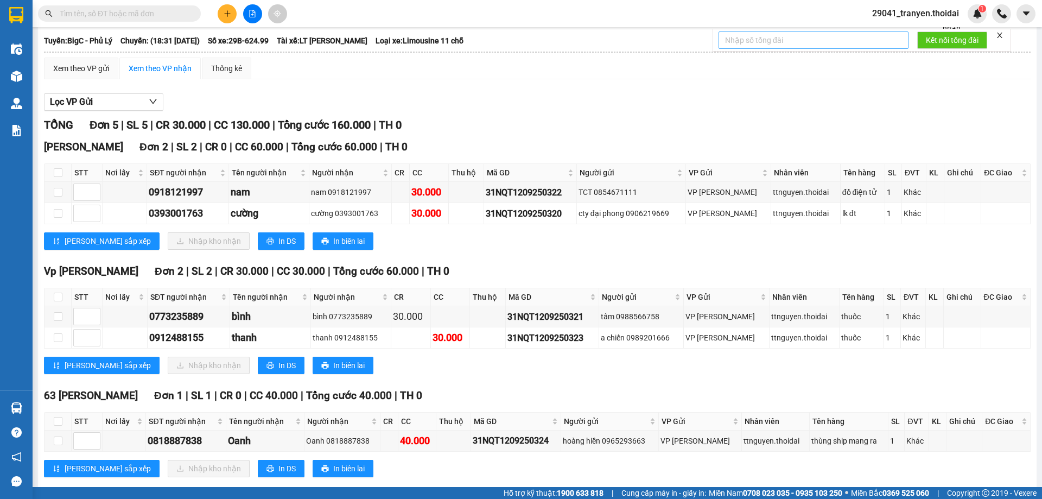
scroll to position [54, 0]
click at [522, 258] on div "[PERSON_NAME] 2 | SL 2 | CR 0 | CC 60.000 | Tổng cước 60.000 | TH 0 STT Nơi lấy…" at bounding box center [537, 198] width 987 height 119
drag, startPoint x: 523, startPoint y: 258, endPoint x: 541, endPoint y: 236, distance: 28.5
click at [530, 244] on div "[PERSON_NAME] 2 | SL 2 | CR 0 | CC 60.000 | Tổng cước 60.000 | TH 0 STT Nơi lấy…" at bounding box center [537, 198] width 987 height 119
click at [416, 242] on div "[PERSON_NAME] sắp xếp Nhập kho nhận In DS In biên lai" at bounding box center [537, 240] width 987 height 17
